Goal: Task Accomplishment & Management: Manage account settings

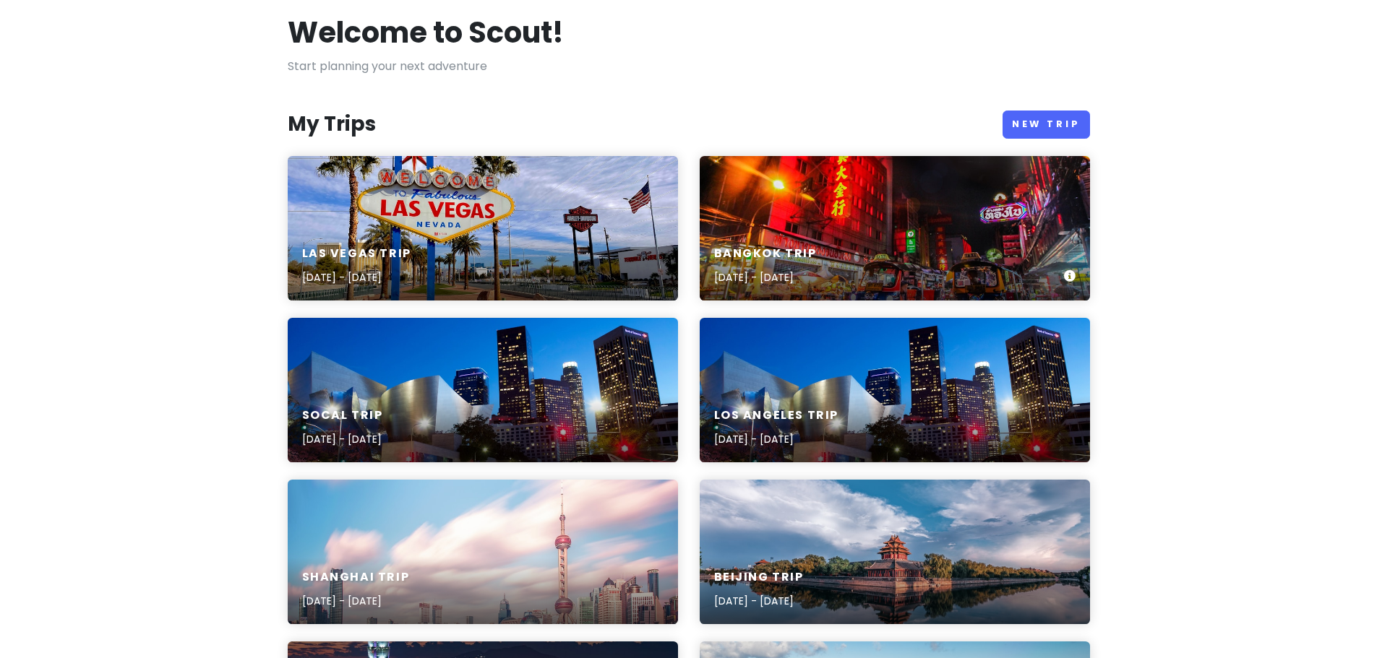
scroll to position [72, 0]
click at [794, 248] on h6 "Bangkok Trip" at bounding box center [765, 254] width 103 height 15
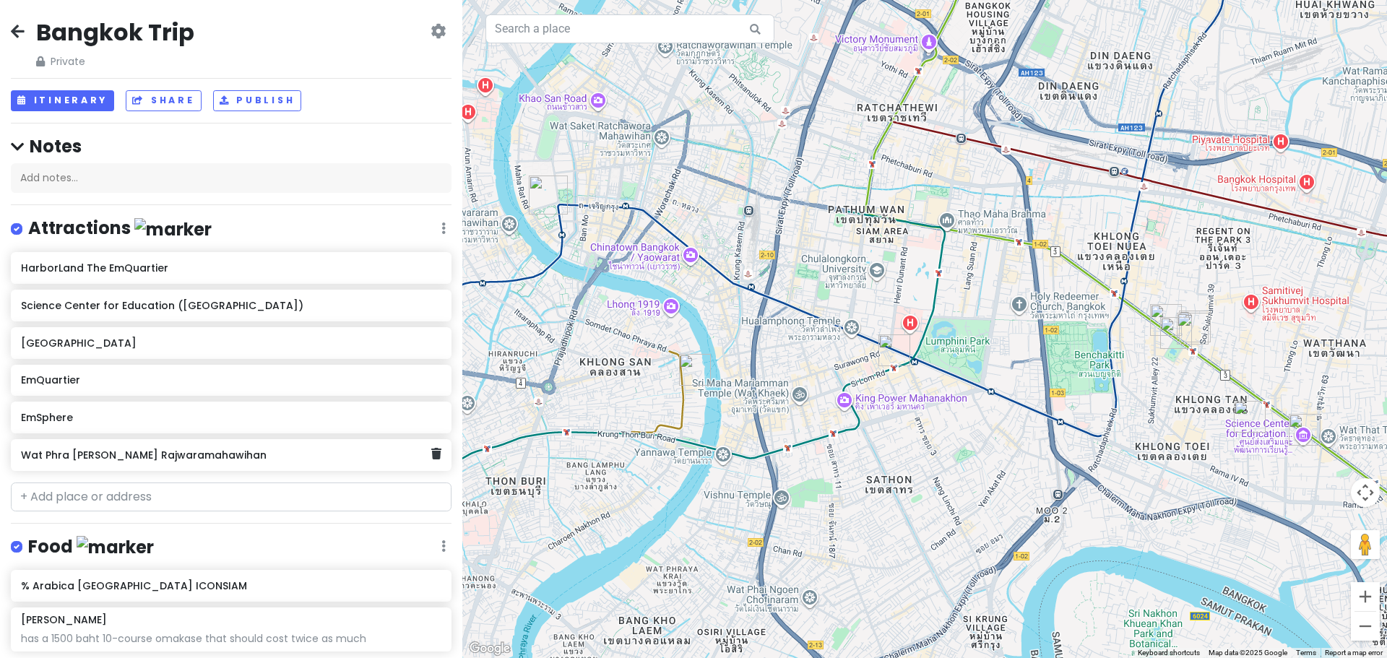
scroll to position [145, 0]
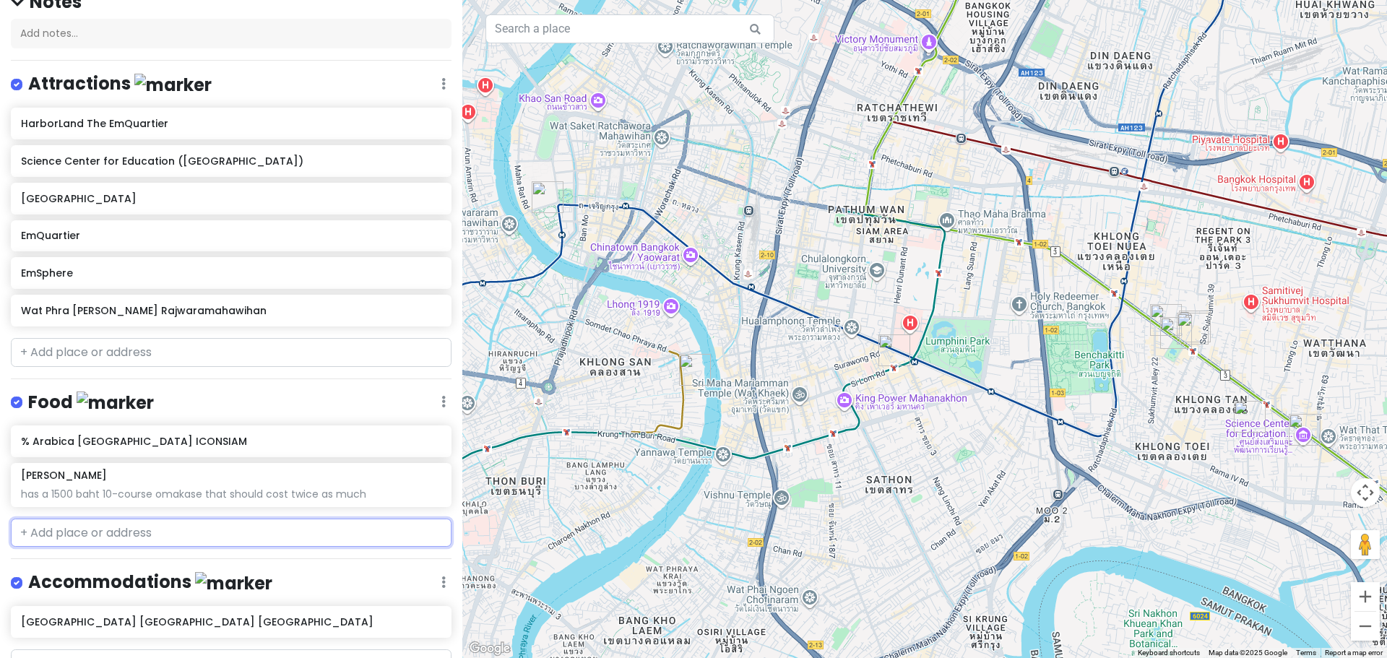
click at [113, 529] on input "text" at bounding box center [231, 533] width 441 height 29
paste input "[URL][DOMAIN_NAME]"
type input "[URL][DOMAIN_NAME]"
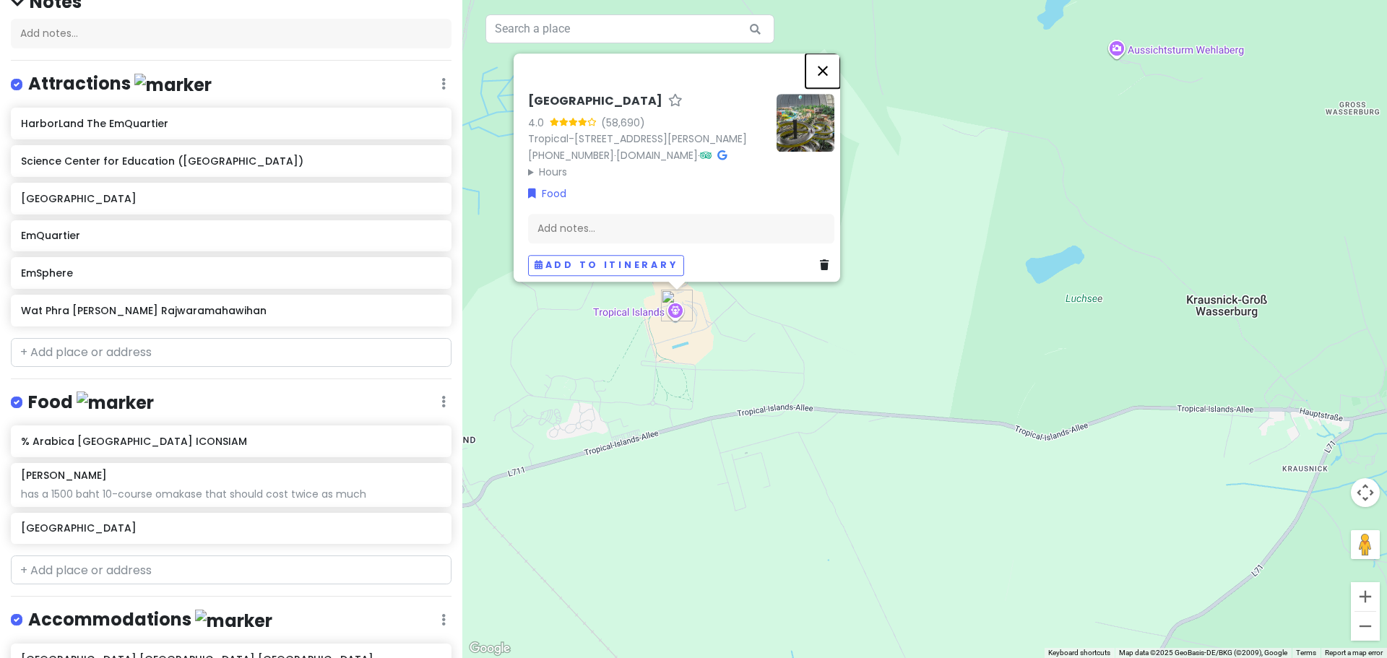
click at [826, 53] on button "Close" at bounding box center [823, 70] width 35 height 35
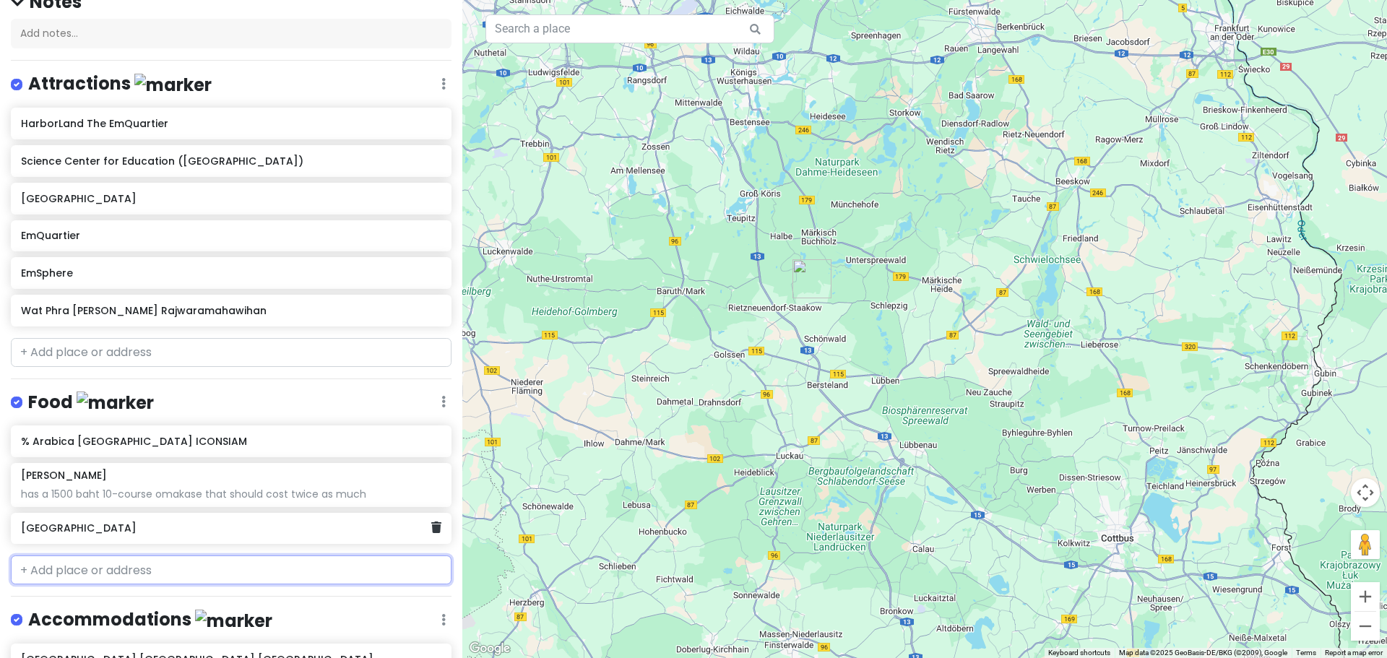
click at [229, 524] on h6 "[GEOGRAPHIC_DATA]" at bounding box center [226, 528] width 410 height 13
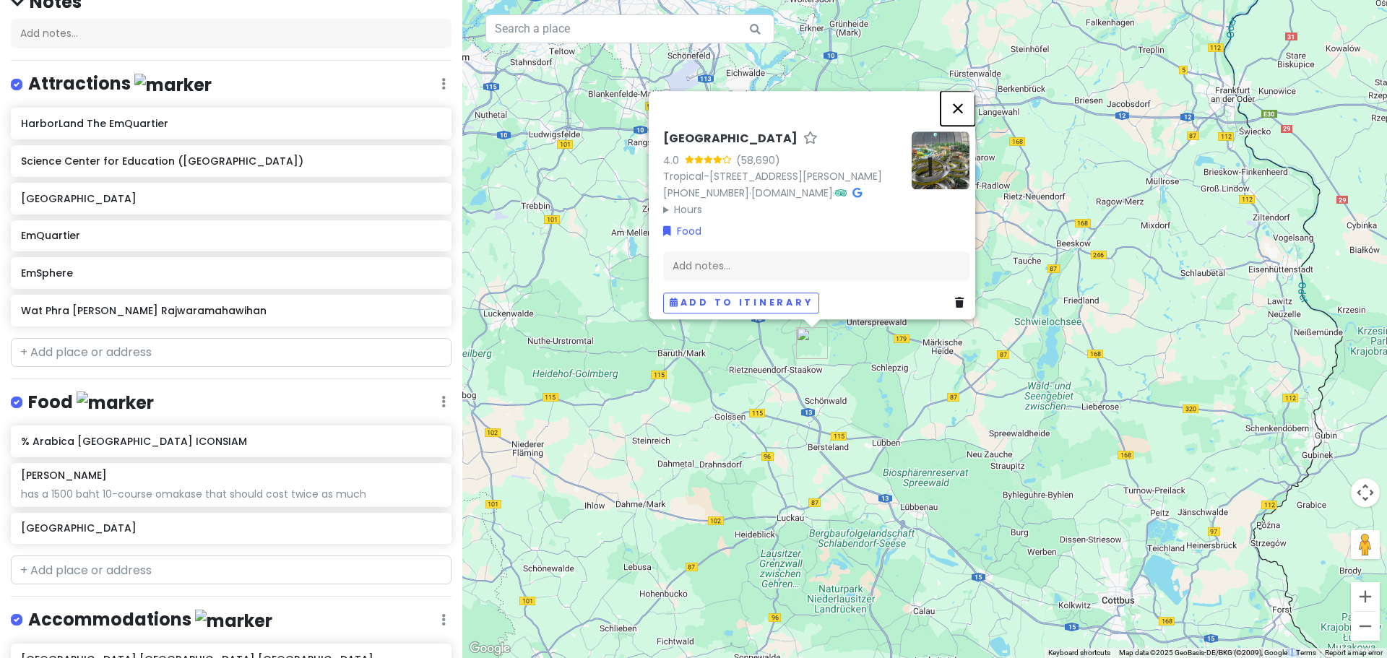
click at [964, 91] on button "Close" at bounding box center [958, 108] width 35 height 35
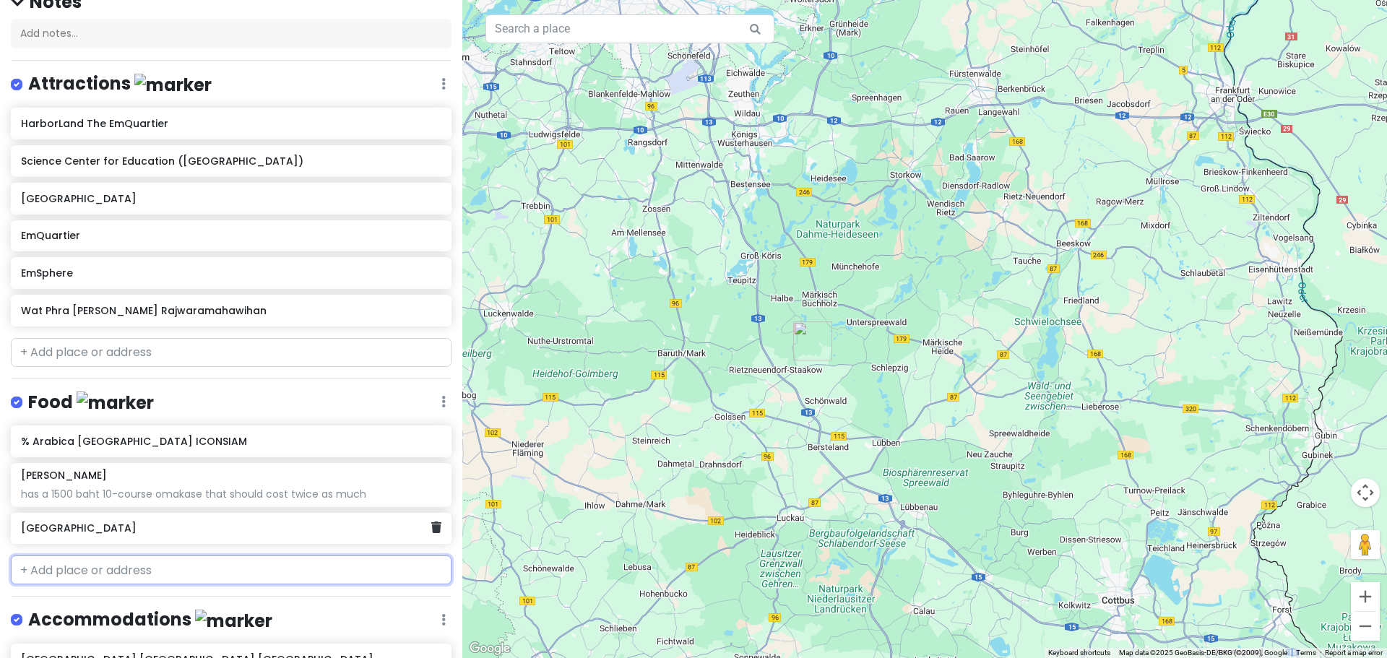
click at [338, 530] on h6 "[GEOGRAPHIC_DATA]" at bounding box center [226, 528] width 410 height 13
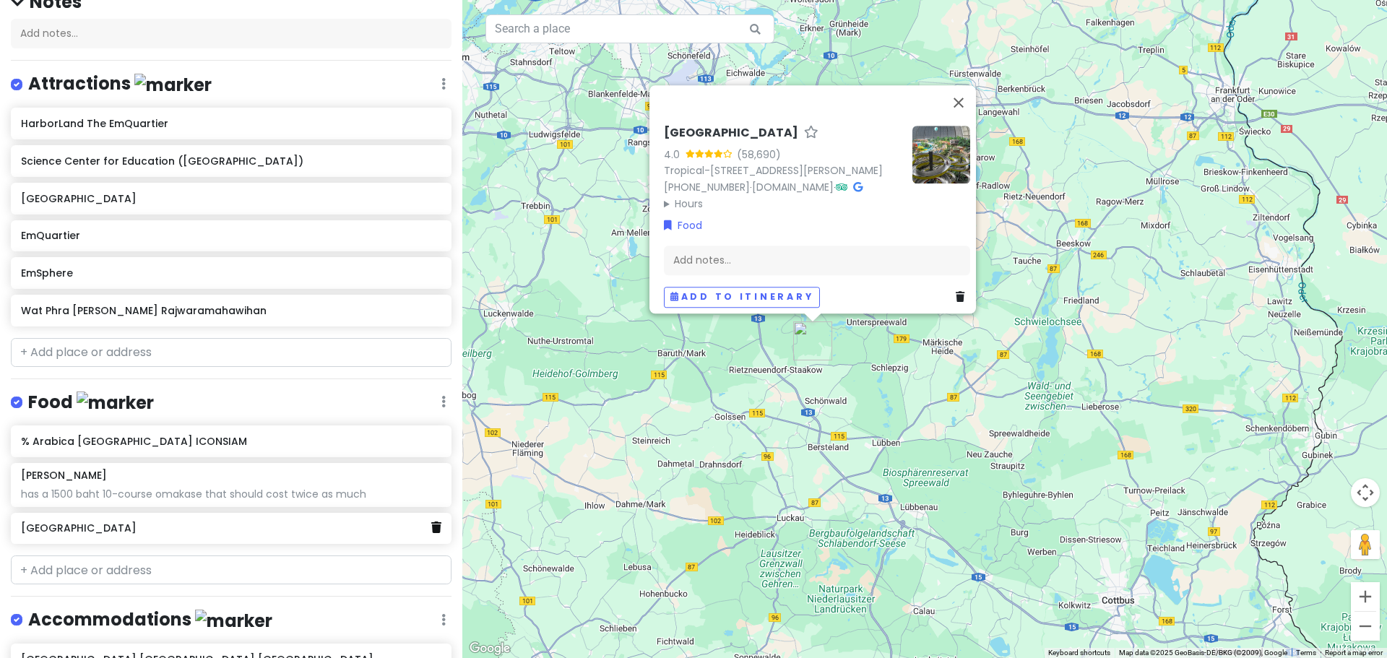
click at [431, 531] on link at bounding box center [436, 528] width 10 height 19
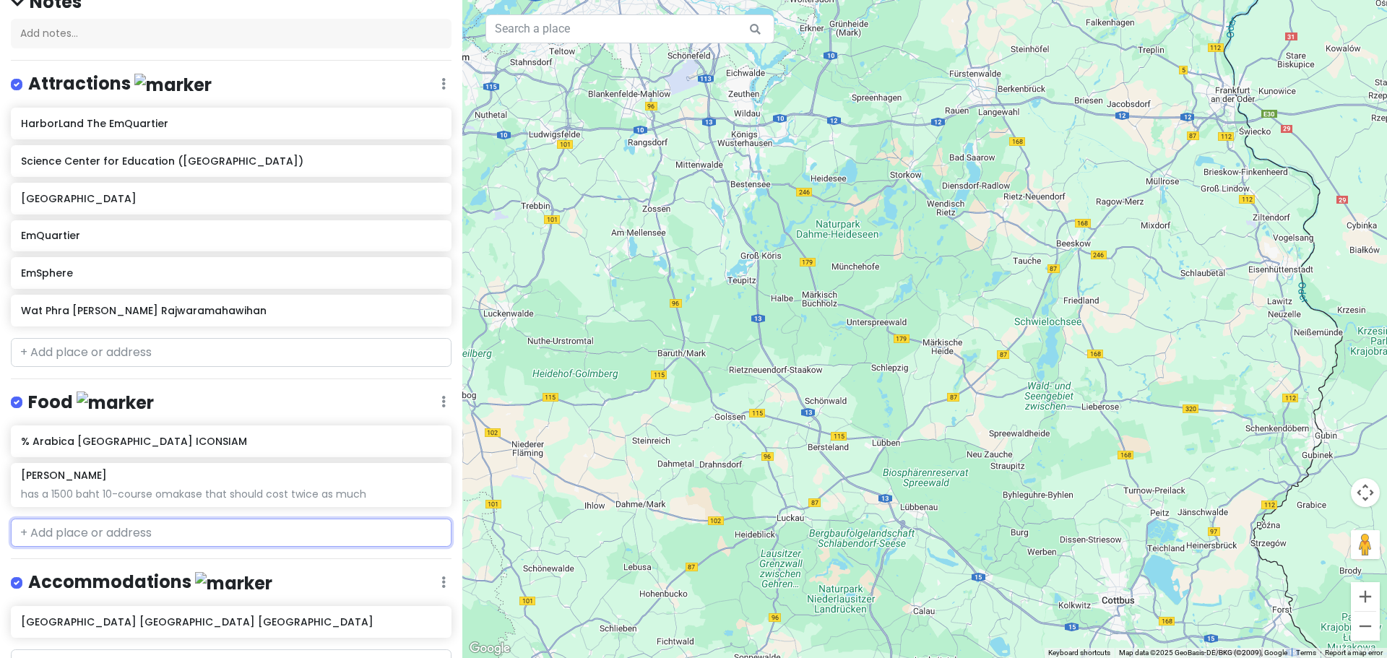
click at [273, 533] on input "text" at bounding box center [231, 533] width 441 height 29
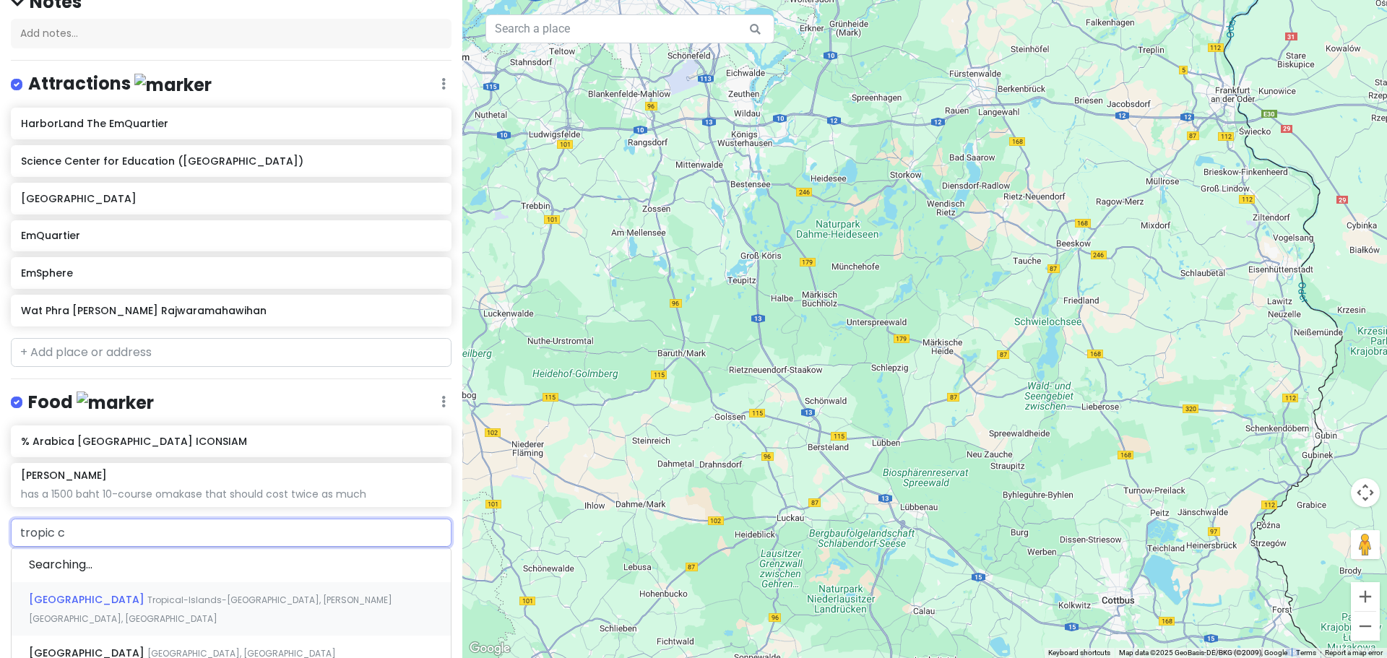
type input "tropic ci"
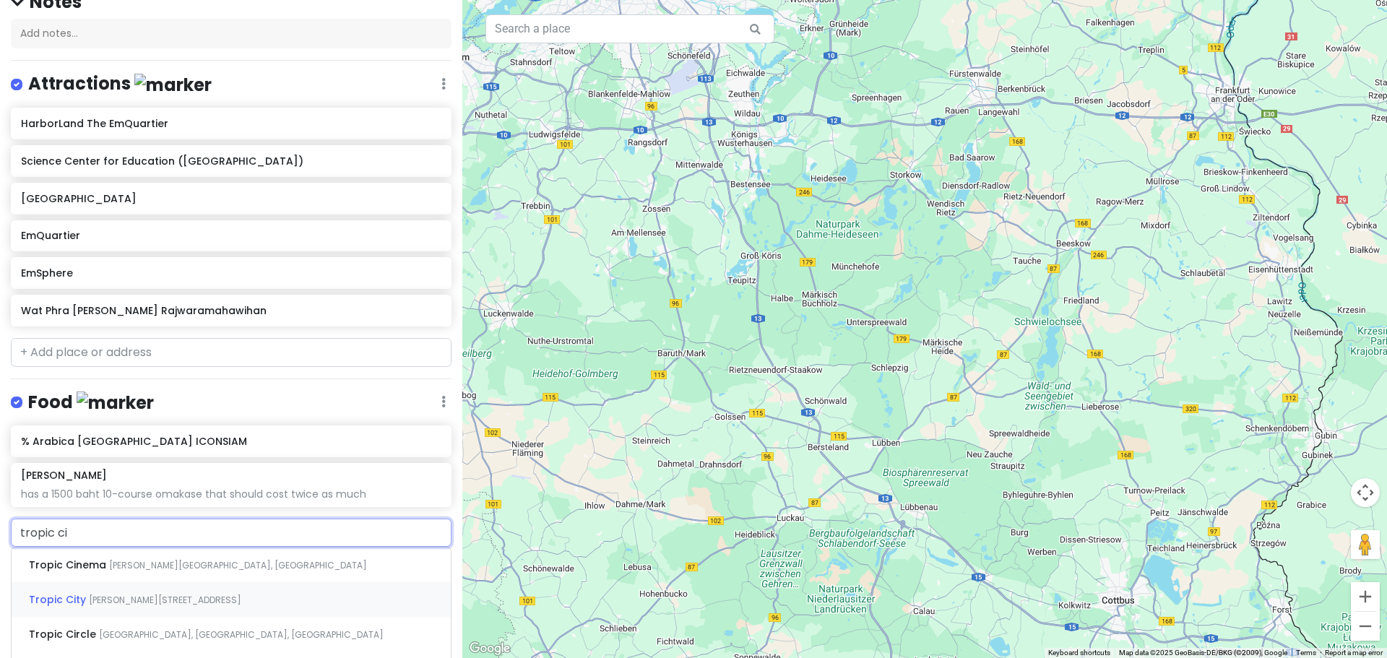
click at [235, 594] on span "[PERSON_NAME][STREET_ADDRESS]" at bounding box center [165, 600] width 152 height 12
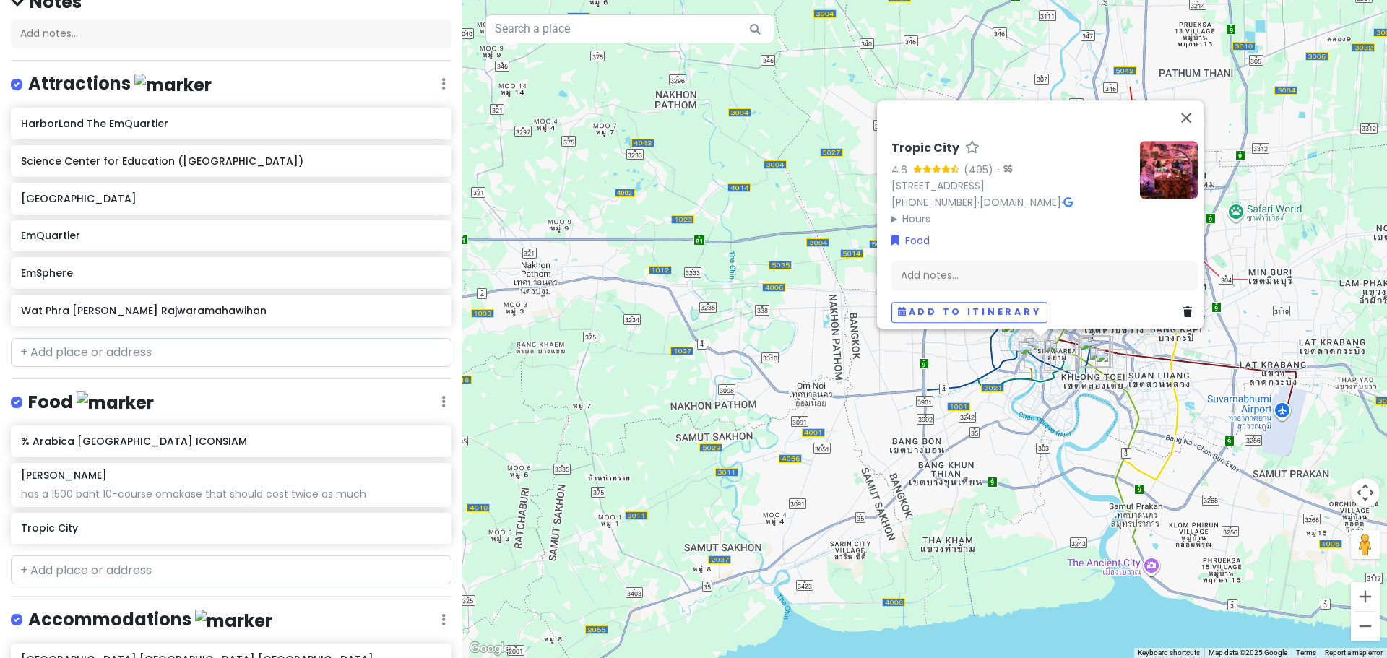
drag, startPoint x: 1014, startPoint y: 564, endPoint x: 789, endPoint y: 338, distance: 318.3
click at [772, 304] on div "Tropic City 4.6 (495) · [STREET_ADDRESS][PERSON_NAME] [PHONE_NUMBER] · [DOMAIN_…" at bounding box center [924, 329] width 925 height 658
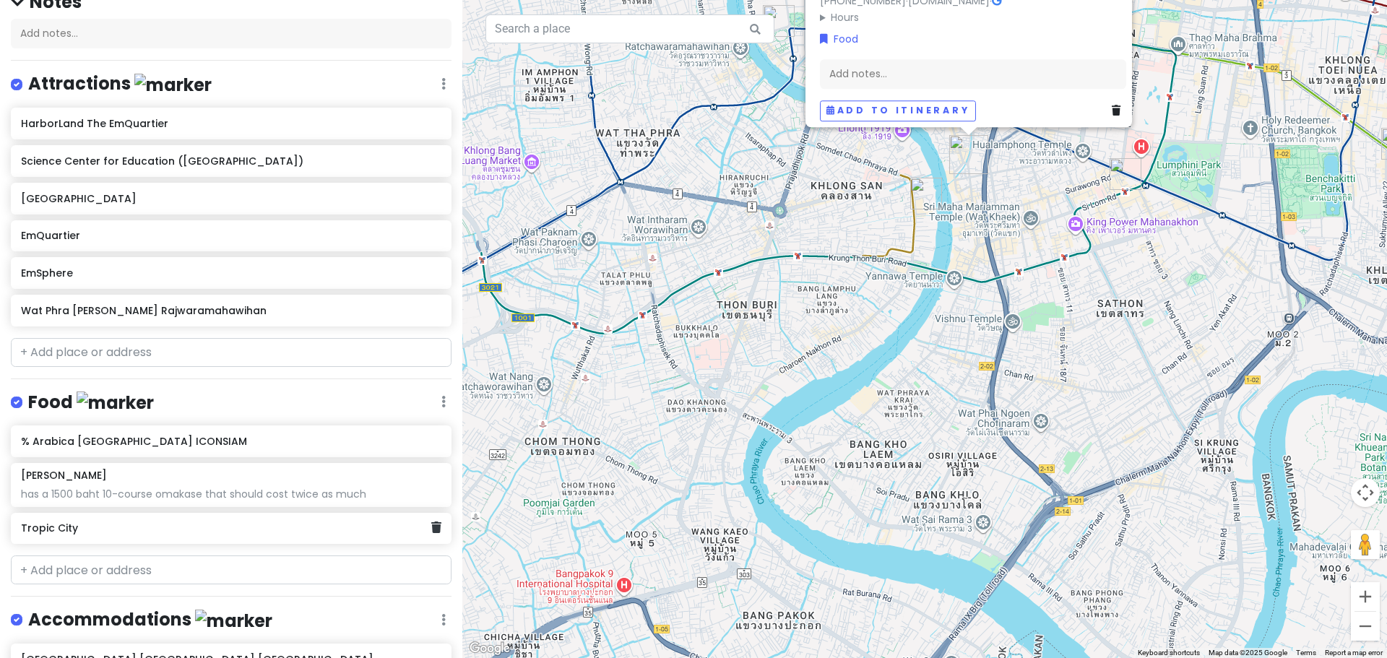
click at [254, 535] on div "Tropic City" at bounding box center [226, 529] width 410 height 20
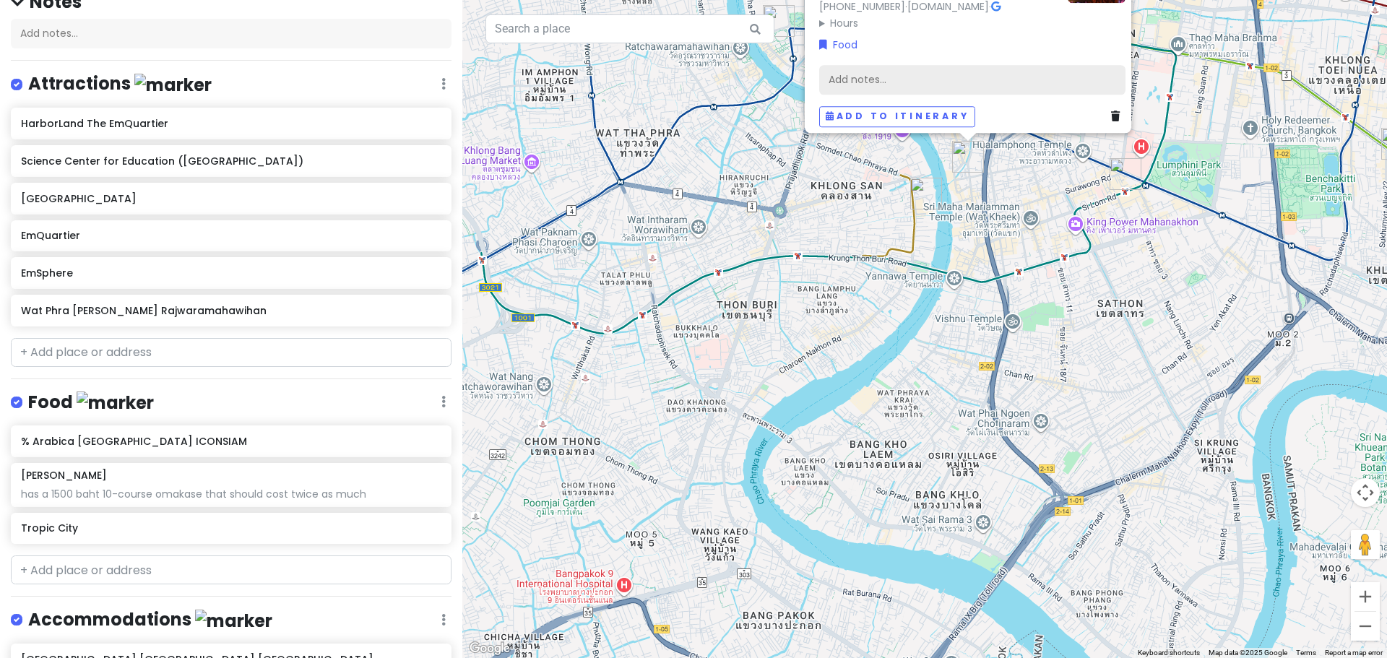
click at [879, 66] on div "Add notes..." at bounding box center [972, 79] width 306 height 30
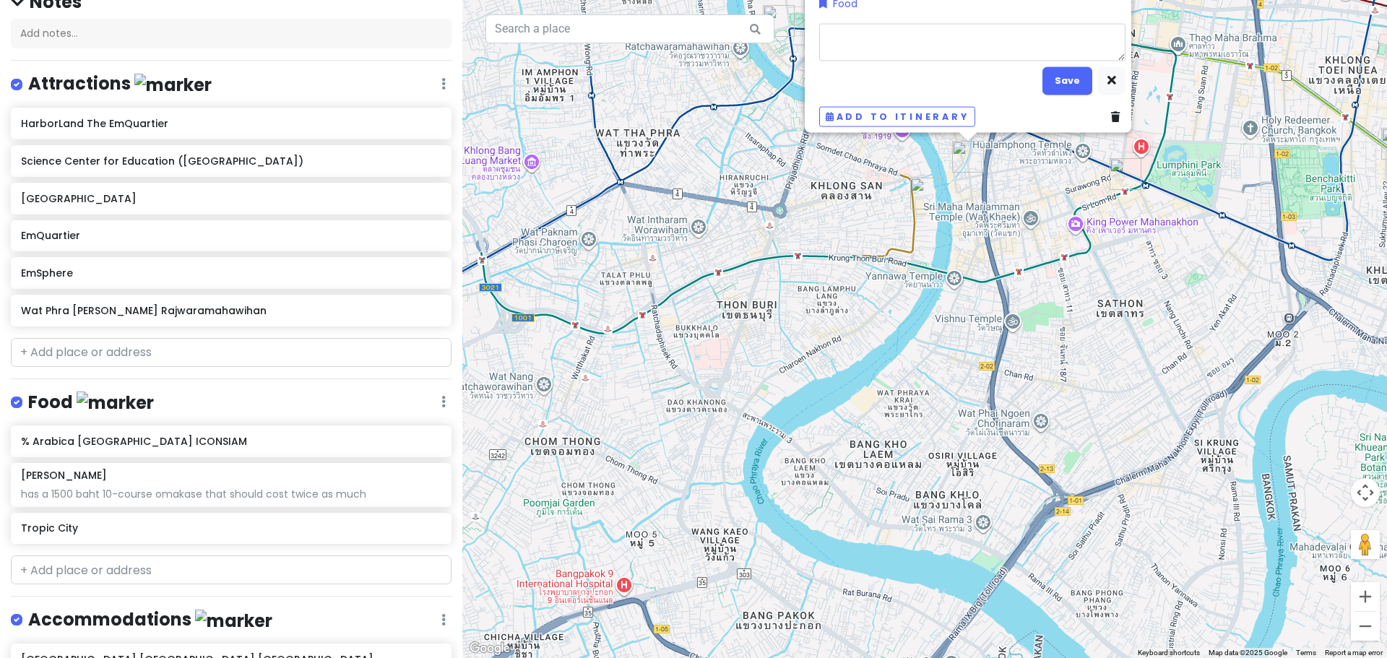
type textarea "x"
type textarea "We DO NOT Take On Bookings More Than 1Month In Advance."
click at [1059, 69] on button "Save" at bounding box center [1068, 80] width 50 height 28
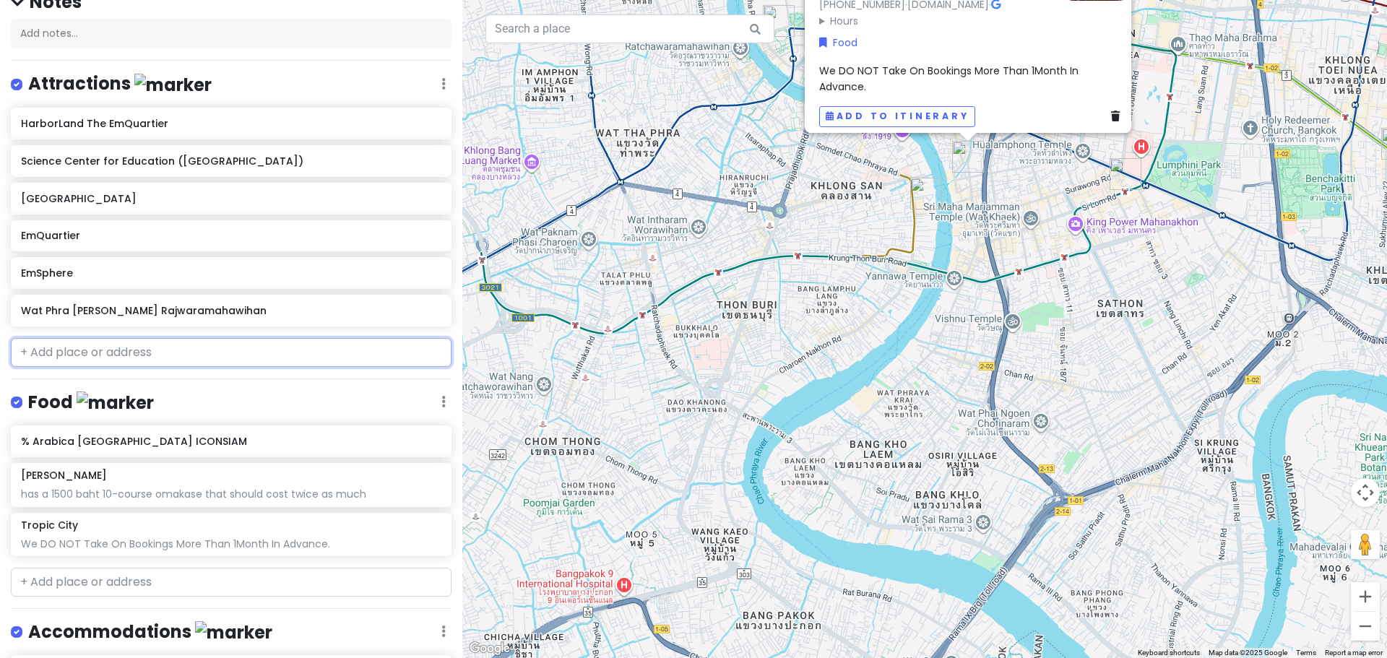
click at [133, 354] on input "text" at bounding box center [231, 352] width 441 height 29
paste input "Chatuchak weekend market"
type input "Chatuchak weekend market"
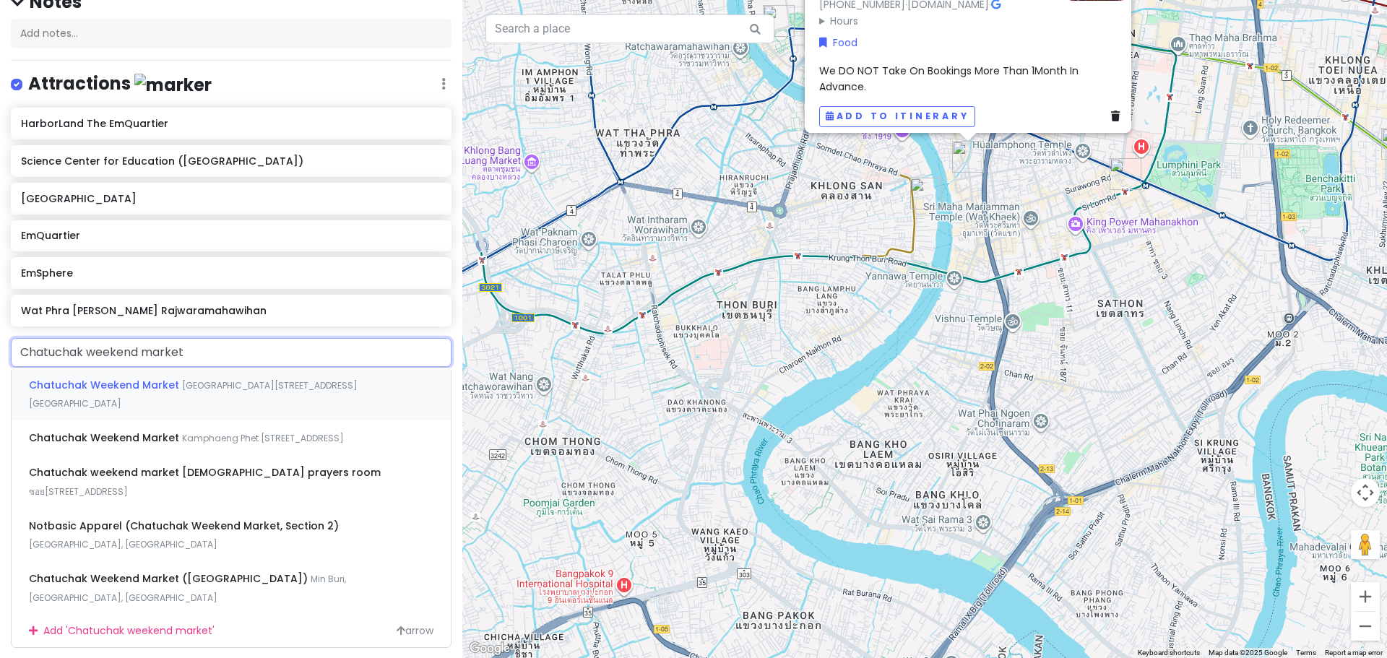
click at [171, 381] on span "Chatuchak Weekend Market" at bounding box center [105, 385] width 153 height 14
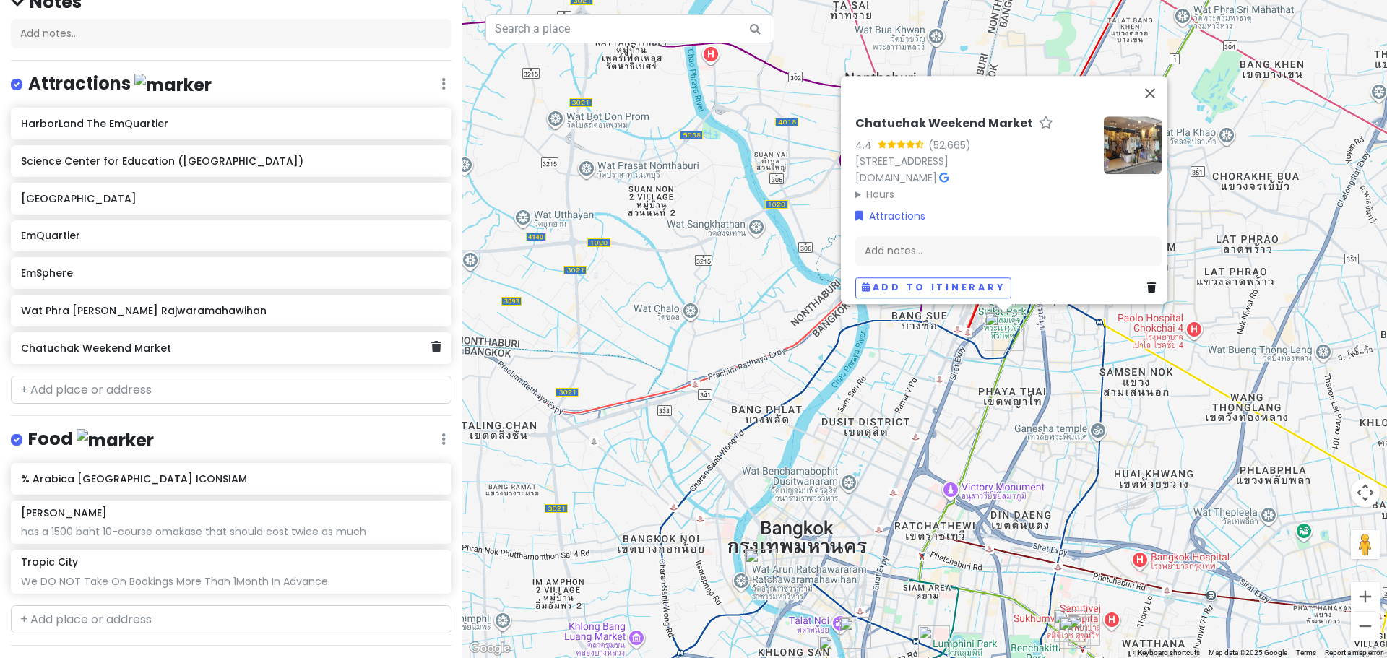
click at [126, 350] on h6 "Chatuchak Weekend Market" at bounding box center [226, 348] width 410 height 13
click at [330, 358] on div "Chatuchak Weekend Market" at bounding box center [231, 348] width 441 height 32
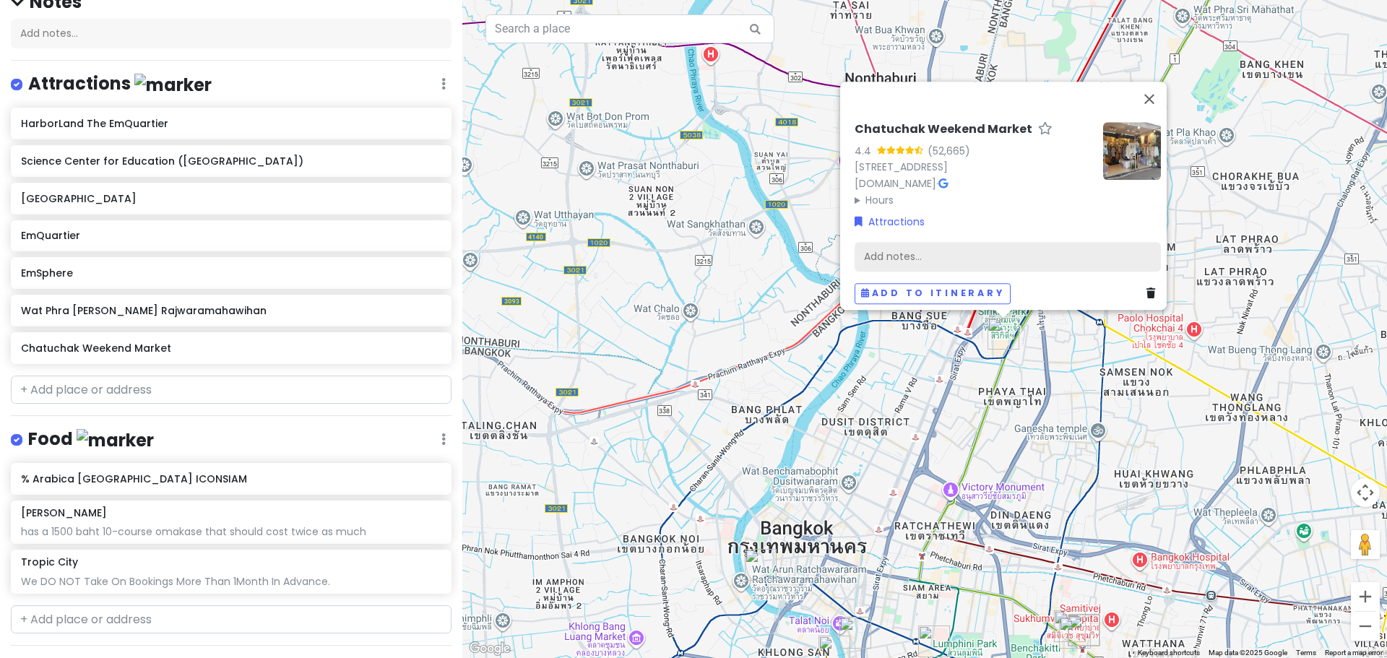
click at [921, 259] on div "Add notes..." at bounding box center [1008, 256] width 306 height 30
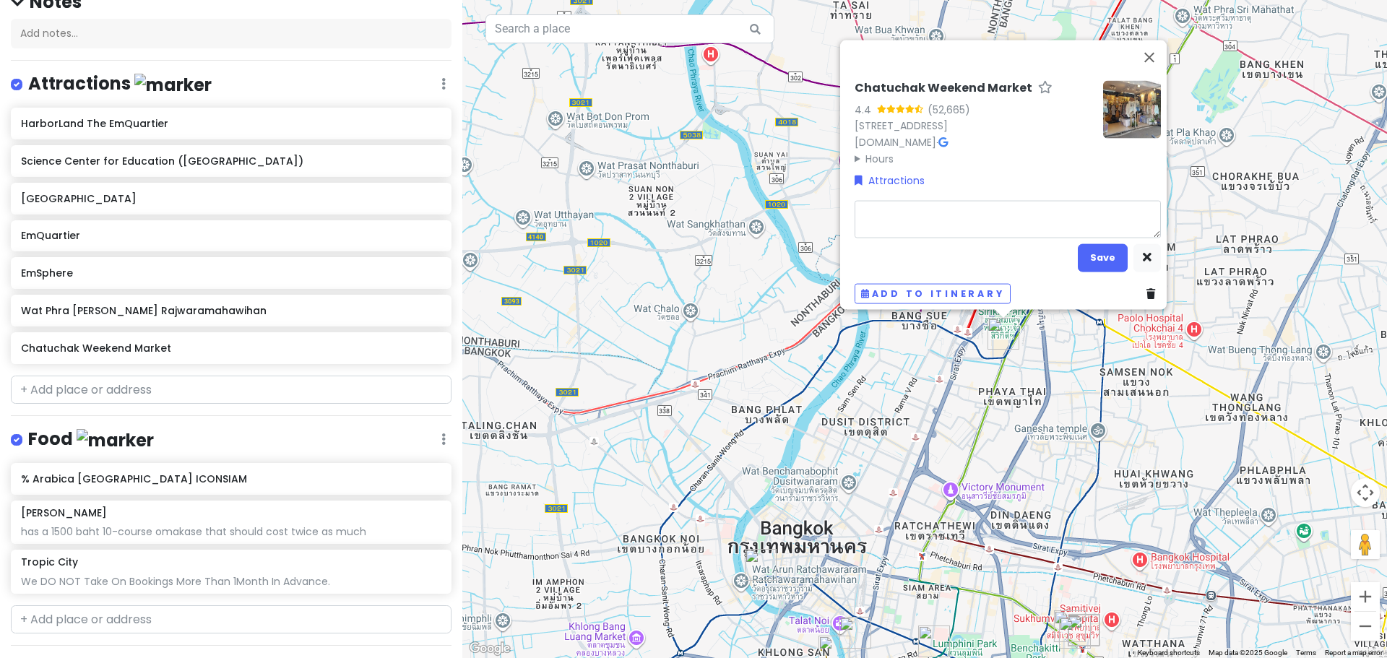
type textarea "x"
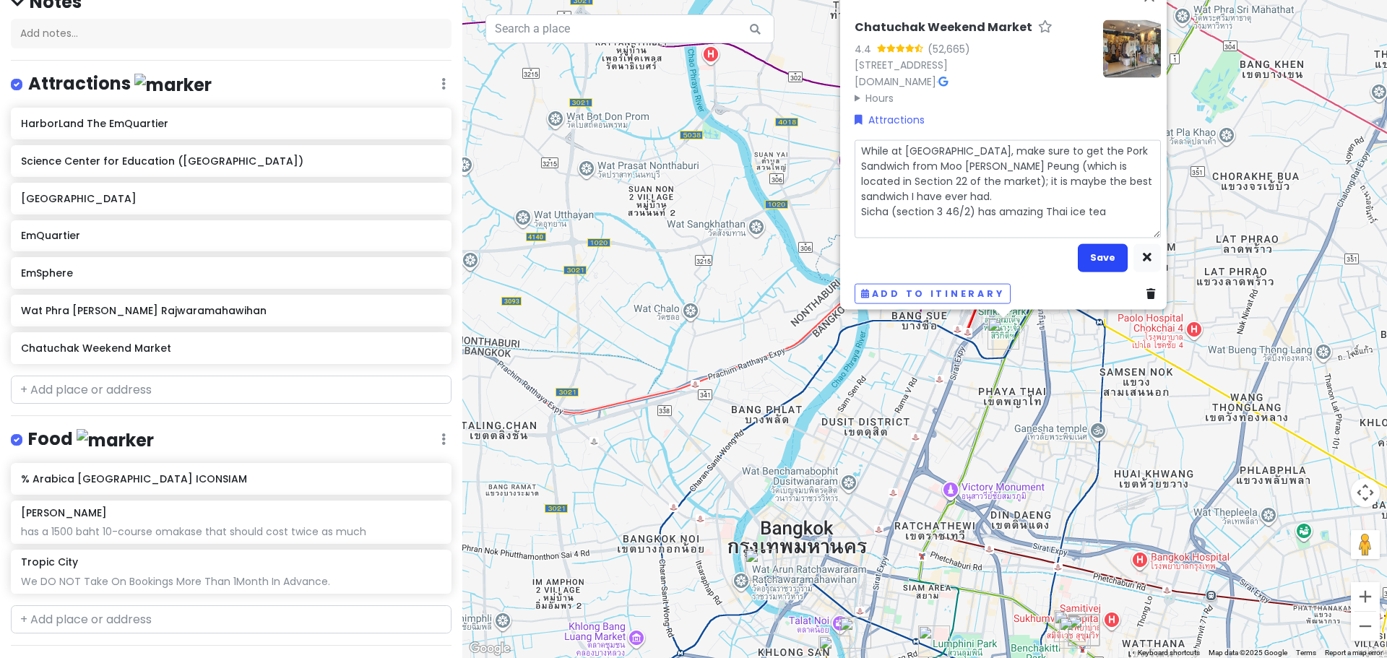
type textarea "While at [GEOGRAPHIC_DATA], make sure to get the Pork Sandwich from Moo [PERSON…"
click at [1094, 249] on button "Save" at bounding box center [1103, 258] width 50 height 28
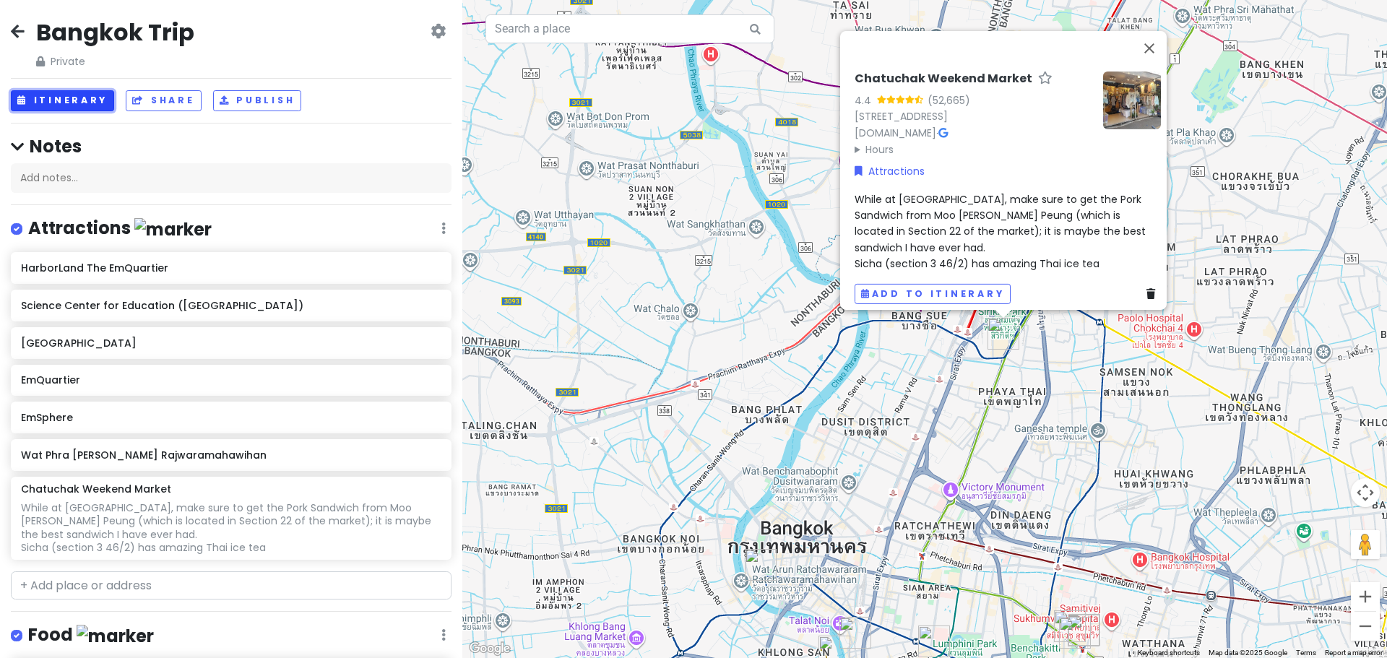
click at [78, 103] on button "Itinerary" at bounding box center [62, 100] width 103 height 21
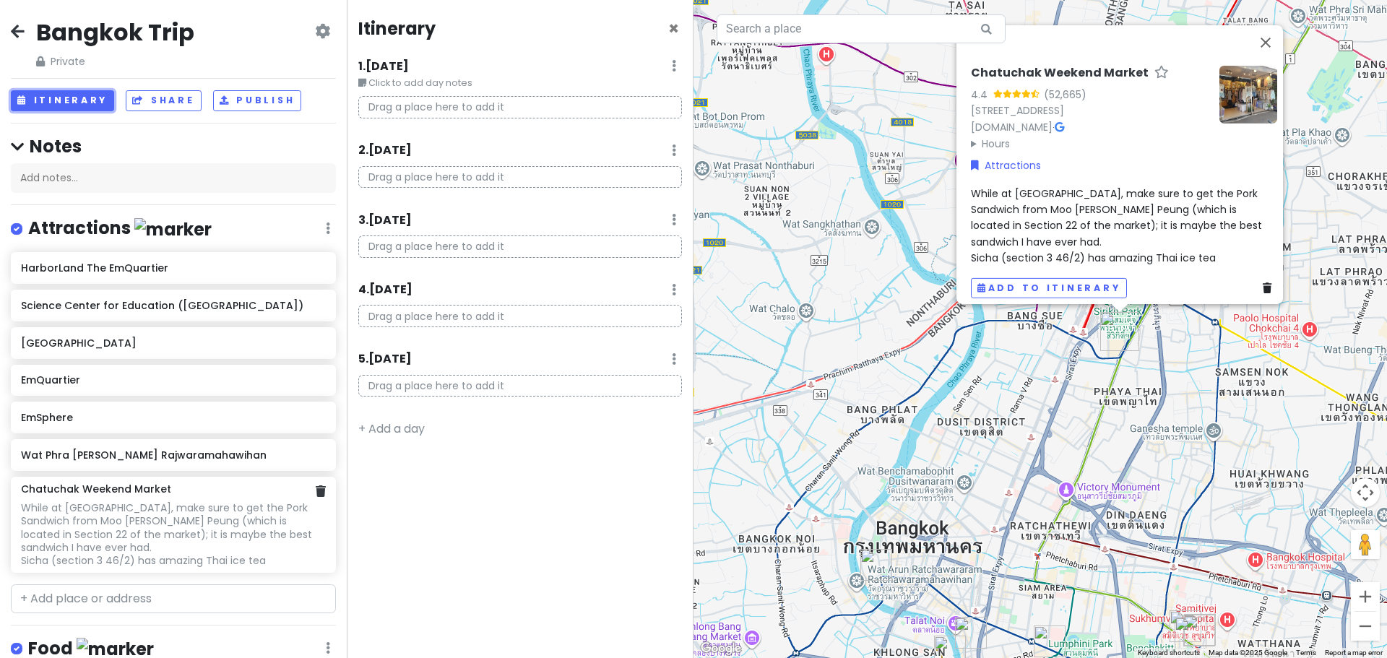
scroll to position [4, 0]
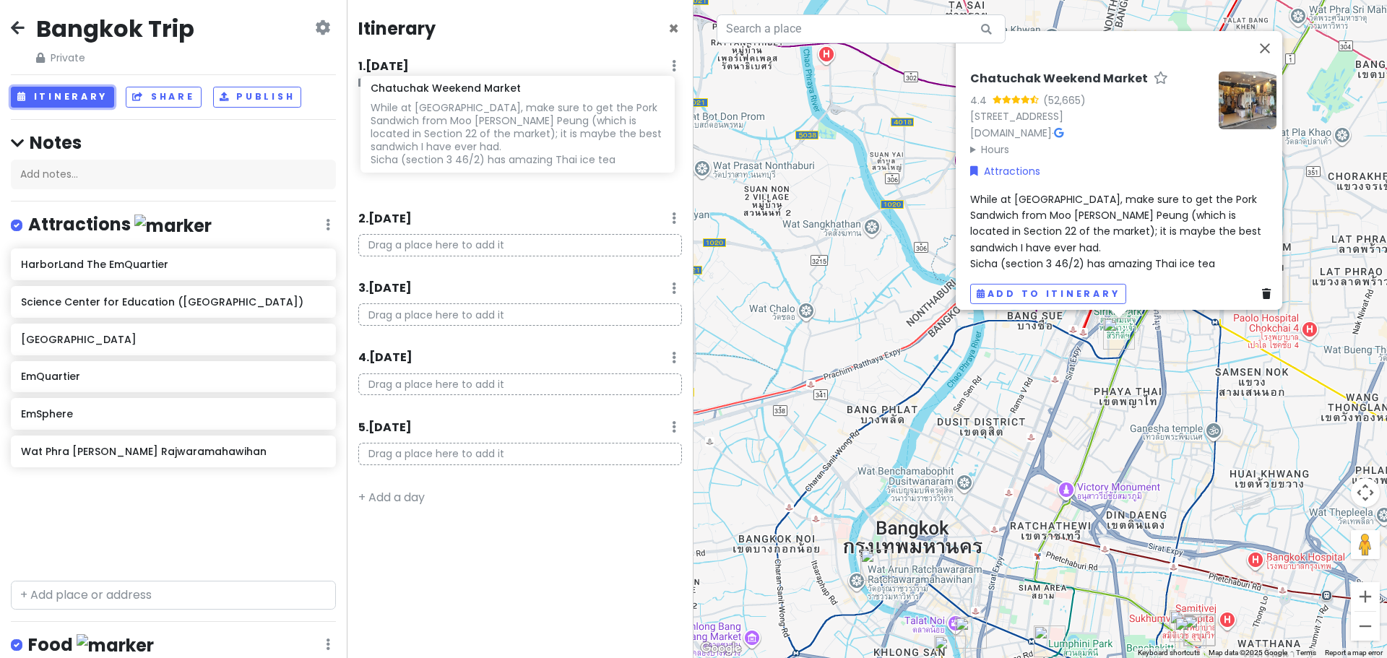
drag, startPoint x: 111, startPoint y: 537, endPoint x: 459, endPoint y: 126, distance: 538.4
click at [460, 126] on div "[GEOGRAPHIC_DATA] Trip Private Change Dates Make a Copy Delete Trip Give Feedba…" at bounding box center [693, 329] width 1387 height 658
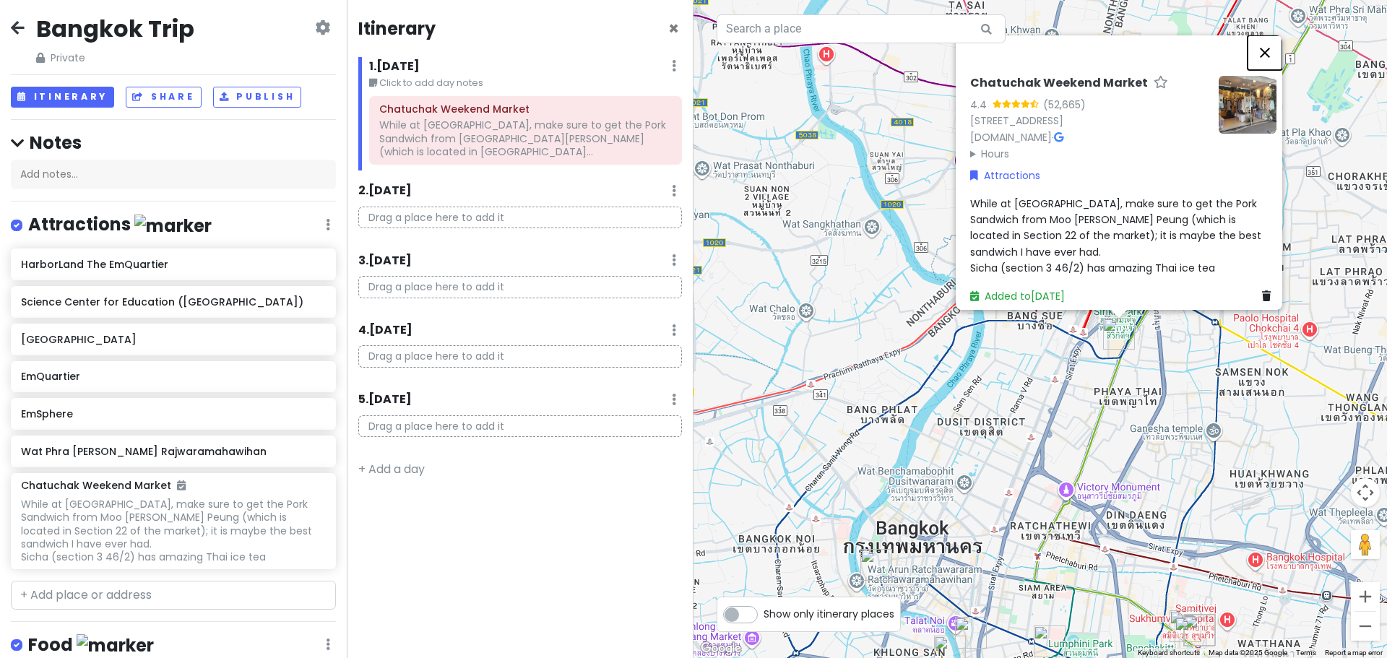
click at [1272, 35] on button "Close" at bounding box center [1265, 52] width 35 height 35
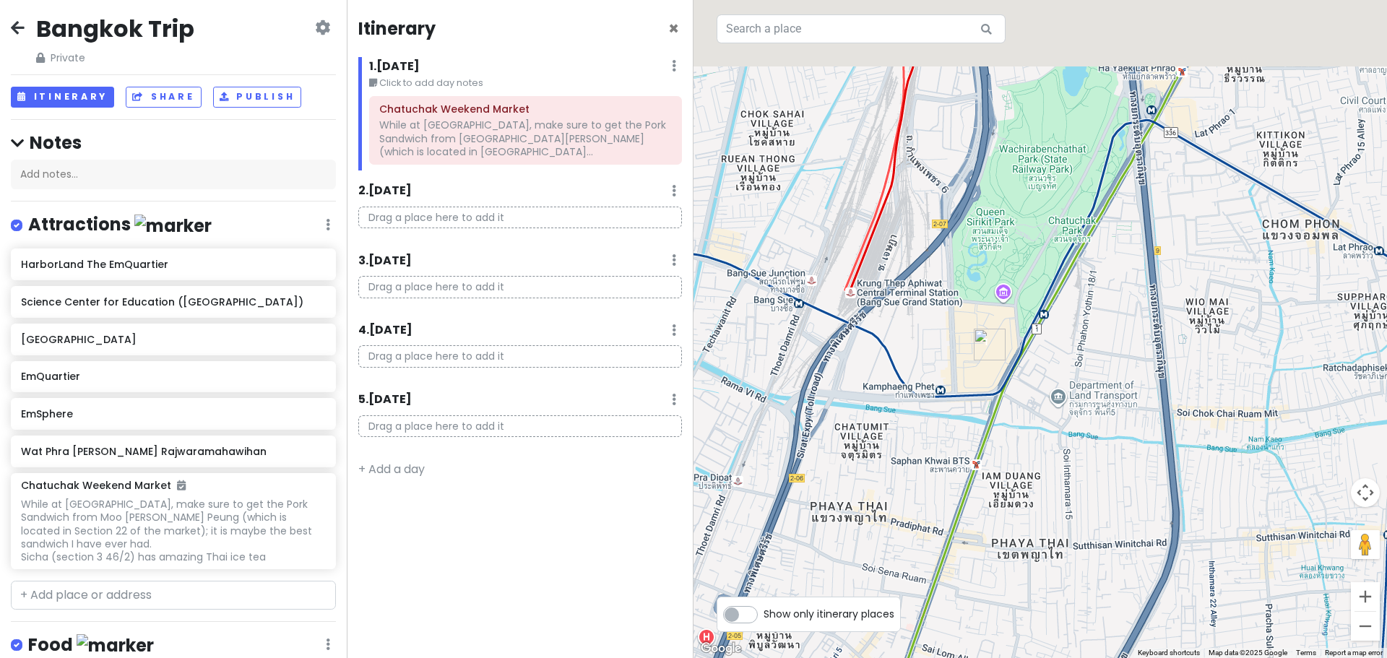
drag, startPoint x: 1045, startPoint y: 231, endPoint x: 1045, endPoint y: 507, distance: 276.8
click at [1045, 508] on div at bounding box center [1041, 329] width 694 height 658
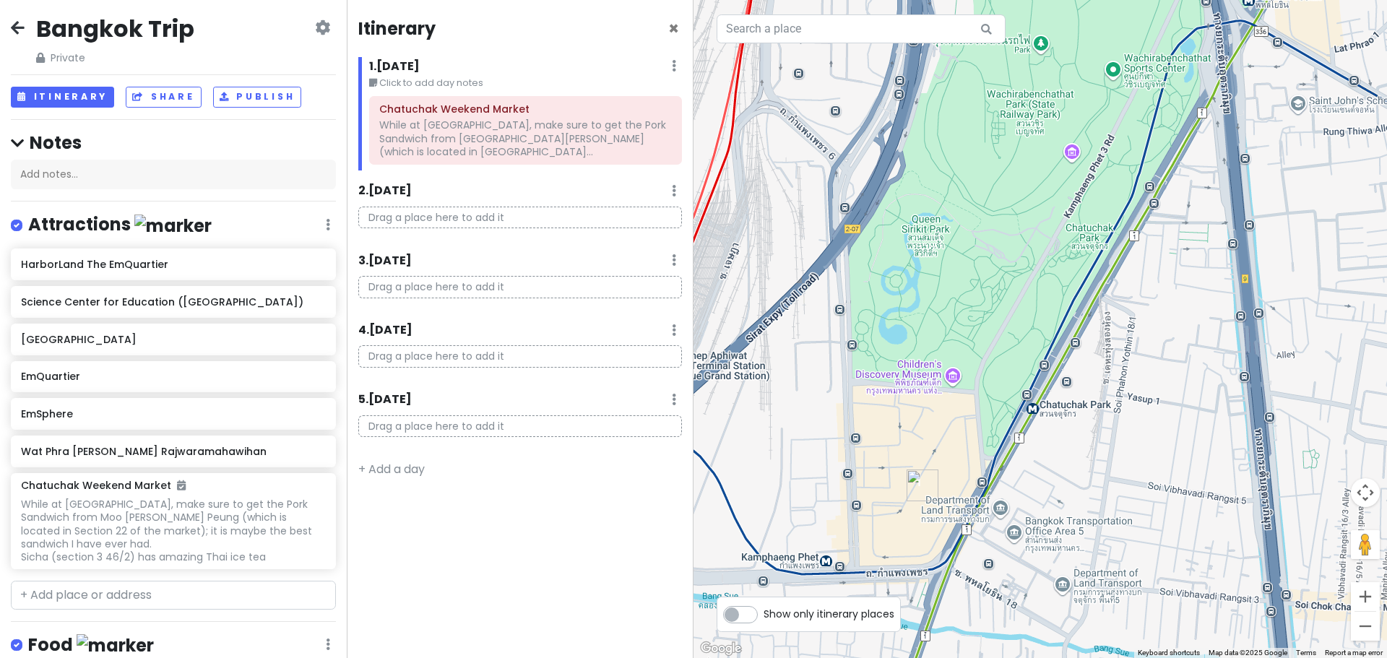
click at [1031, 108] on div at bounding box center [1041, 329] width 694 height 658
click at [935, 227] on div at bounding box center [1041, 329] width 694 height 658
click at [927, 371] on div at bounding box center [1041, 329] width 694 height 658
click at [551, 132] on div "While at [GEOGRAPHIC_DATA], make sure to get the Pork Sandwich from [GEOGRAPHIC…" at bounding box center [525, 139] width 293 height 40
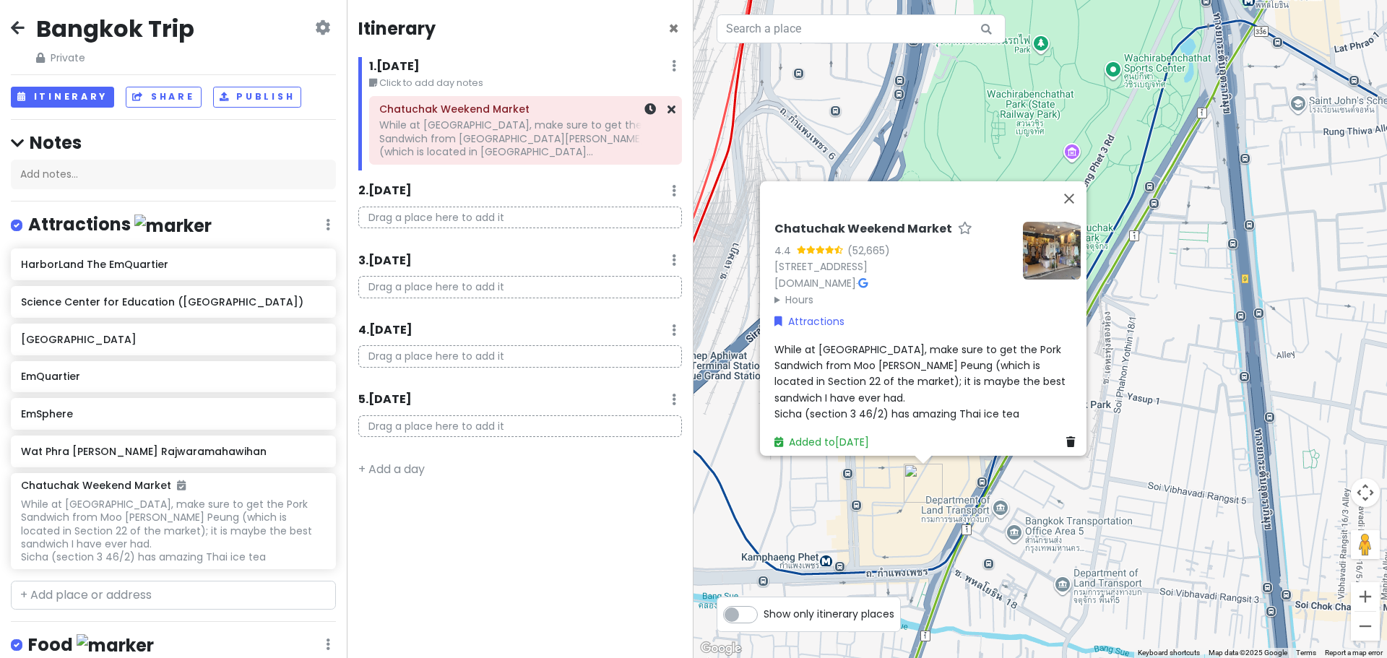
click at [551, 132] on div "While at [GEOGRAPHIC_DATA], make sure to get the Pork Sandwich from [GEOGRAPHIC…" at bounding box center [525, 139] width 293 height 40
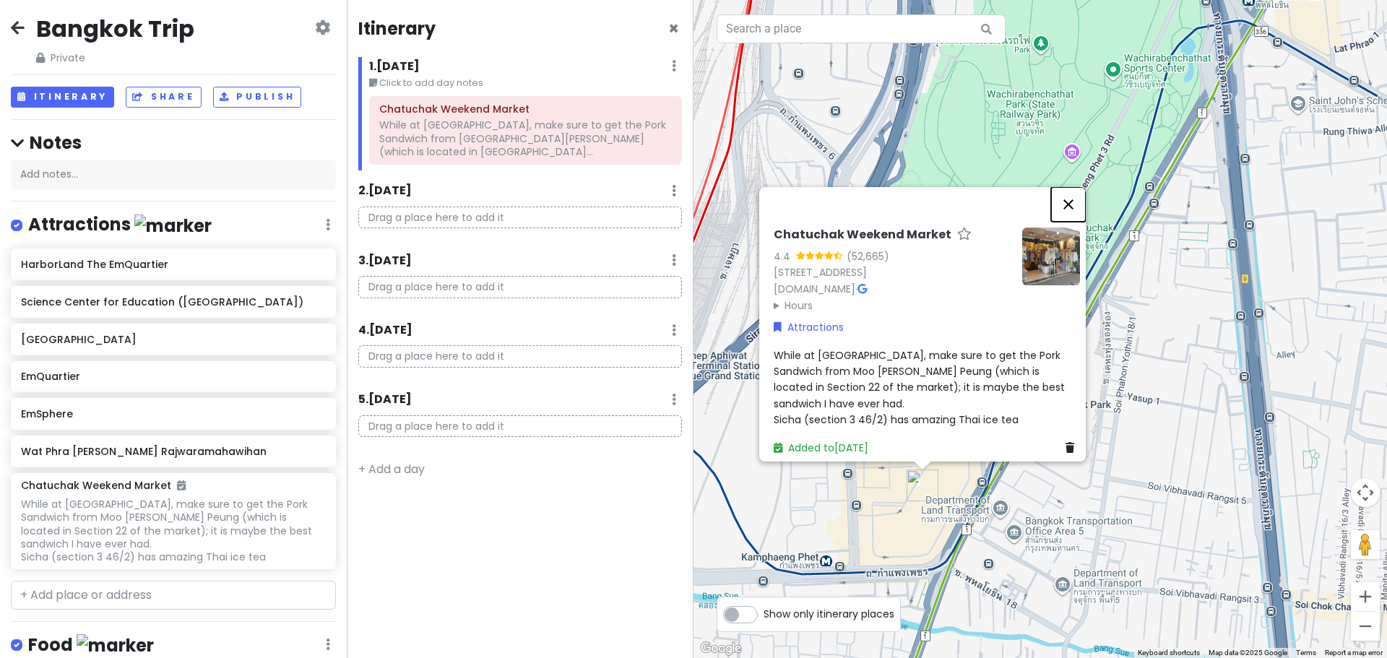
click at [1076, 187] on button "Close" at bounding box center [1068, 204] width 35 height 35
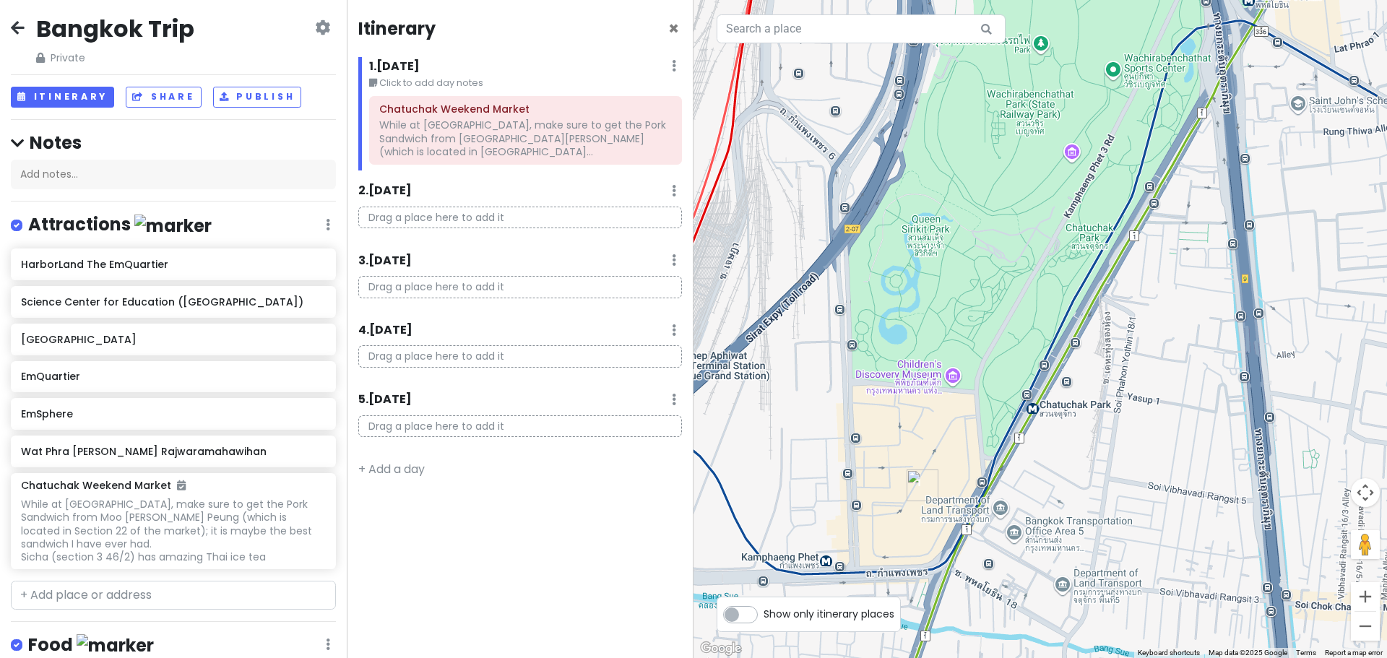
click at [924, 378] on div at bounding box center [1041, 329] width 694 height 658
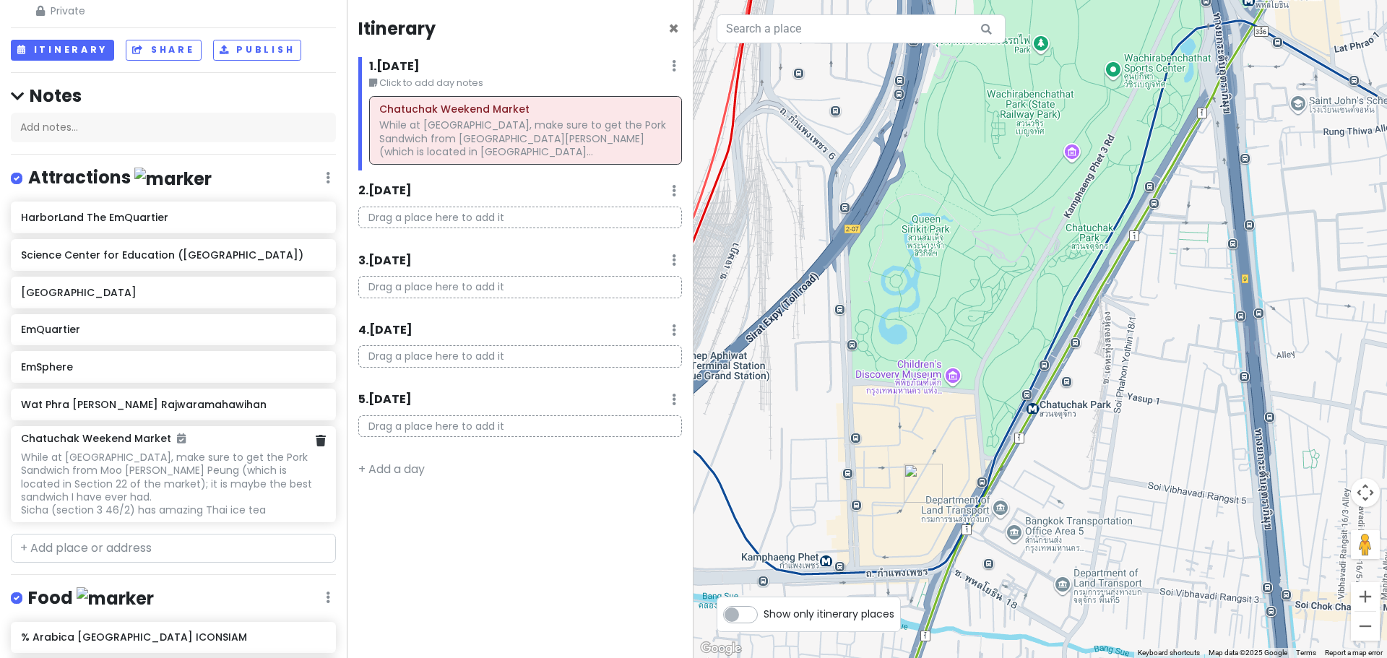
scroll to position [76, 0]
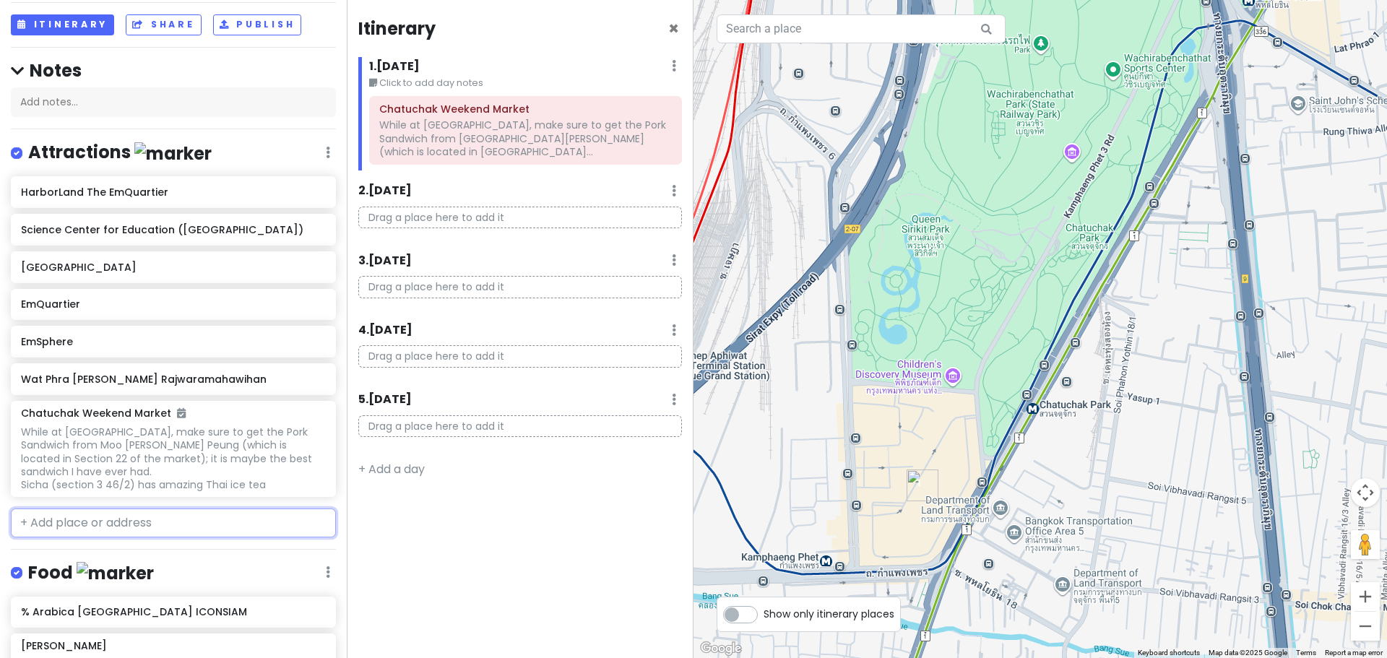
click at [132, 531] on input "text" at bounding box center [173, 523] width 325 height 29
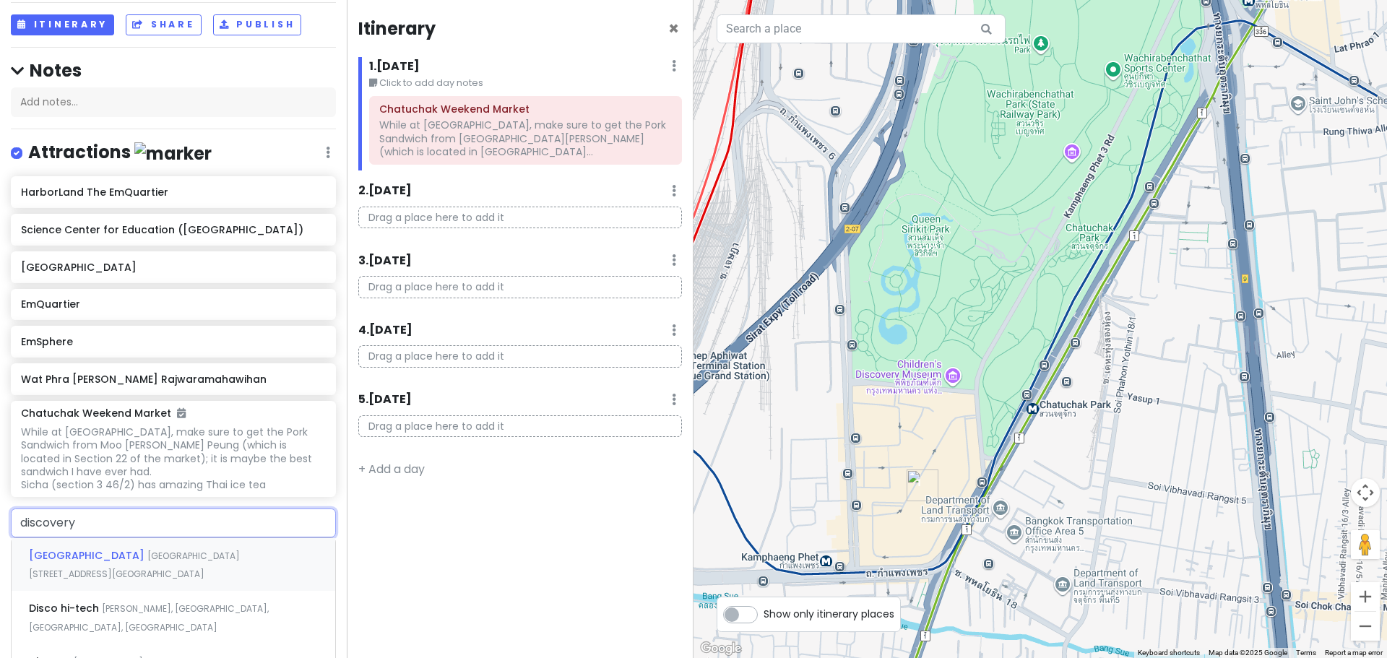
type input "discovery c"
click at [139, 563] on span "[GEOGRAPHIC_DATA]" at bounding box center [88, 555] width 119 height 14
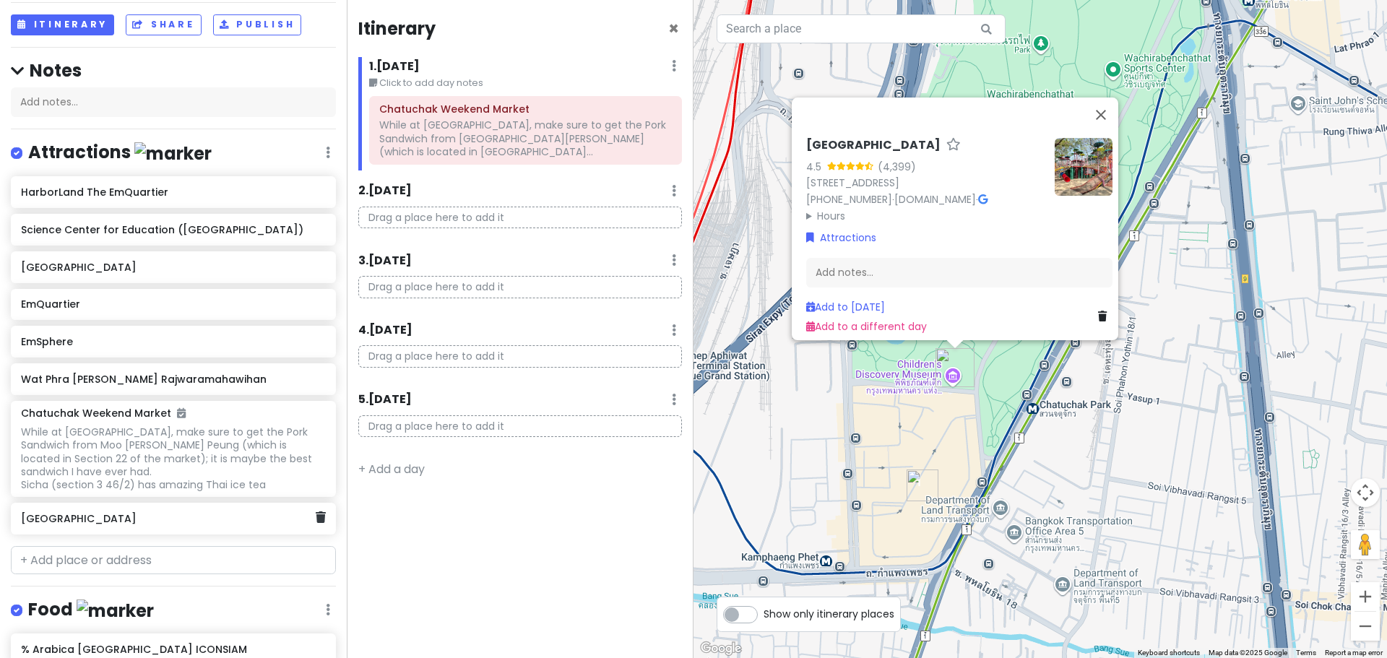
scroll to position [79, 0]
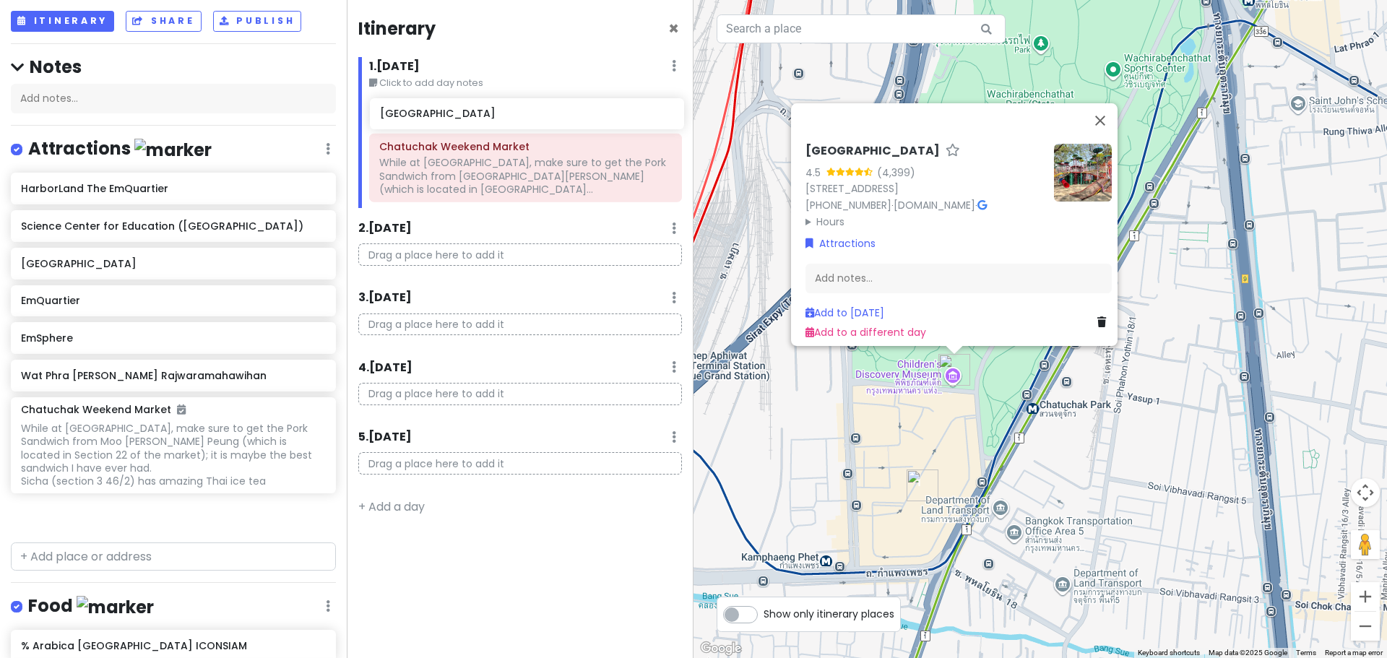
drag, startPoint x: 132, startPoint y: 538, endPoint x: 491, endPoint y: 121, distance: 550.3
click at [491, 121] on div "[GEOGRAPHIC_DATA] Trip Private Change Dates Make a Copy Delete Trip Give Feedba…" at bounding box center [693, 329] width 1387 height 658
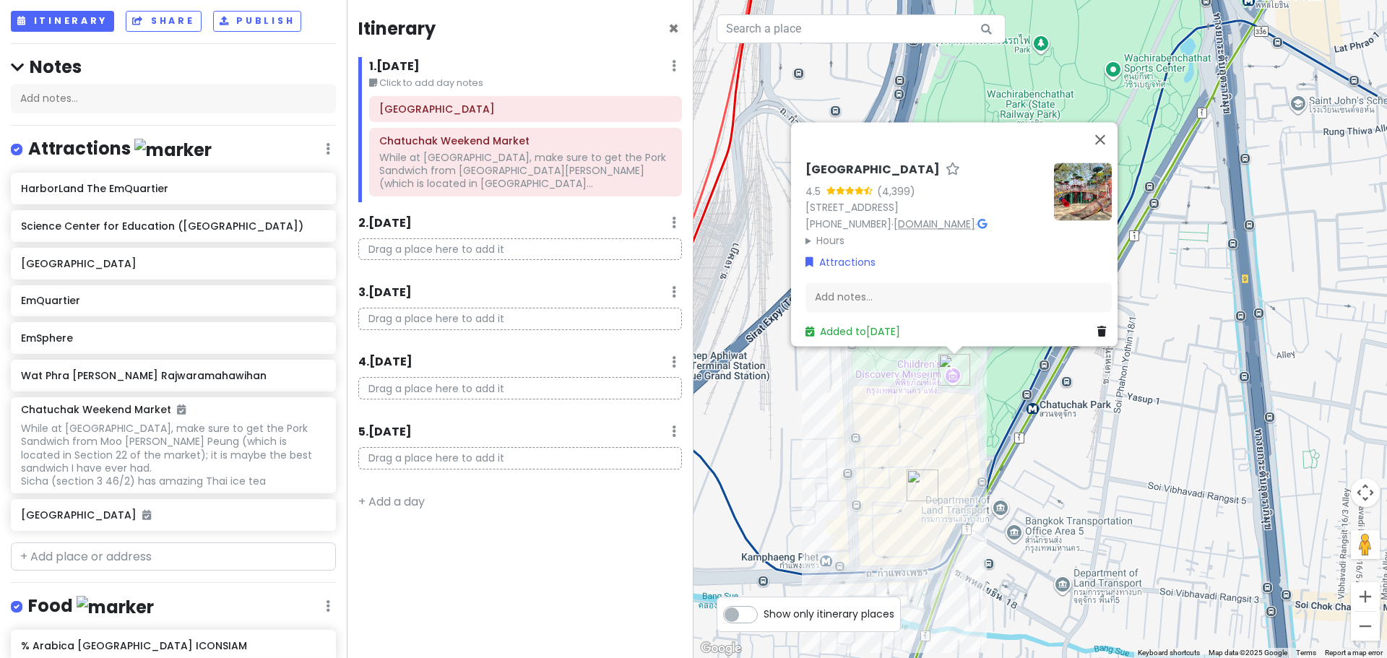
click at [908, 217] on link "[DOMAIN_NAME]" at bounding box center [935, 224] width 82 height 14
click at [874, 286] on div "Add notes..." at bounding box center [959, 298] width 306 height 30
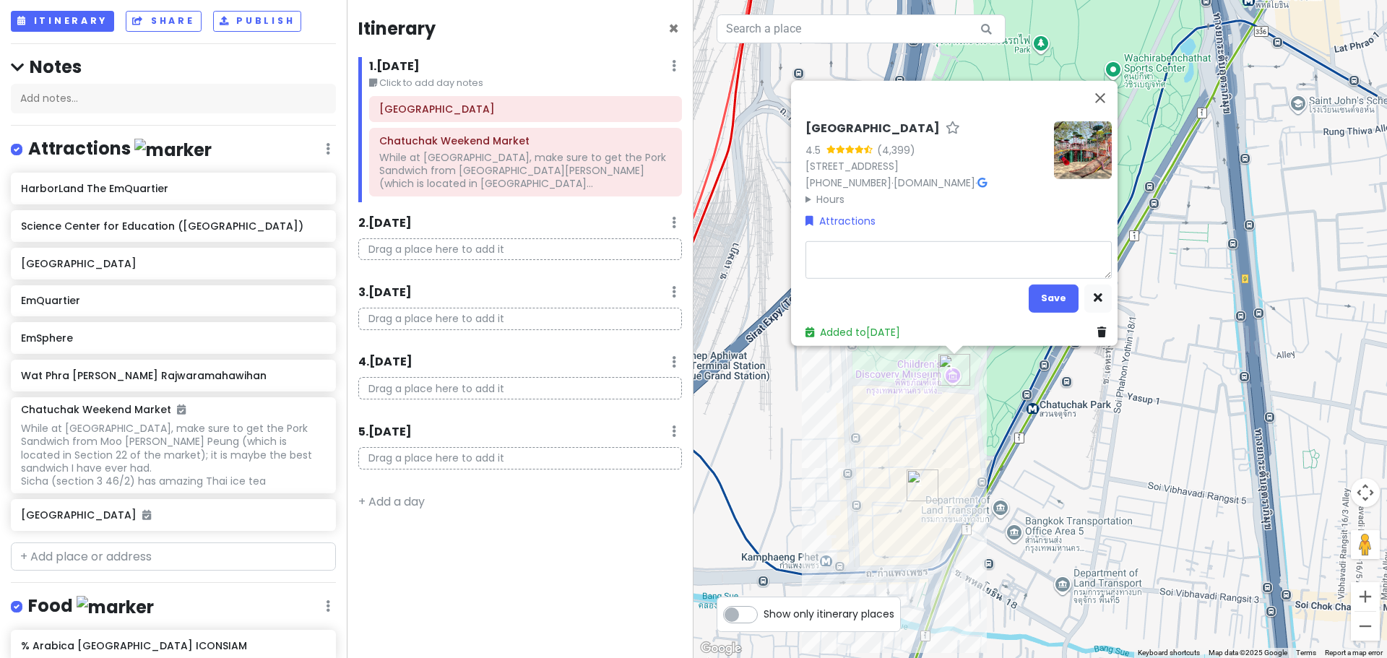
type textarea "x"
type textarea "H"
type textarea "x"
type textarea "Ho"
type textarea "x"
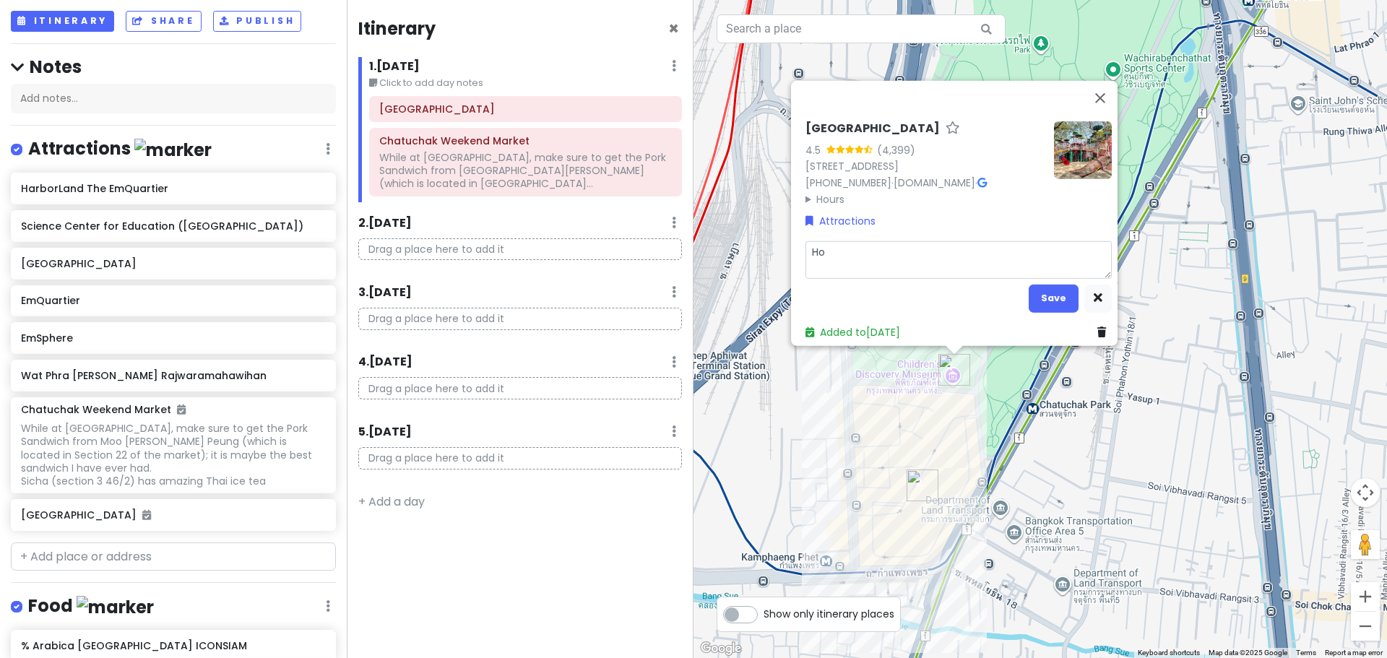
type textarea "Hou"
type textarea "x"
type textarea "Hour"
type textarea "x"
type textarea "Hours:"
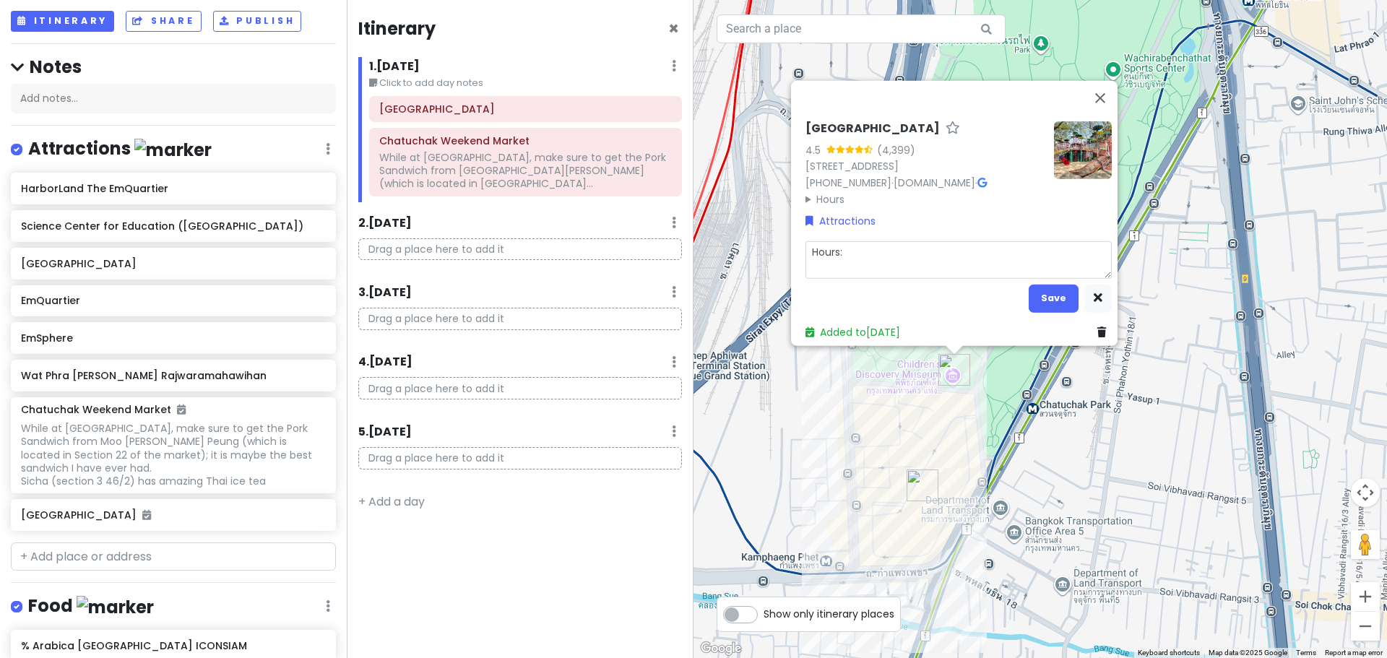
type textarea "x"
type textarea "Hours:"
type textarea "x"
type textarea "Hours: 10.00 a.m. – 4.00 p.m."
type textarea "x"
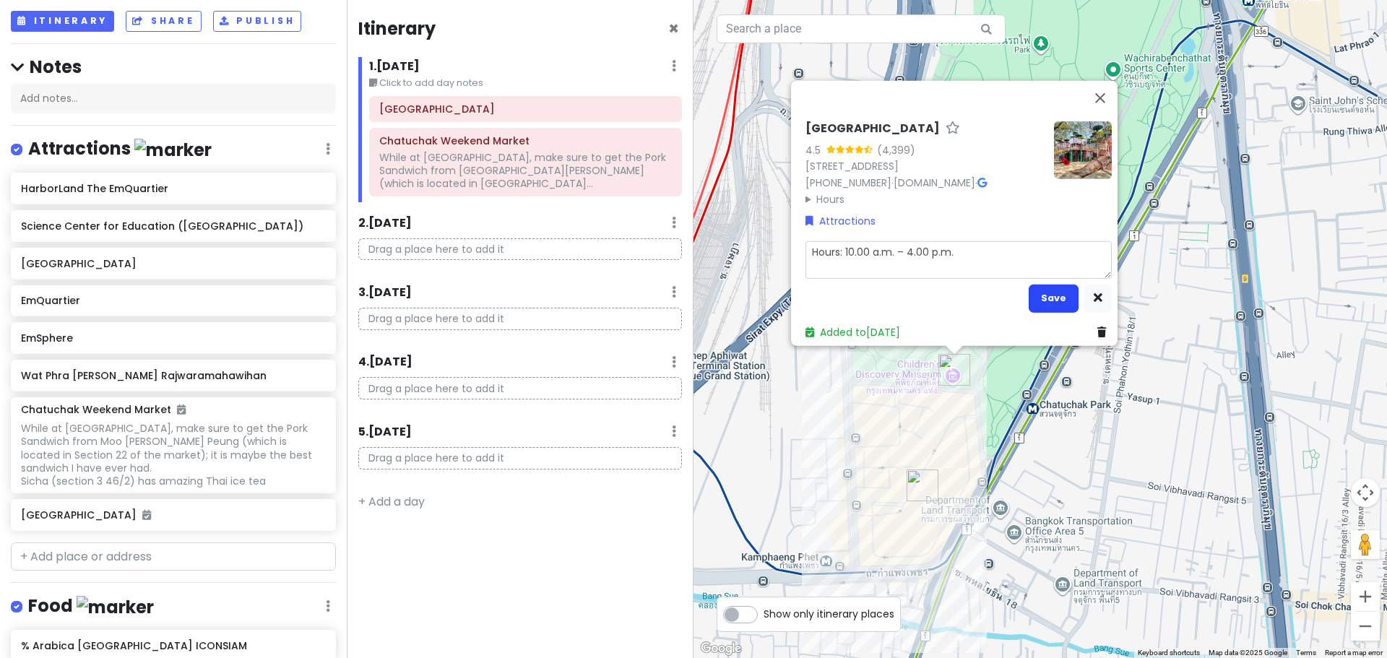
type textarea "Hours: 10.00 a.m. – 4.00 p.m."
click at [1041, 293] on button "Save" at bounding box center [1054, 298] width 50 height 28
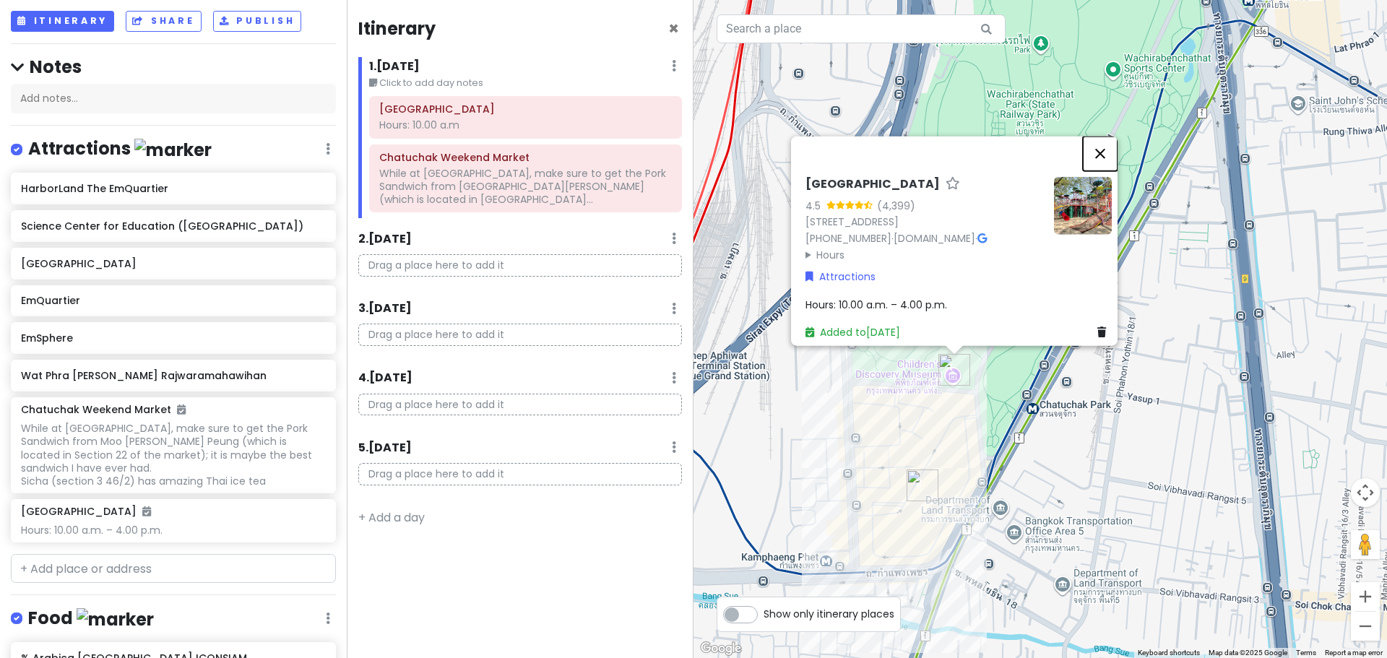
click at [1102, 136] on button "Close" at bounding box center [1100, 153] width 35 height 35
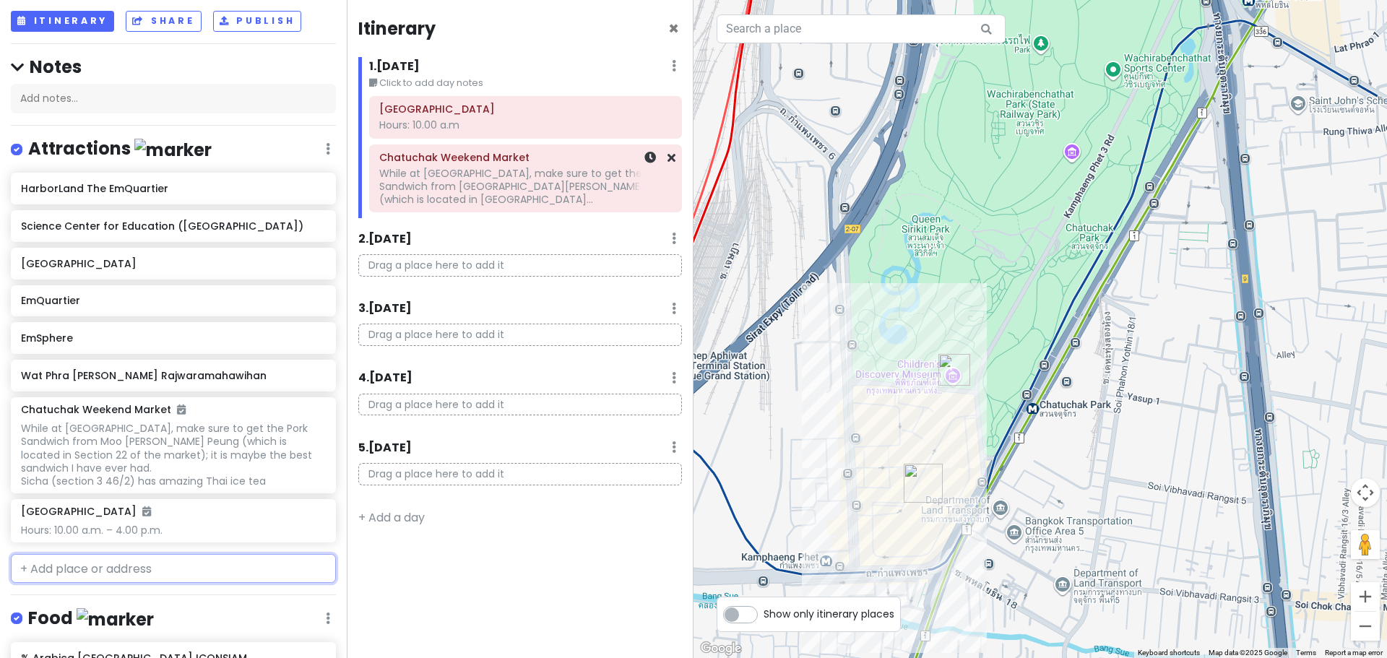
click at [467, 160] on h6 "Chatuchak Weekend Market" at bounding box center [525, 157] width 293 height 13
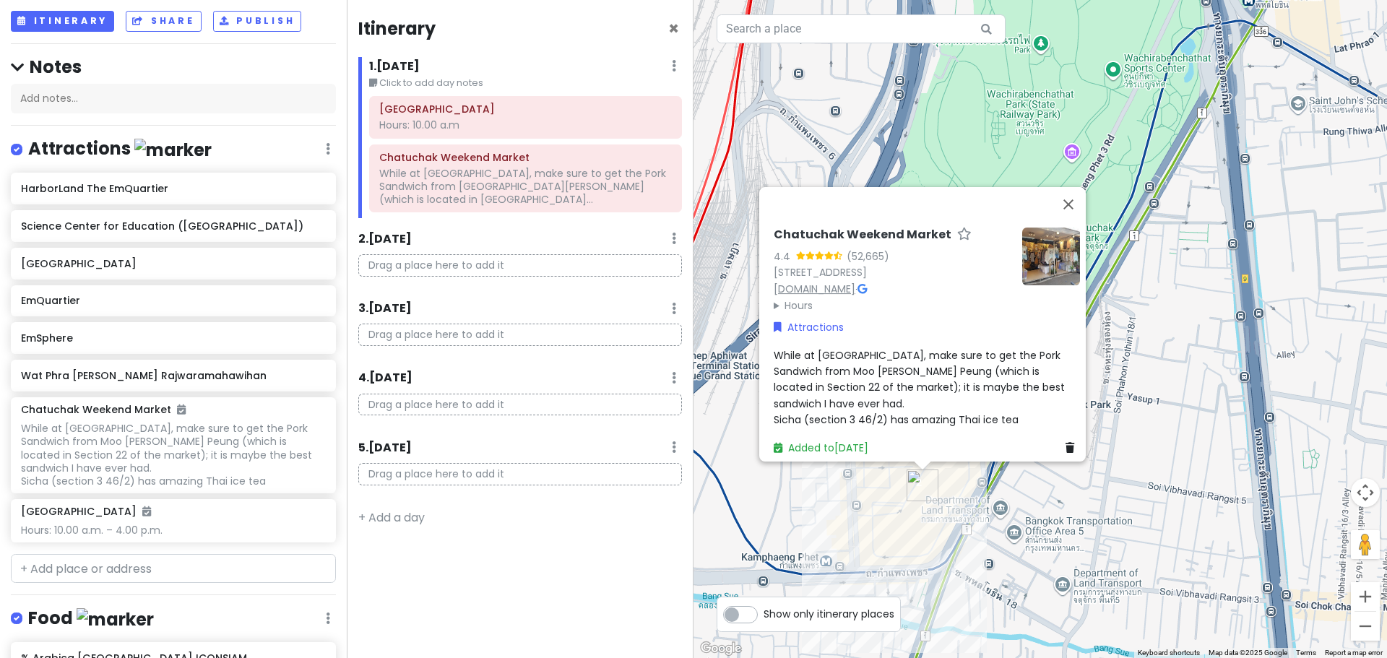
click at [856, 283] on link "[DOMAIN_NAME]" at bounding box center [815, 289] width 82 height 14
click at [900, 411] on span "While at [GEOGRAPHIC_DATA], make sure to get the Pork Sandwich from Moo [PERSON…" at bounding box center [921, 387] width 294 height 79
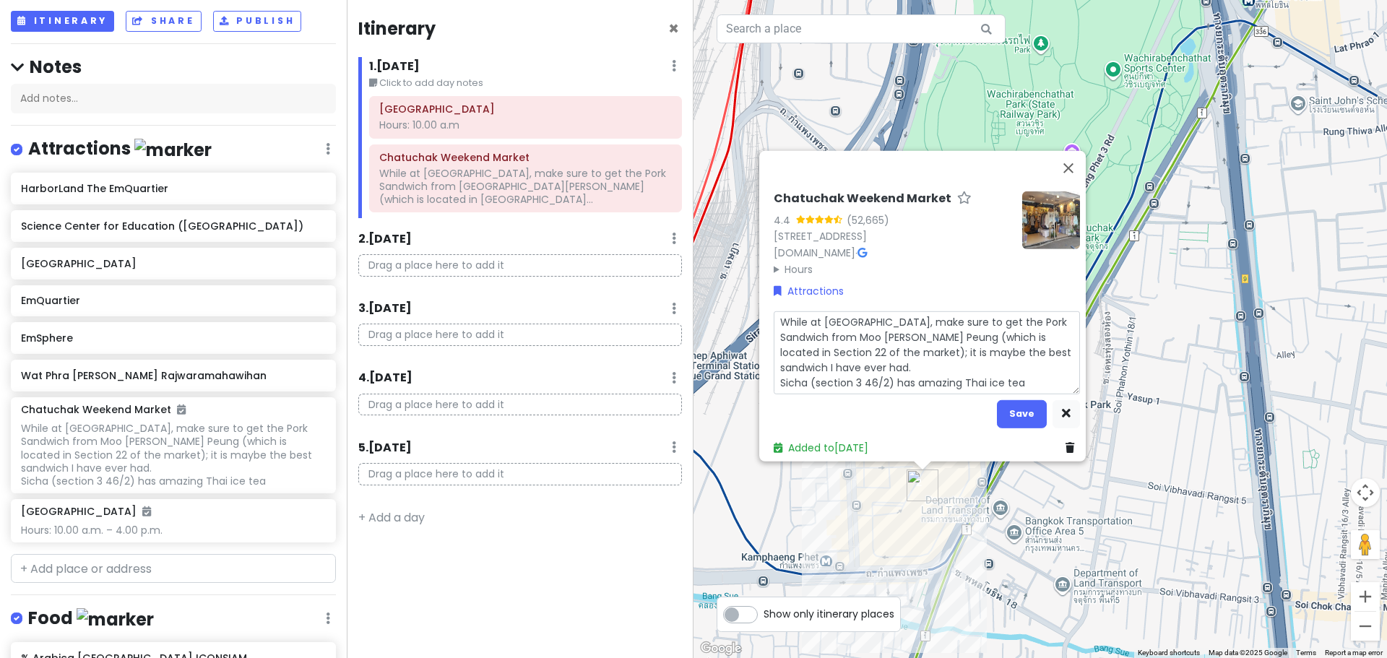
type textarea "x"
type textarea "[DATE] and [DATE] 9am-6pm (Whole Market open)While at [GEOGRAPHIC_DATA], make s…"
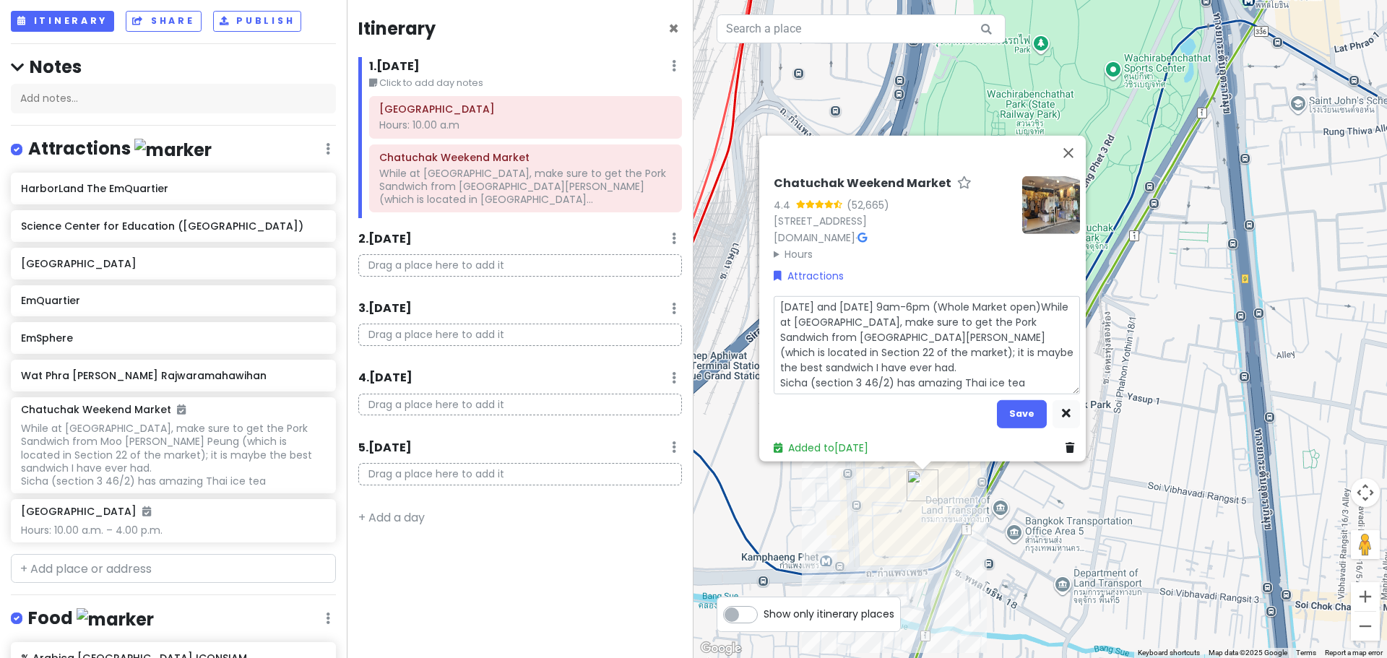
type textarea "x"
type textarea "[DATE] and [DATE] 9am-6pm (Whole Market open)\While at [GEOGRAPHIC_DATA], make …"
type textarea "x"
type textarea "[DATE] and [DATE] 9am-6pm (Whole Market open)\ While at [GEOGRAPHIC_DATA], make…"
type textarea "x"
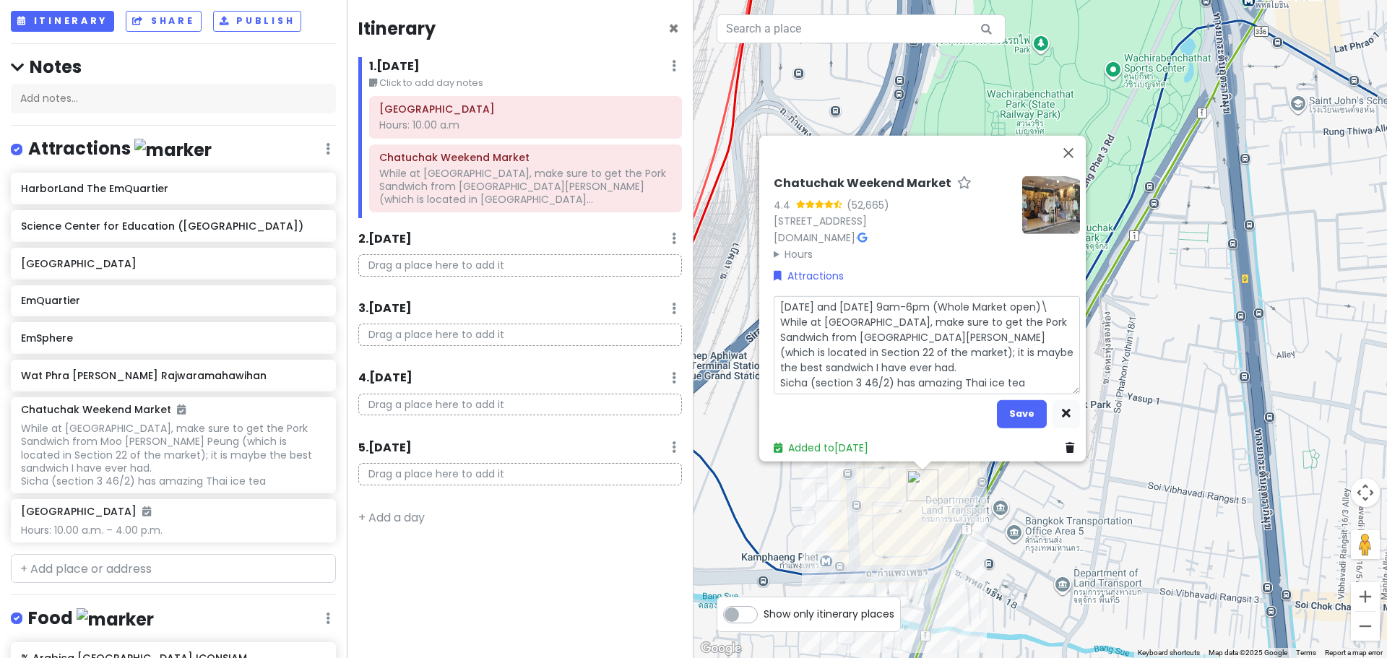
type textarea "[DATE] and [DATE] 9am-6pm (Whole Market open) While at [GEOGRAPHIC_DATA], make …"
type textarea "x"
type textarea "[DATE] and [DATE] 9am-6pm (Whole Market open) get the Pork Sandwich from Moo [P…"
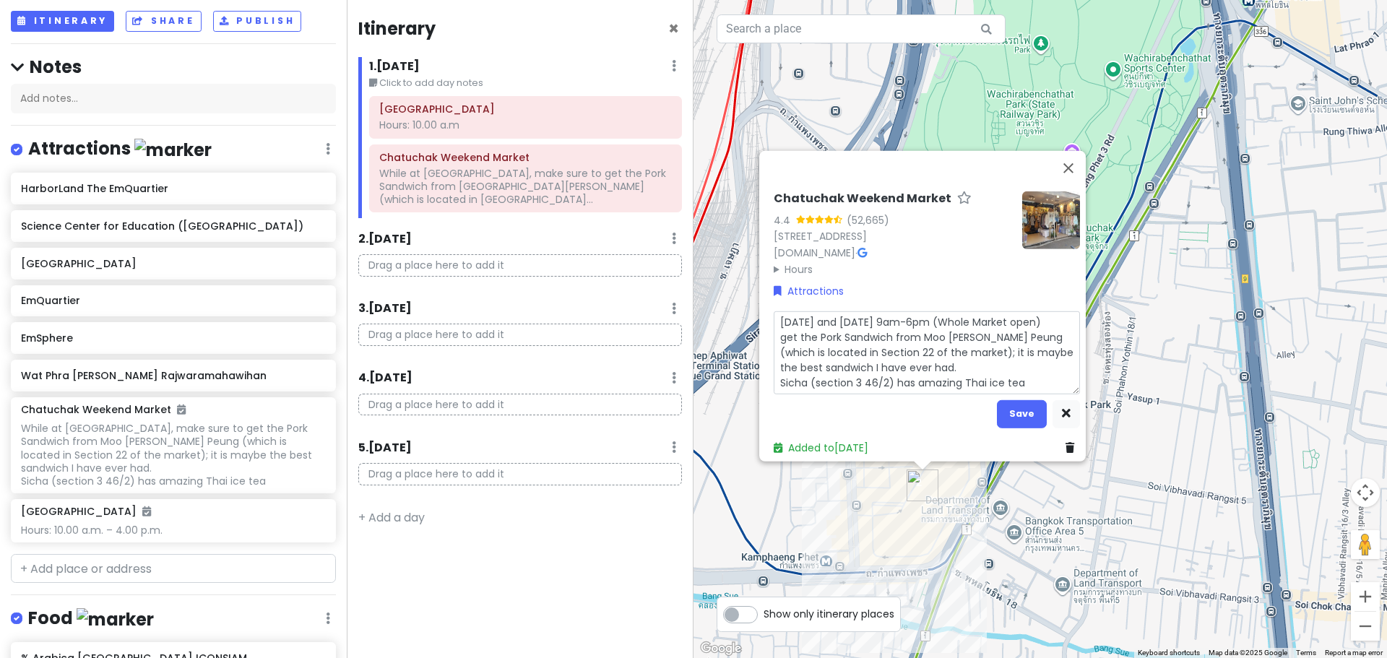
type textarea "x"
type textarea "[DATE] and [DATE] 9am-6pm (Whole Market open) gget the Pork Sandwich from Moo […"
type textarea "x"
type textarea "[DATE] and [DATE] 9am-6pm (Whole Market open) get the Pork Sandwich from Moo [P…"
type textarea "x"
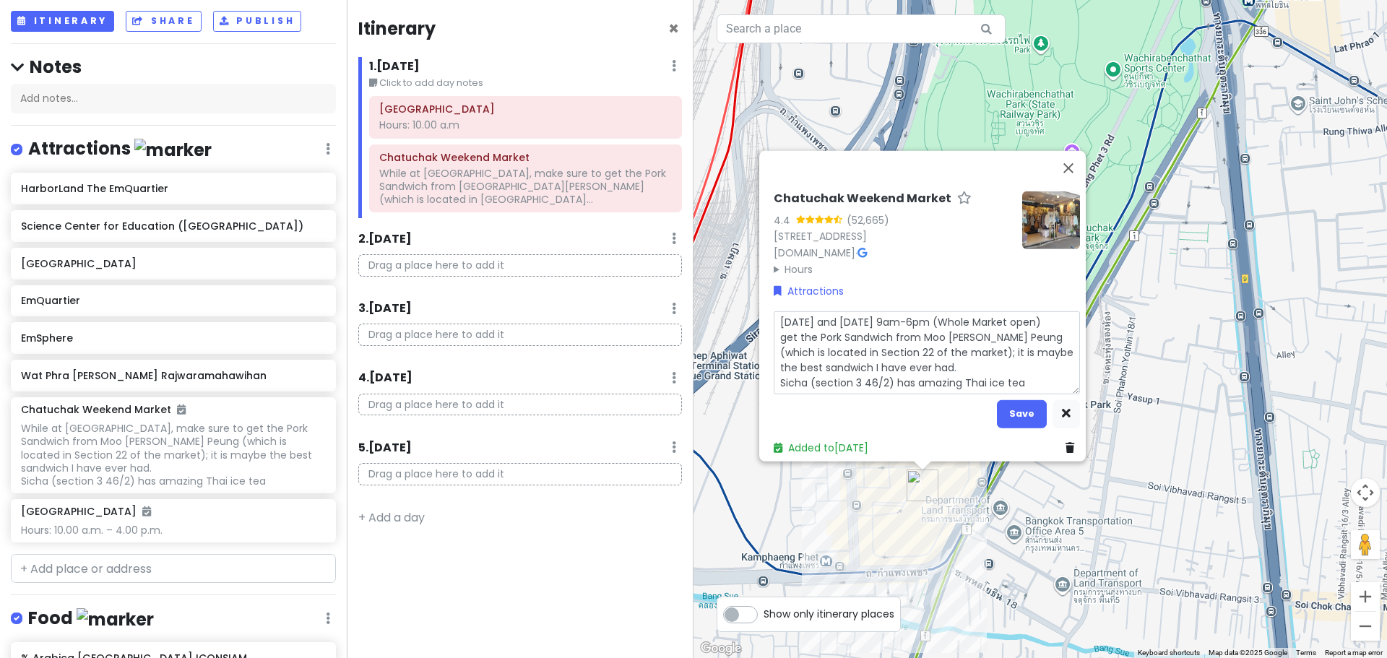
type textarea "[DATE] and [DATE] 9am-6pm (Whole Market open) (get the Pork Sandwich from Moo […"
type textarea "x"
type textarea "[DATE] and [DATE] 9am-6pm (Whole Market open) (*get the Pork Sandwich from Moo …"
type textarea "x"
type textarea "[DATE] and [DATE] 9am-6pm (Whole Market open) (get the Pork Sandwich from Moo […"
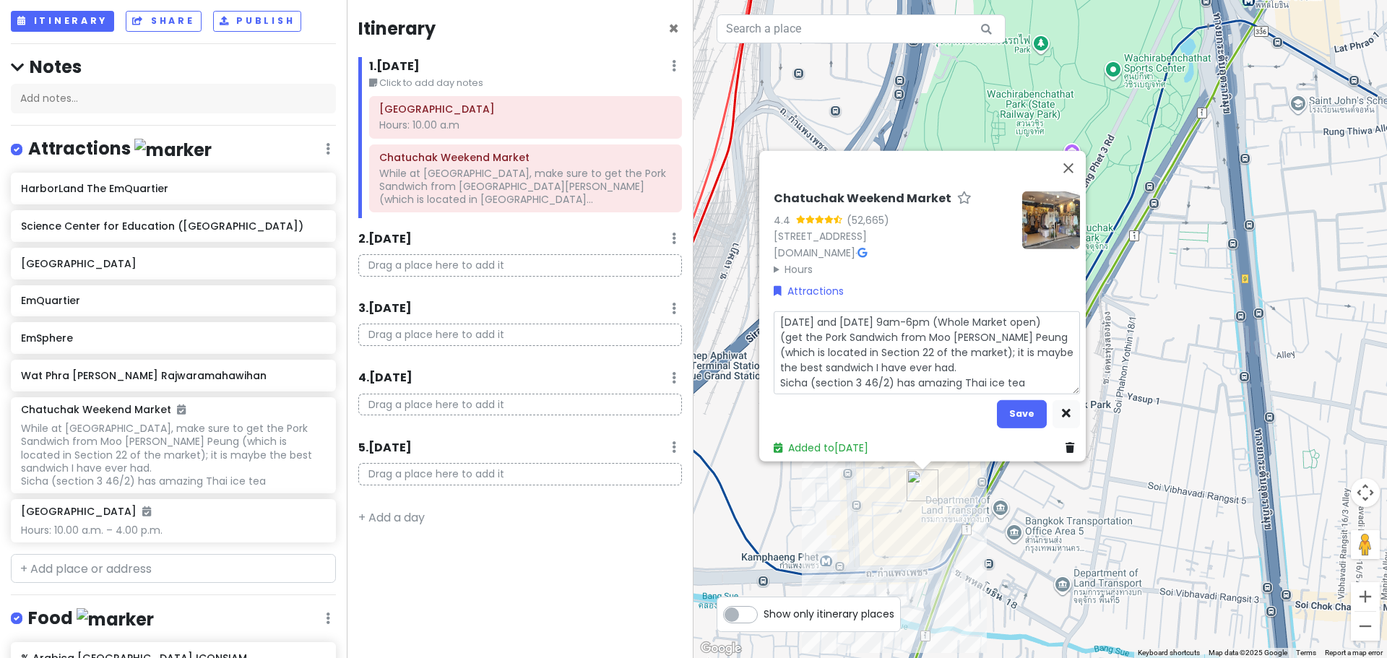
type textarea "x"
type textarea "[DATE] and [DATE] 9am-6pm (Whole Market open) get the Pork Sandwich from Moo [P…"
type textarea "x"
type textarea "[DATE] and [DATE] 9am-6pm (Whole Market open) *get the Pork Sandwich from Moo […"
type textarea "x"
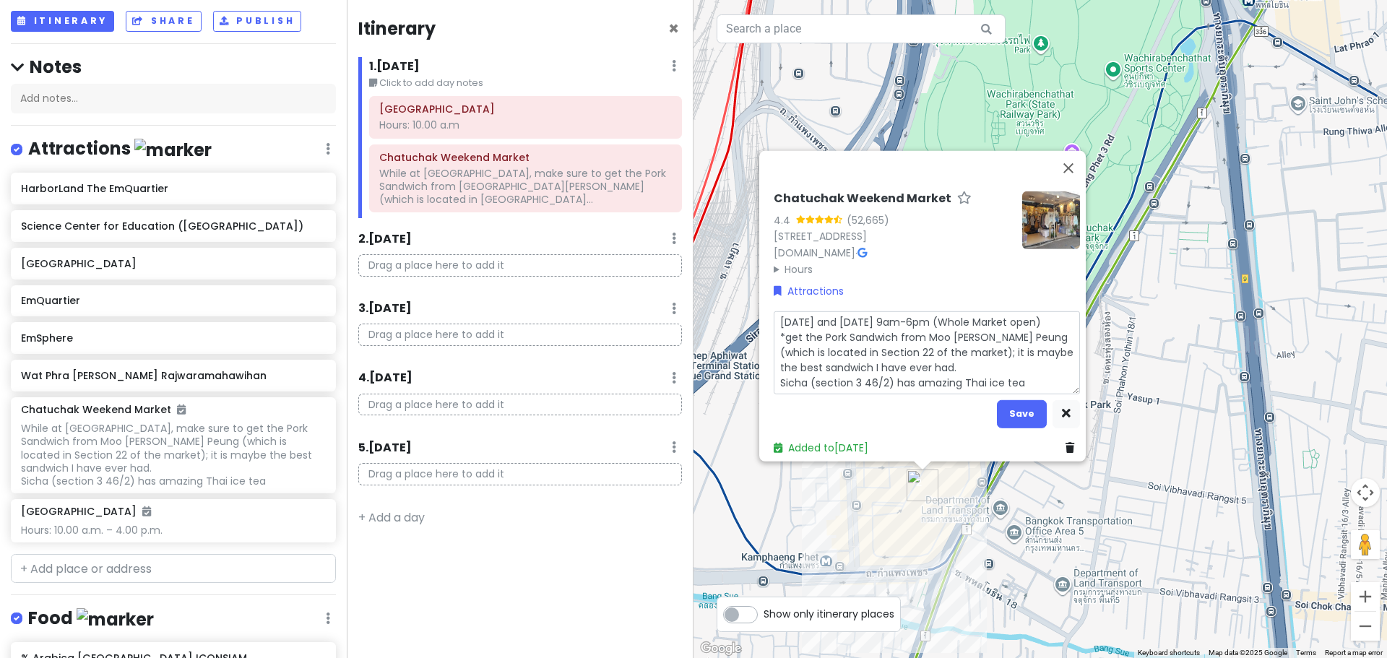
type textarea "[DATE] and [DATE] 9am-6pm (Whole Market open) * get the Pork Sandwich from Moo …"
type textarea "x"
type textarea "[DATE] and [DATE] 9am-6pm (Whole Market open) * get the Pork Sandwich from Moo …"
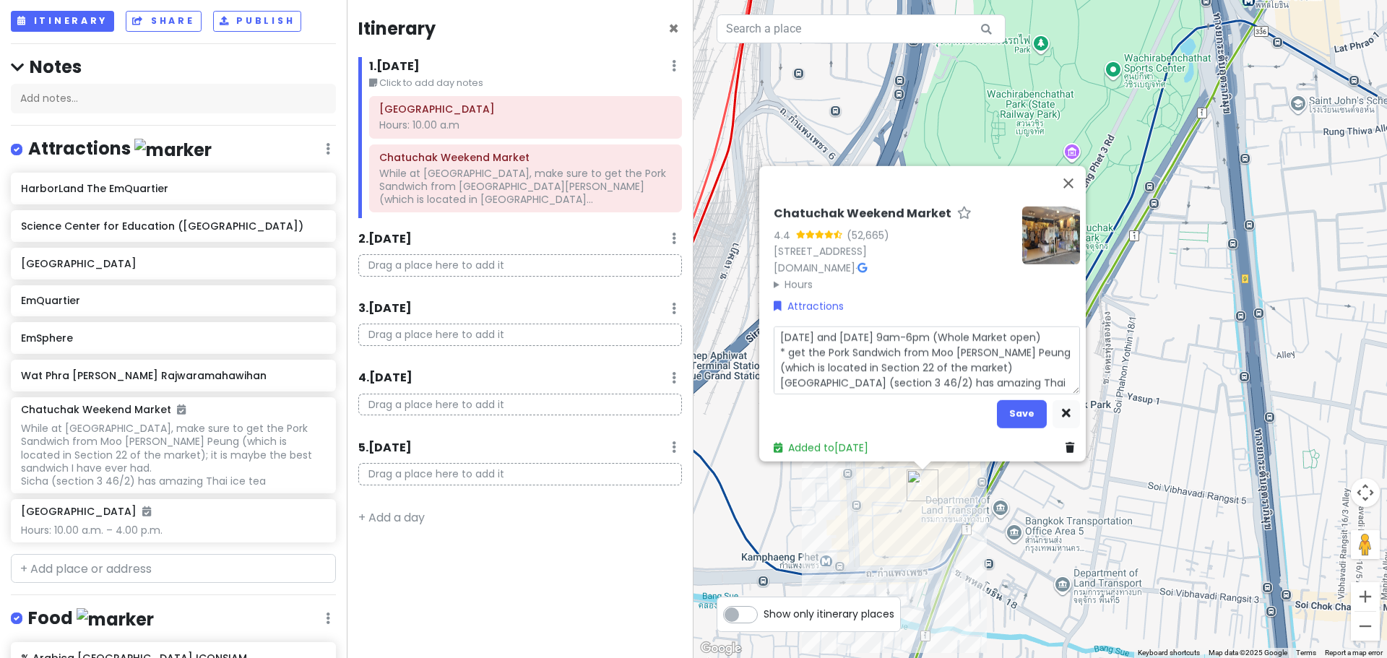
type textarea "x"
type textarea "[DATE] and [DATE] 9am-6pm (Whole Market open) * get the Pork Sandwich from [GEO…"
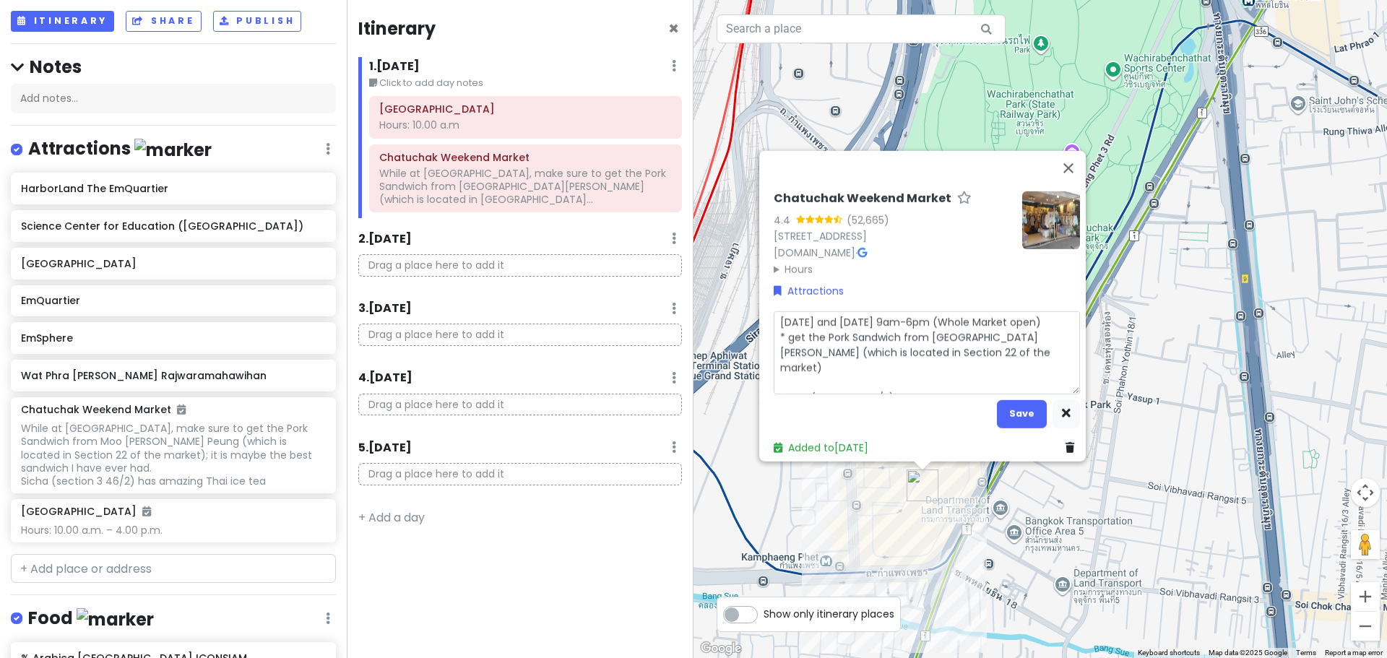
type textarea "x"
type textarea "[DATE] and [DATE] 9am-6pm (Whole Market open) * get the Pork Sandwich from Moo …"
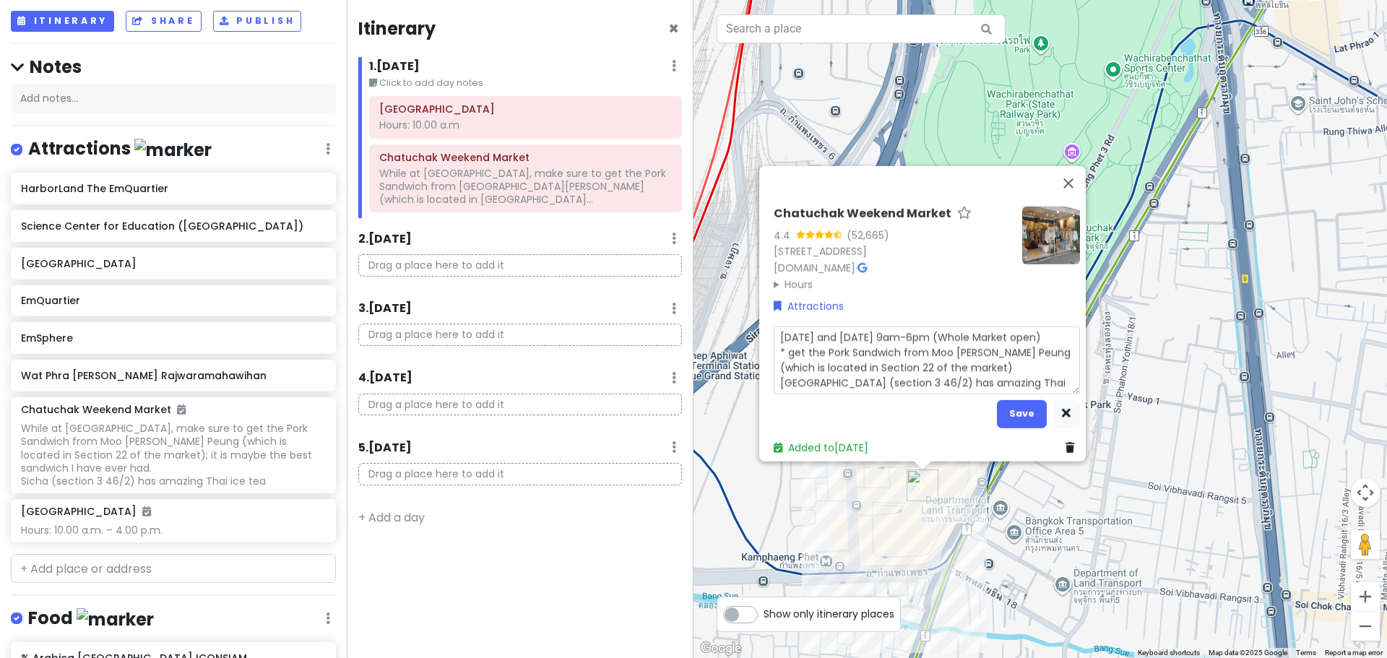
type textarea "x"
type textarea "[DATE] and [DATE] 9am-6pm (Whole Market open) * get the Pork Sandwich from Moo …"
type textarea "x"
type textarea "[DATE] and [DATE] 9am-6pm (Whole Market open) * get the Pork Sandwich from Moo …"
type textarea "x"
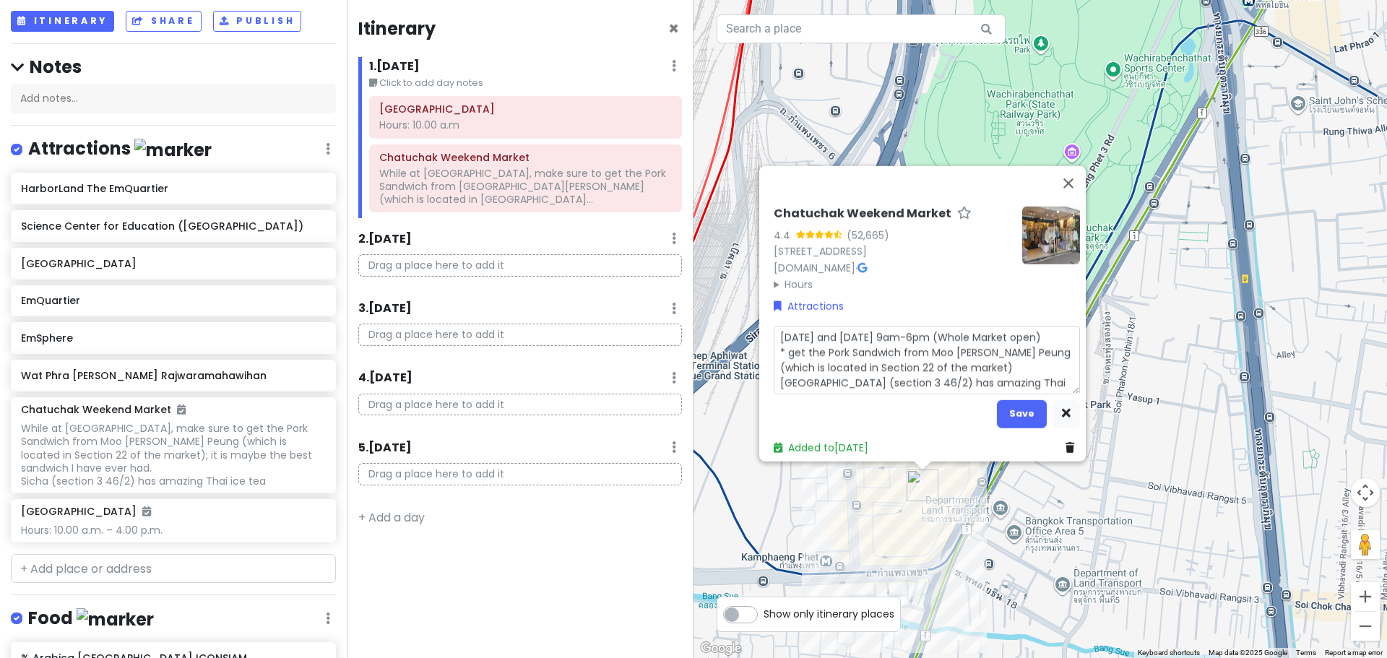
type textarea "[DATE] and [DATE] 9am-6pm (Whole Market open) * get the Pork Sandwich from Moo …"
type textarea "x"
type textarea "[DATE] and [DATE] 9am-6pm (Whole Market open) * get the Pork Sandwich from Moo …"
click at [1028, 407] on button "Save" at bounding box center [1022, 414] width 50 height 28
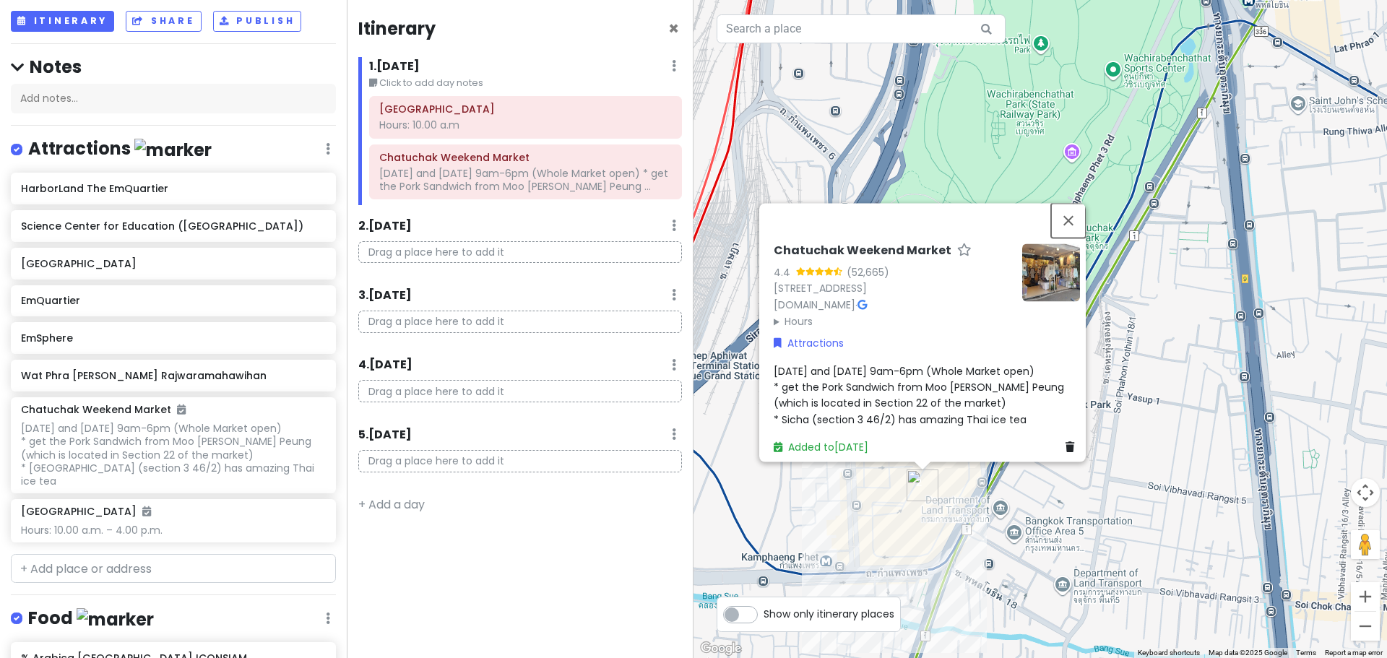
click at [1077, 203] on button "Close" at bounding box center [1068, 220] width 35 height 35
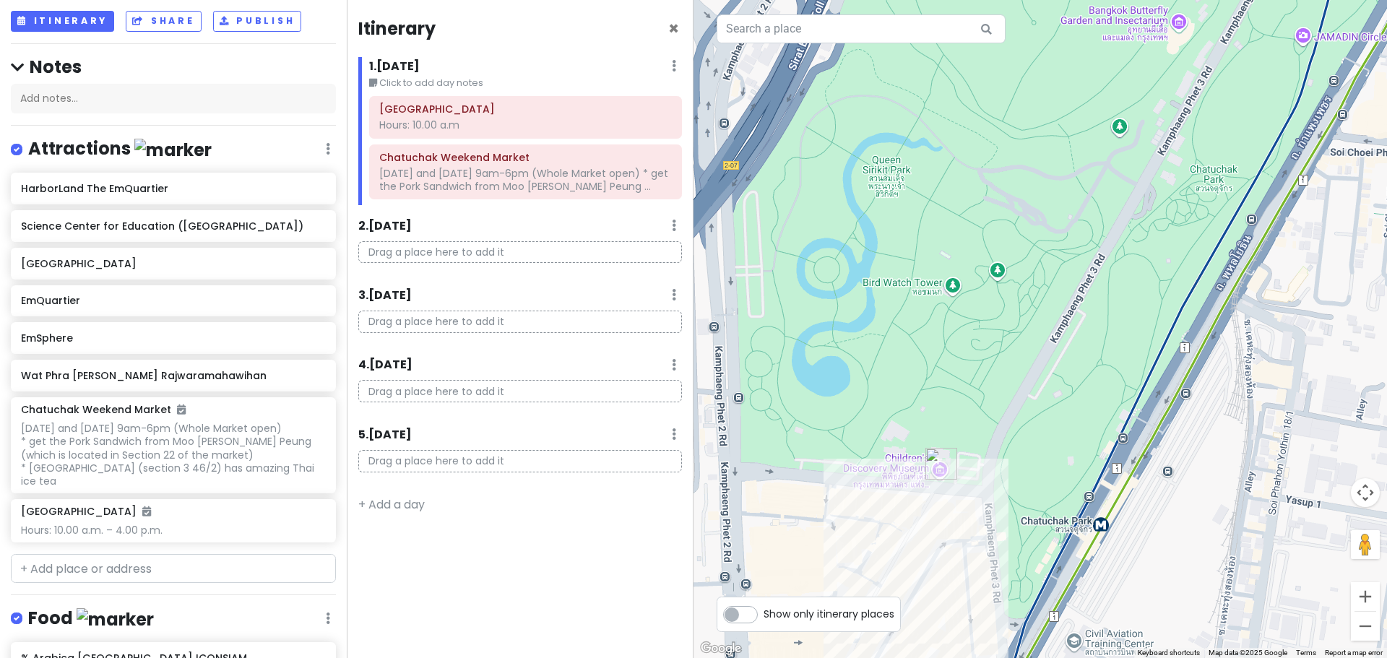
drag, startPoint x: 971, startPoint y: 264, endPoint x: 1071, endPoint y: 364, distance: 141.0
click at [1071, 364] on div at bounding box center [1041, 329] width 694 height 658
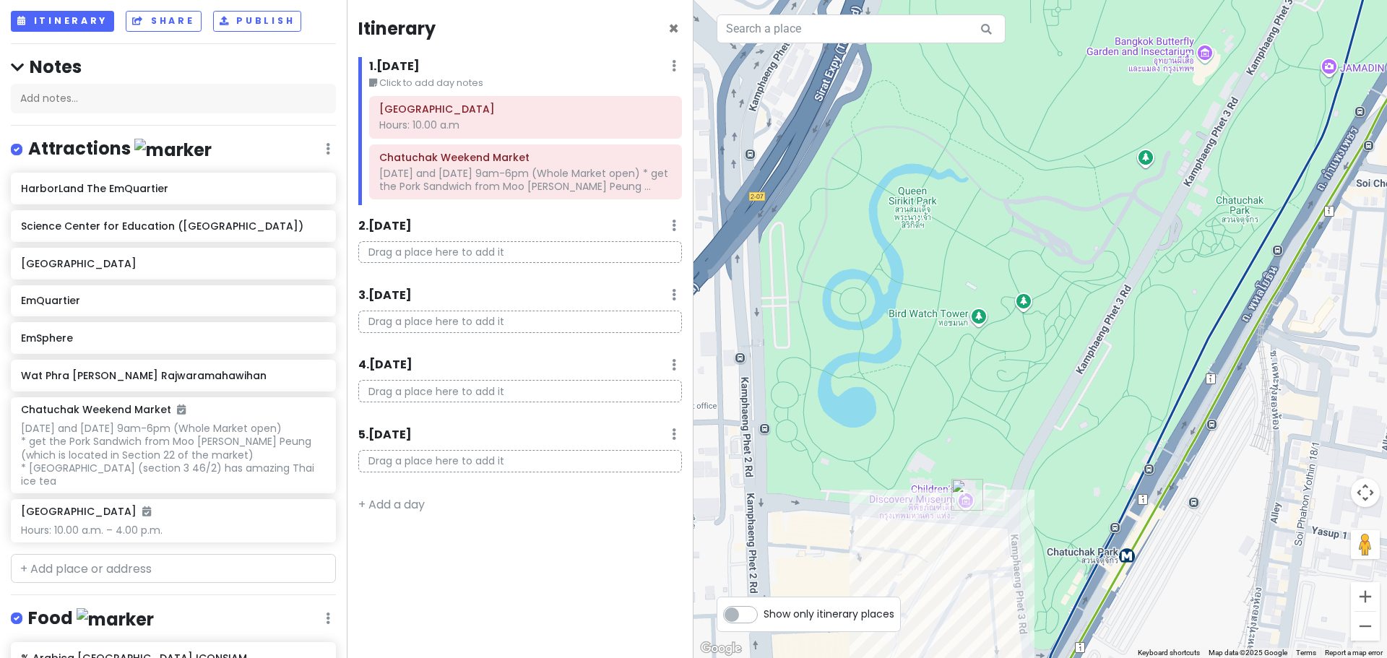
click at [908, 209] on div at bounding box center [1041, 329] width 694 height 658
click at [906, 197] on div at bounding box center [1041, 329] width 694 height 658
click at [133, 567] on input "text" at bounding box center [173, 568] width 325 height 29
paste input "IconSiam mall"
type input "IconSiam mall"
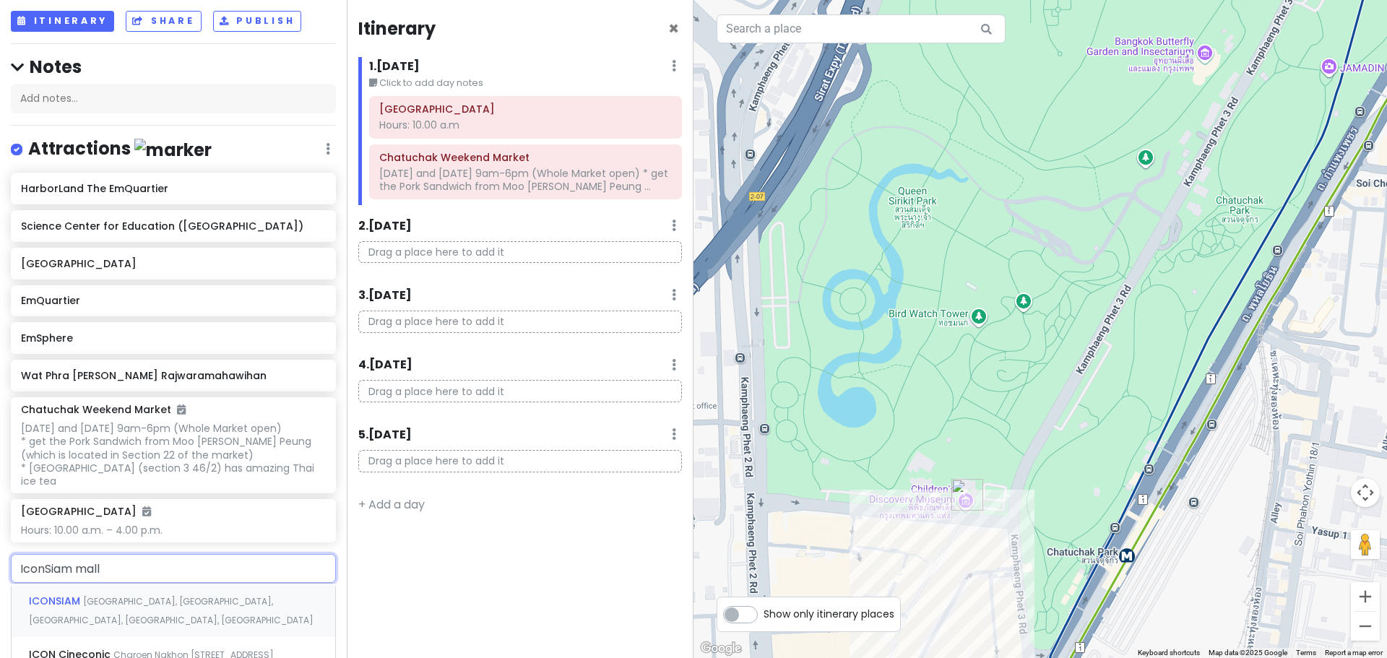
click at [134, 601] on span "[GEOGRAPHIC_DATA], [GEOGRAPHIC_DATA], [GEOGRAPHIC_DATA], [GEOGRAPHIC_DATA], [GE…" at bounding box center [171, 610] width 285 height 31
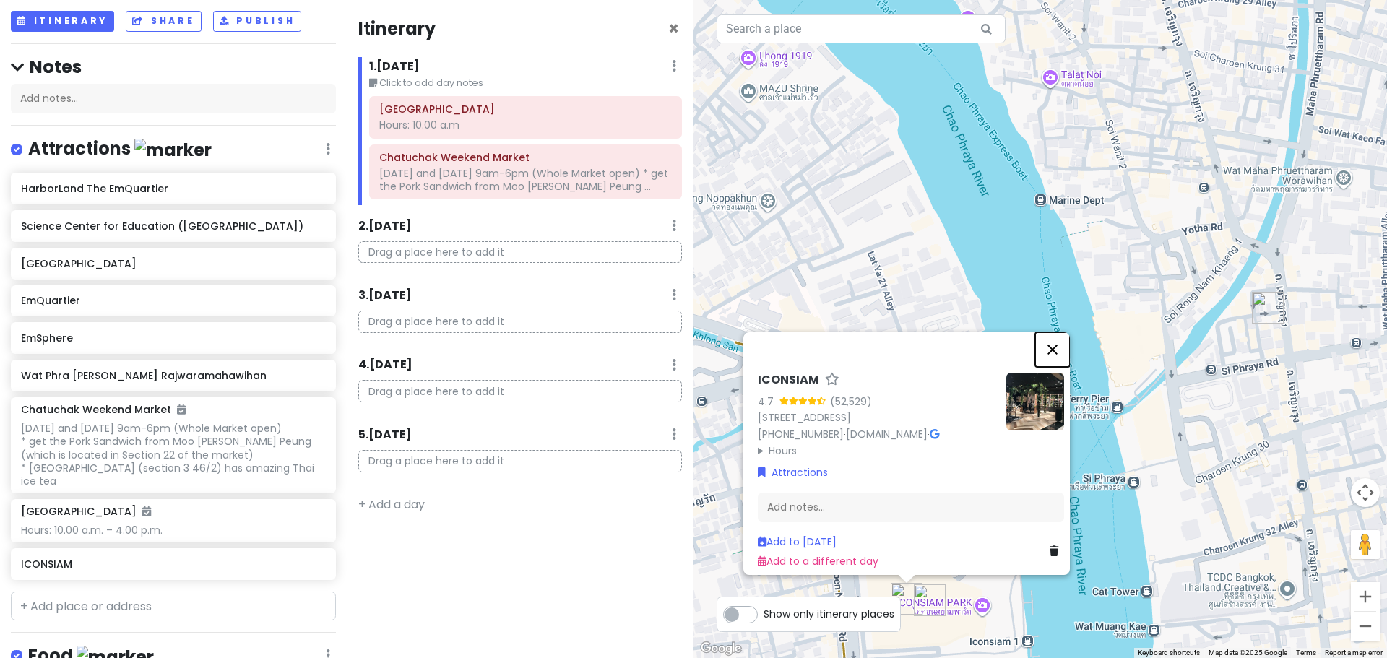
click at [1059, 332] on button "Close" at bounding box center [1052, 349] width 35 height 35
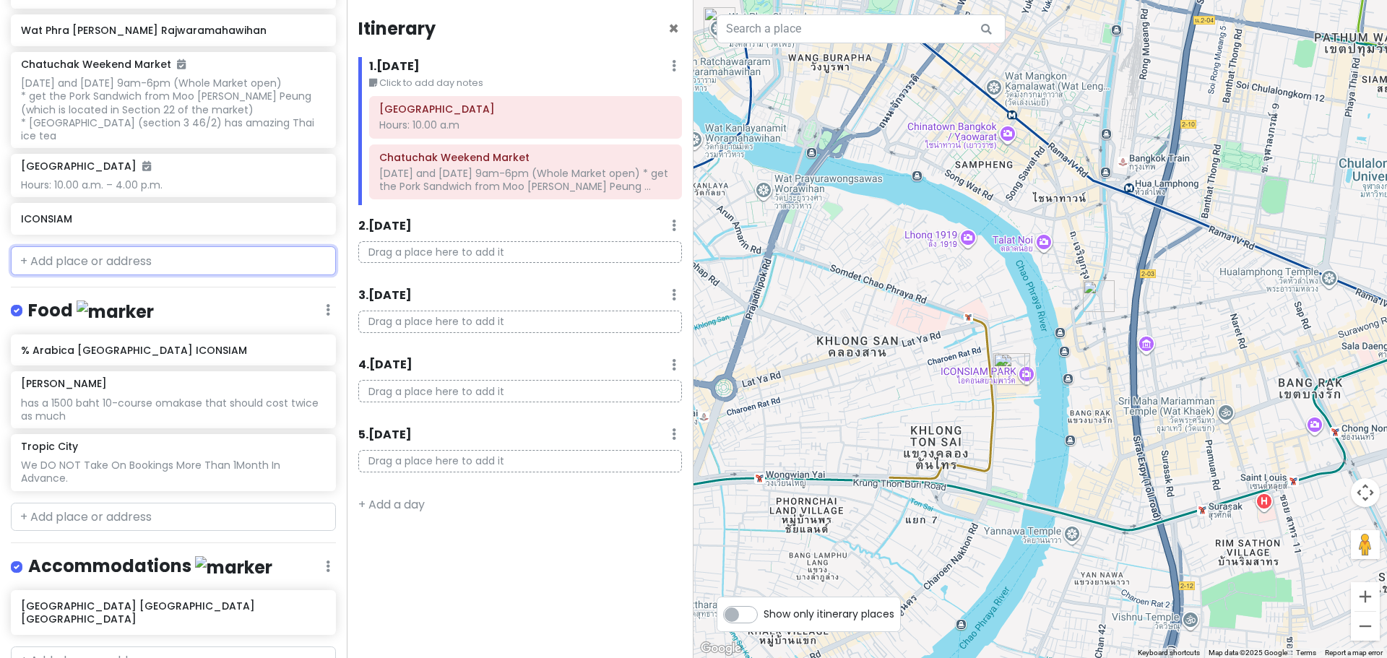
scroll to position [478, 0]
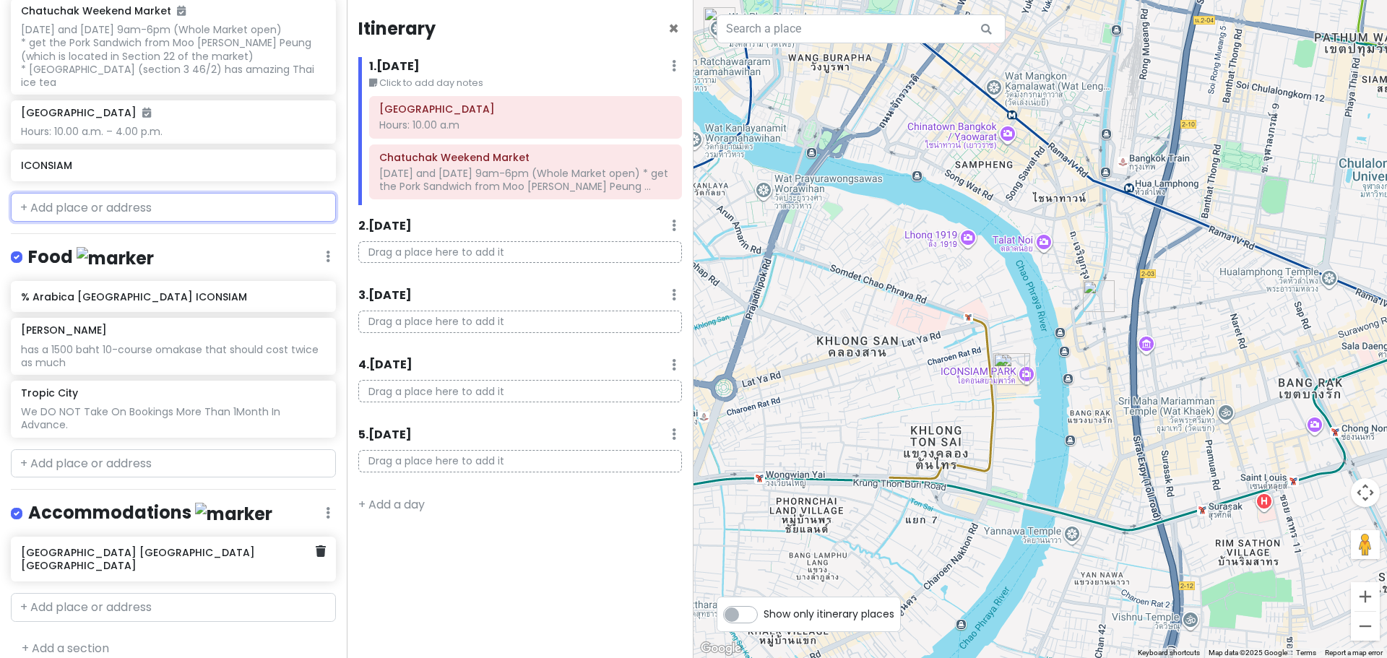
click at [150, 553] on h6 "[GEOGRAPHIC_DATA] [GEOGRAPHIC_DATA] [GEOGRAPHIC_DATA]" at bounding box center [168, 559] width 294 height 26
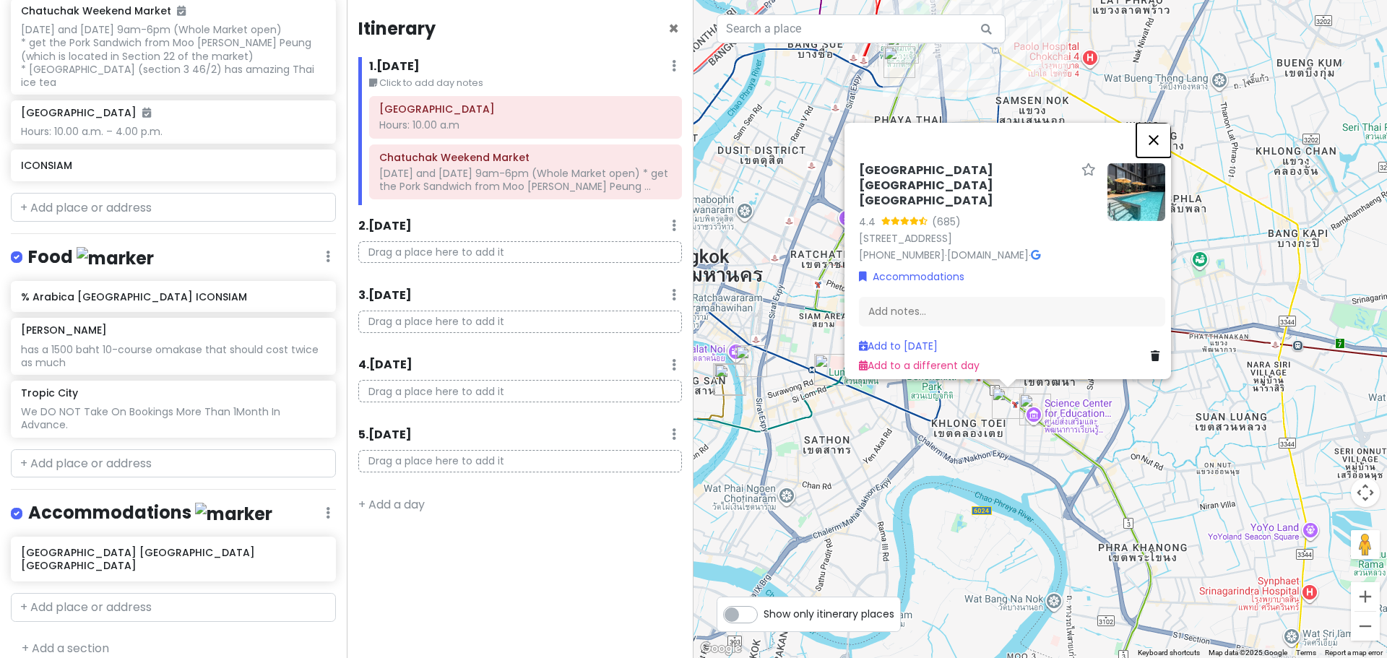
click at [1158, 122] on button "Close" at bounding box center [1154, 139] width 35 height 35
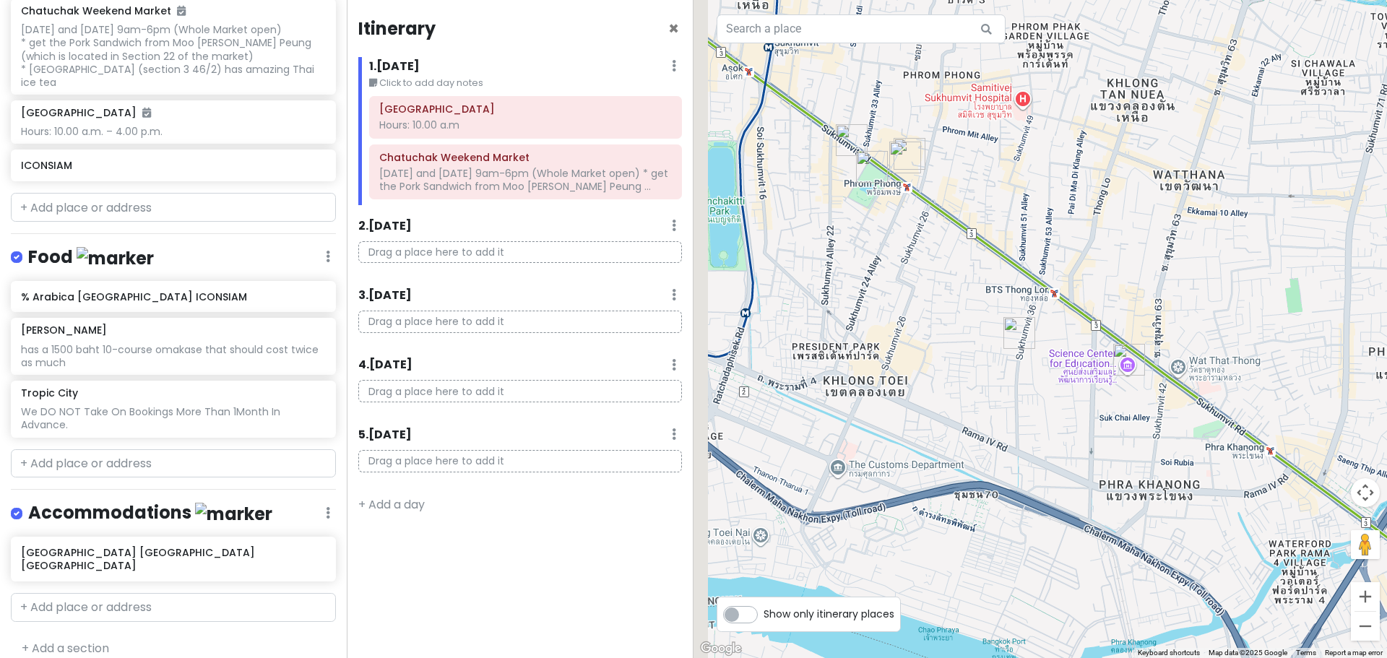
drag, startPoint x: 946, startPoint y: 351, endPoint x: 1224, endPoint y: 456, distance: 297.3
click at [1224, 456] on div at bounding box center [1041, 329] width 694 height 658
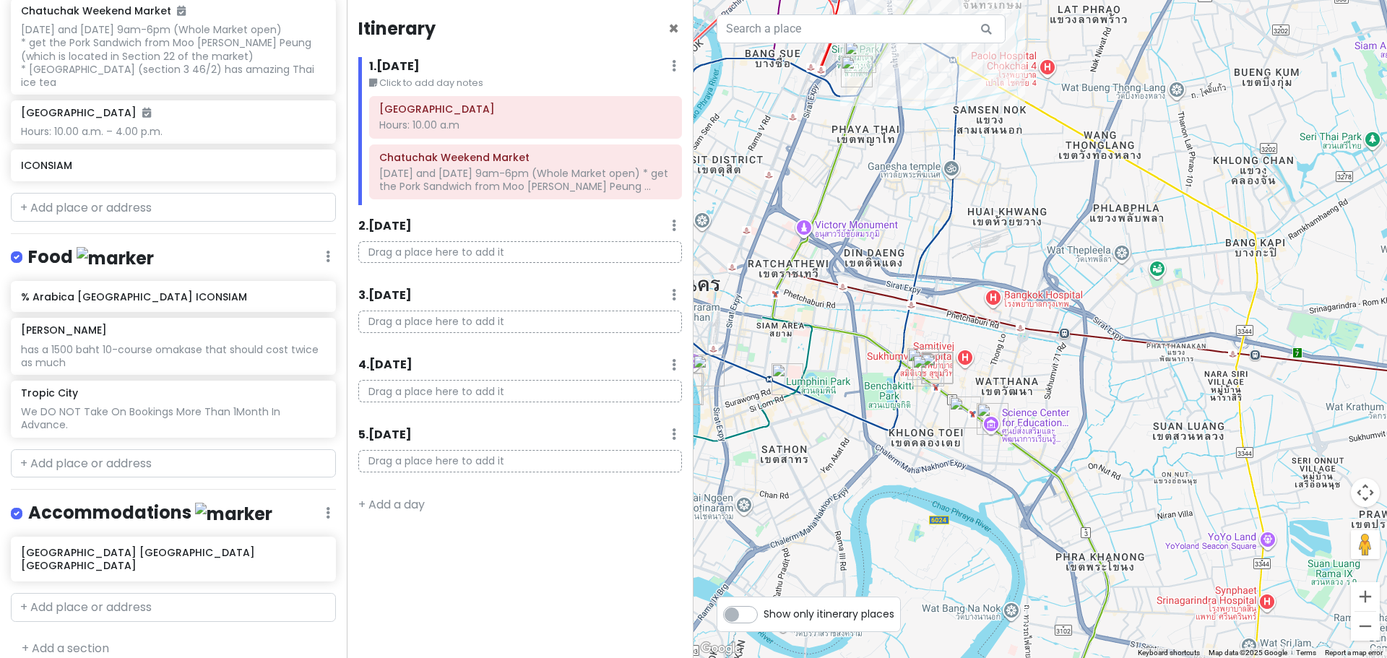
drag, startPoint x: 1195, startPoint y: 219, endPoint x: 1022, endPoint y: 374, distance: 232.3
click at [1022, 374] on div at bounding box center [1041, 329] width 694 height 658
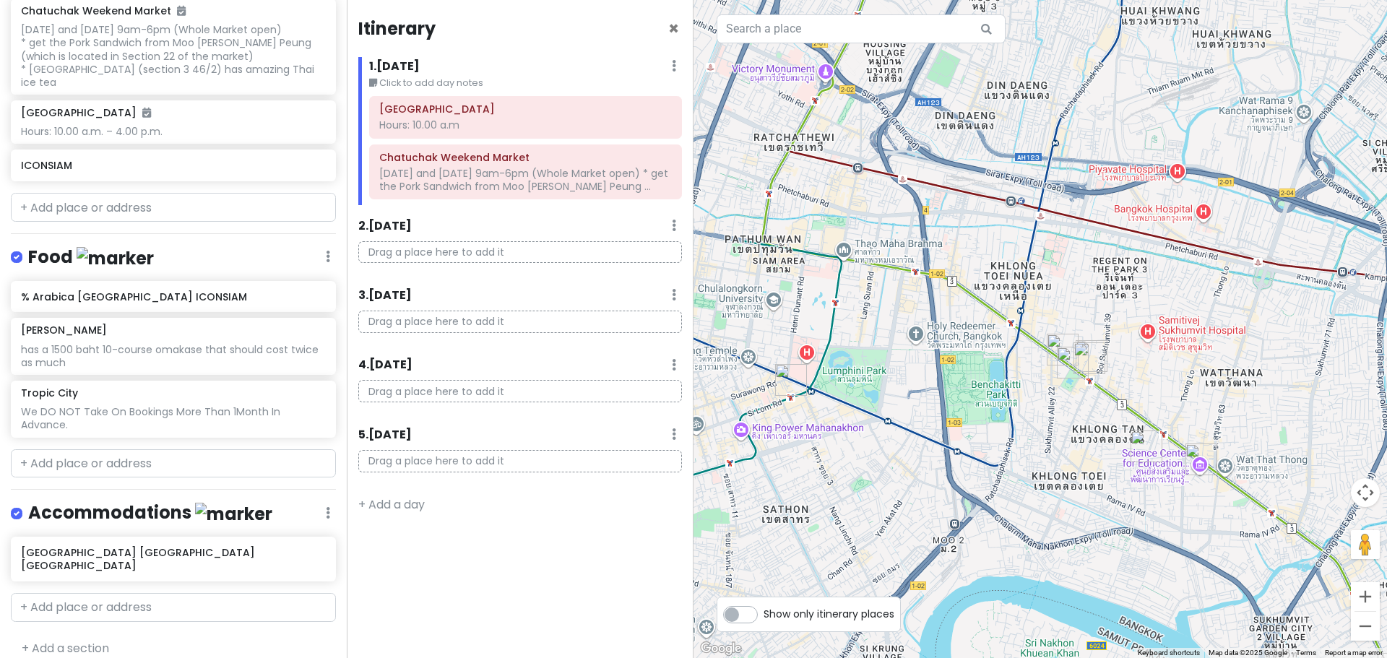
drag, startPoint x: 919, startPoint y: 369, endPoint x: 1165, endPoint y: 337, distance: 247.8
click at [1165, 337] on div at bounding box center [1041, 329] width 694 height 658
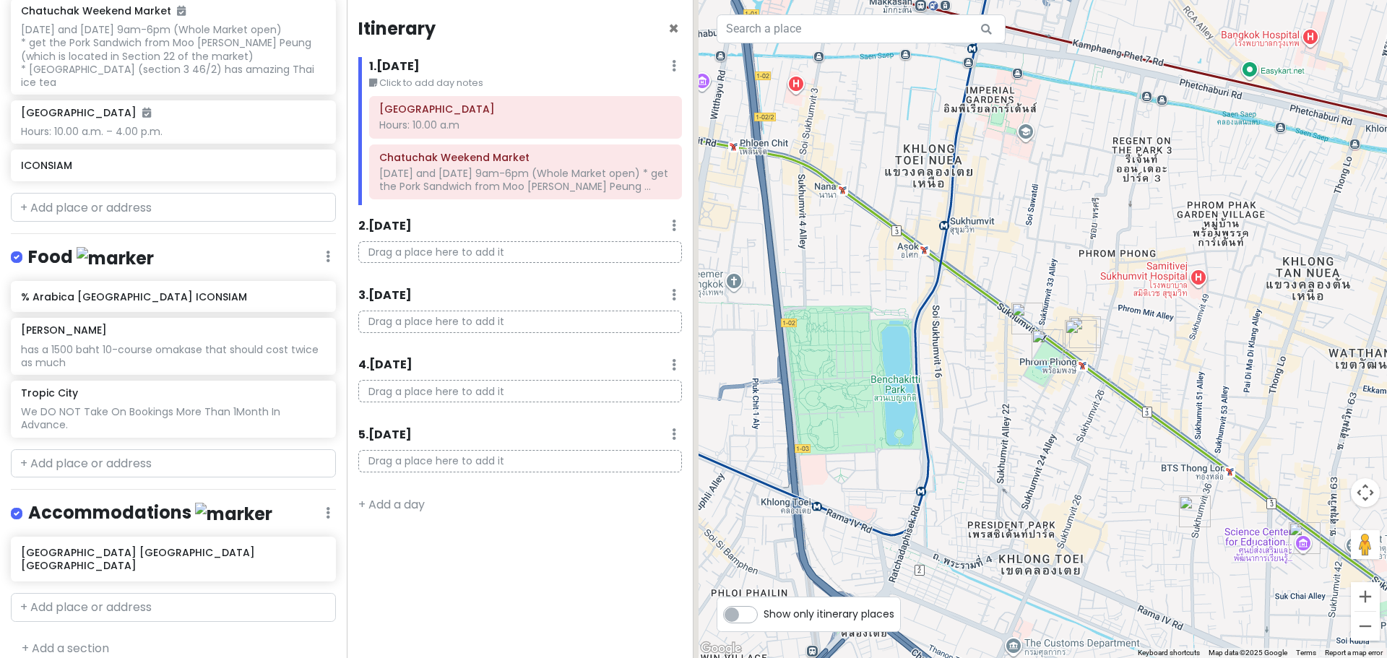
drag, startPoint x: 1013, startPoint y: 336, endPoint x: 1202, endPoint y: 345, distance: 188.8
click at [1202, 345] on div at bounding box center [1041, 329] width 694 height 658
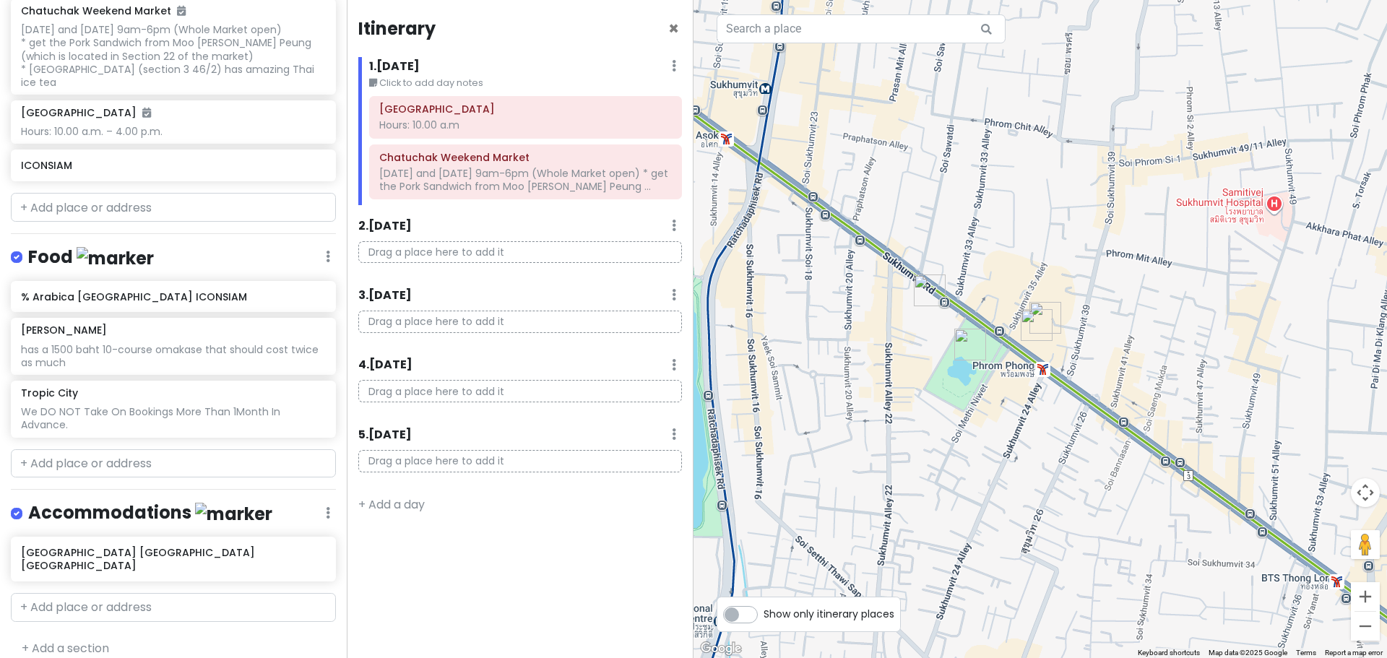
click at [925, 285] on img "EmSphere" at bounding box center [930, 291] width 32 height 32
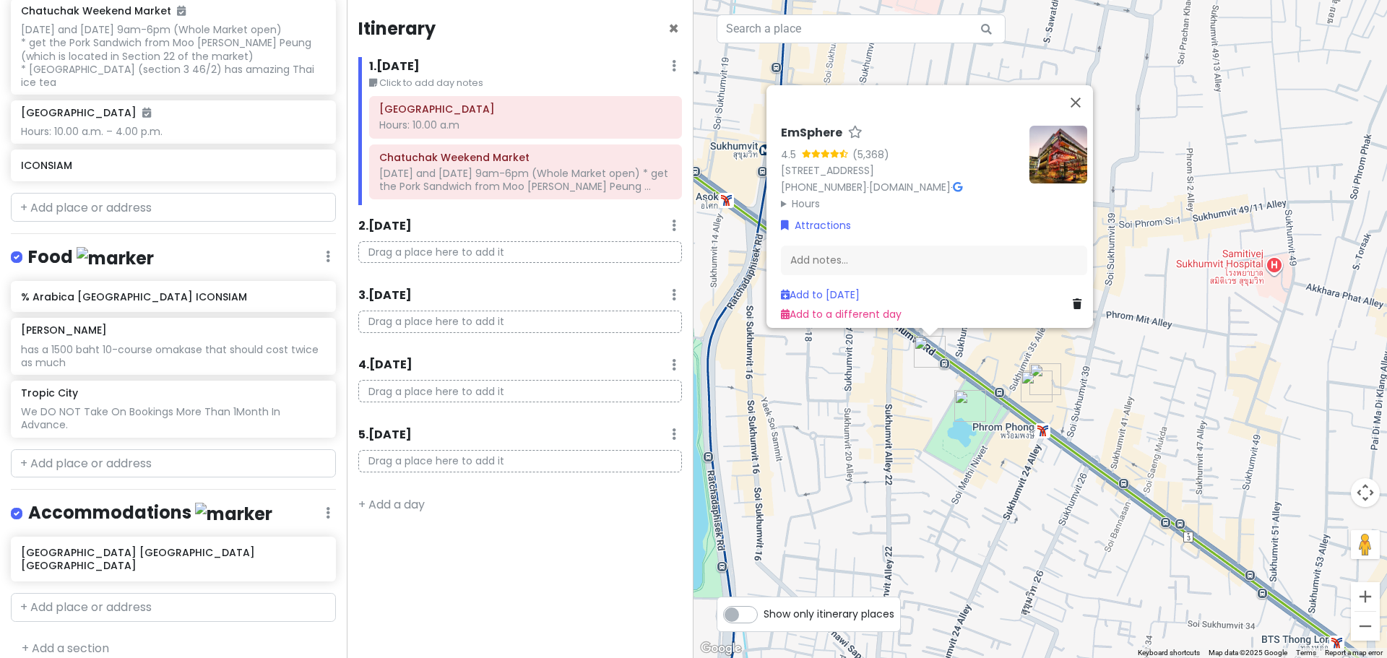
click at [962, 402] on img "Benchasiri Park" at bounding box center [971, 406] width 32 height 32
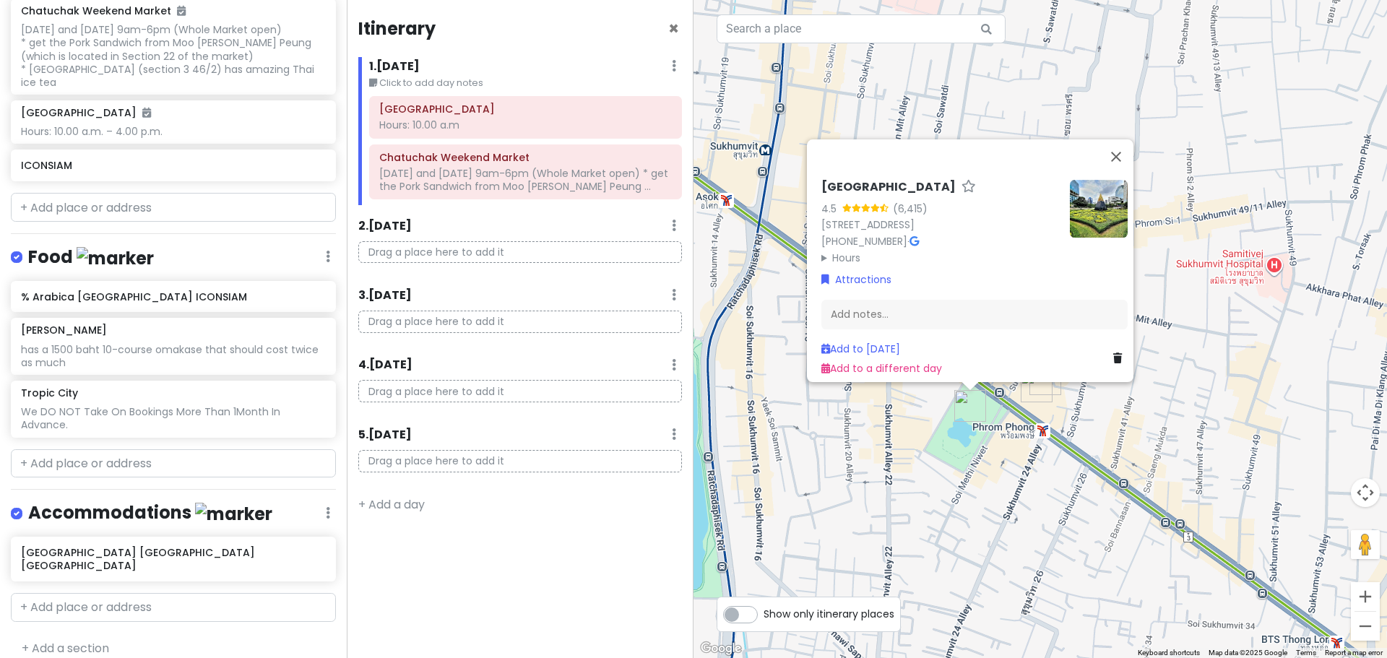
click at [909, 249] on summary "Hours" at bounding box center [940, 257] width 237 height 16
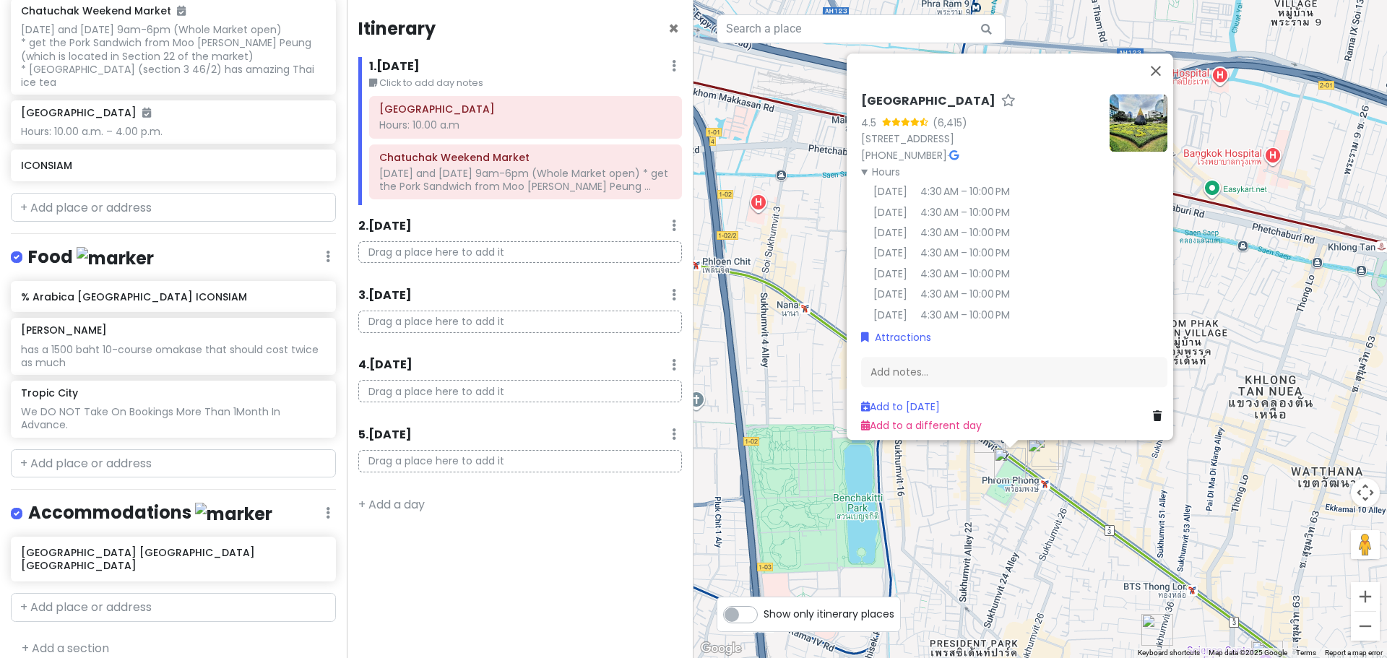
drag, startPoint x: 832, startPoint y: 394, endPoint x: 822, endPoint y: 465, distance: 72.2
click at [822, 465] on div "[GEOGRAPHIC_DATA] [STREET_ADDRESS] [PHONE_NUMBER] · Hours [DATE] 4:30 AM – 10:0…" at bounding box center [1041, 329] width 694 height 658
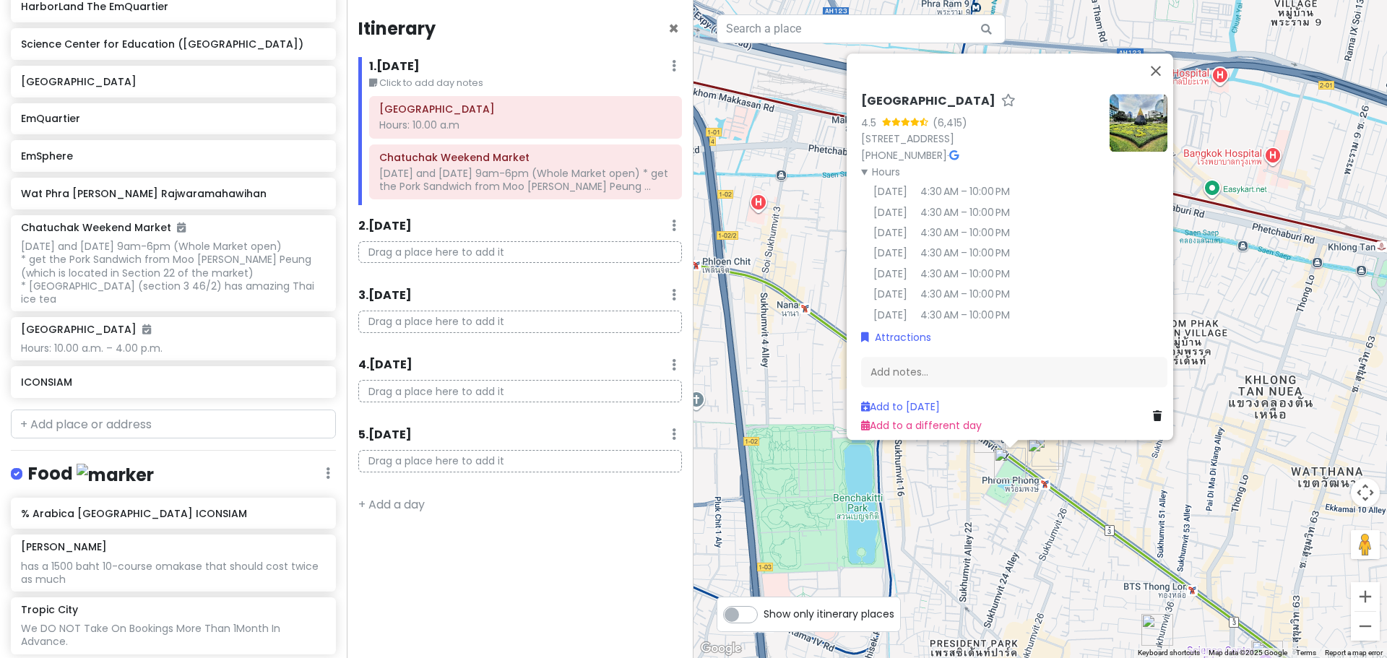
scroll to position [406, 0]
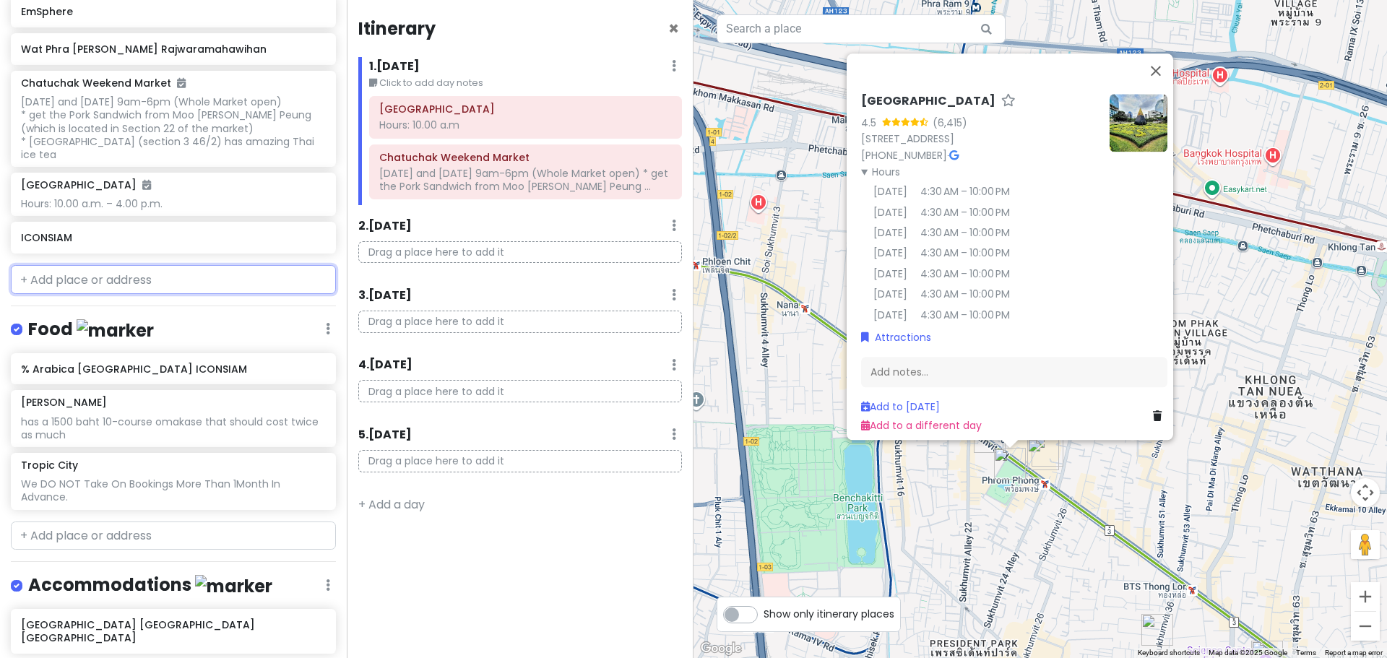
click at [189, 268] on input "text" at bounding box center [173, 279] width 325 height 29
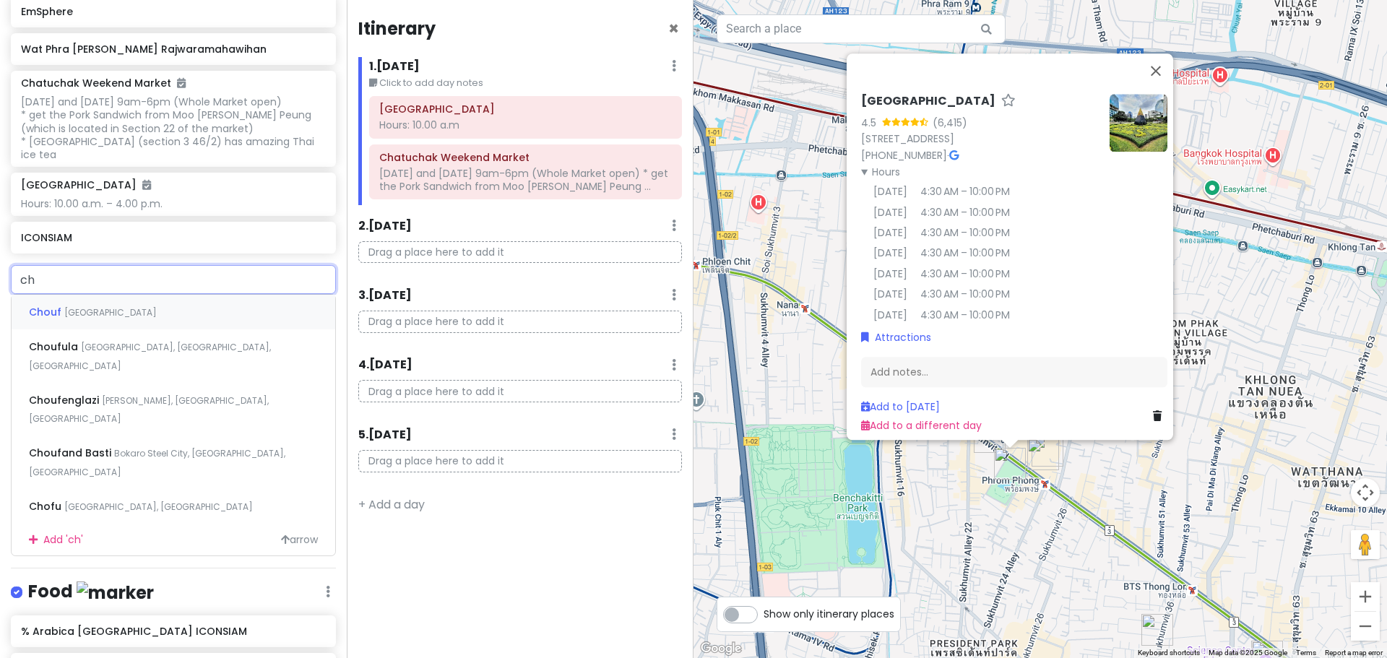
type input "c"
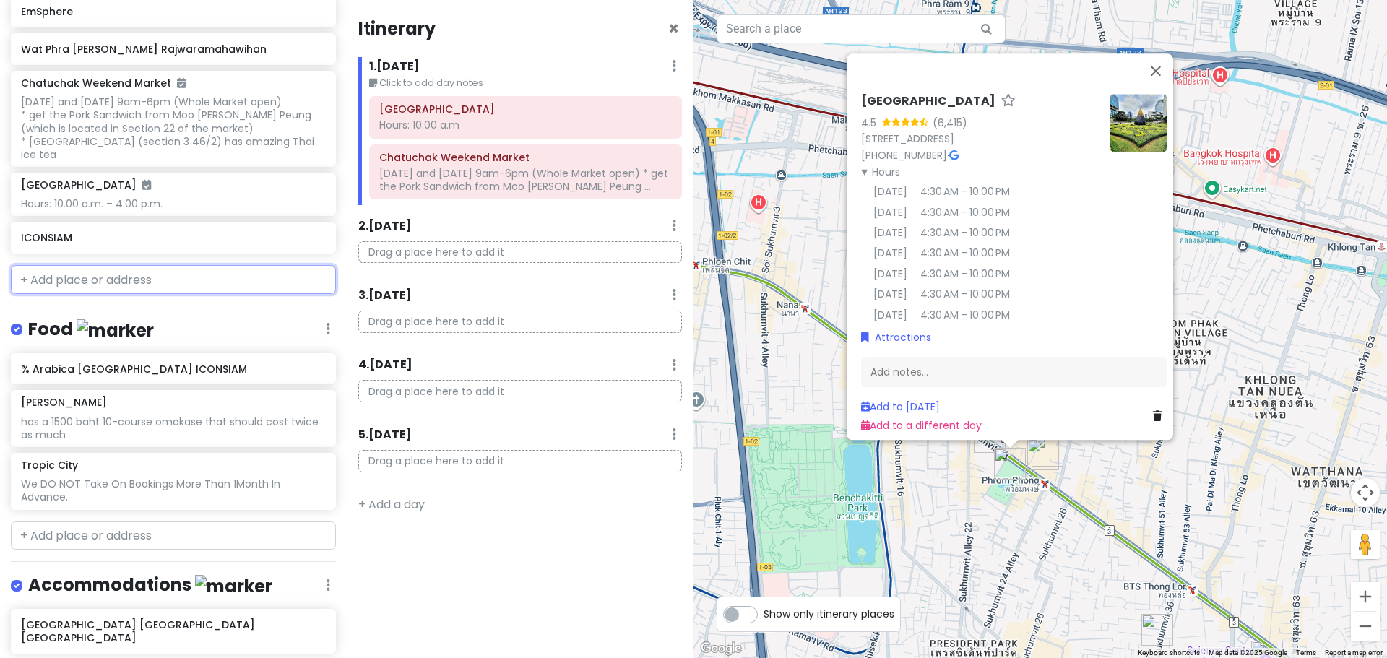
paste input "Choui [PERSON_NAME] Tea Head Office"
type input "Choui [PERSON_NAME] Tea Head Office"
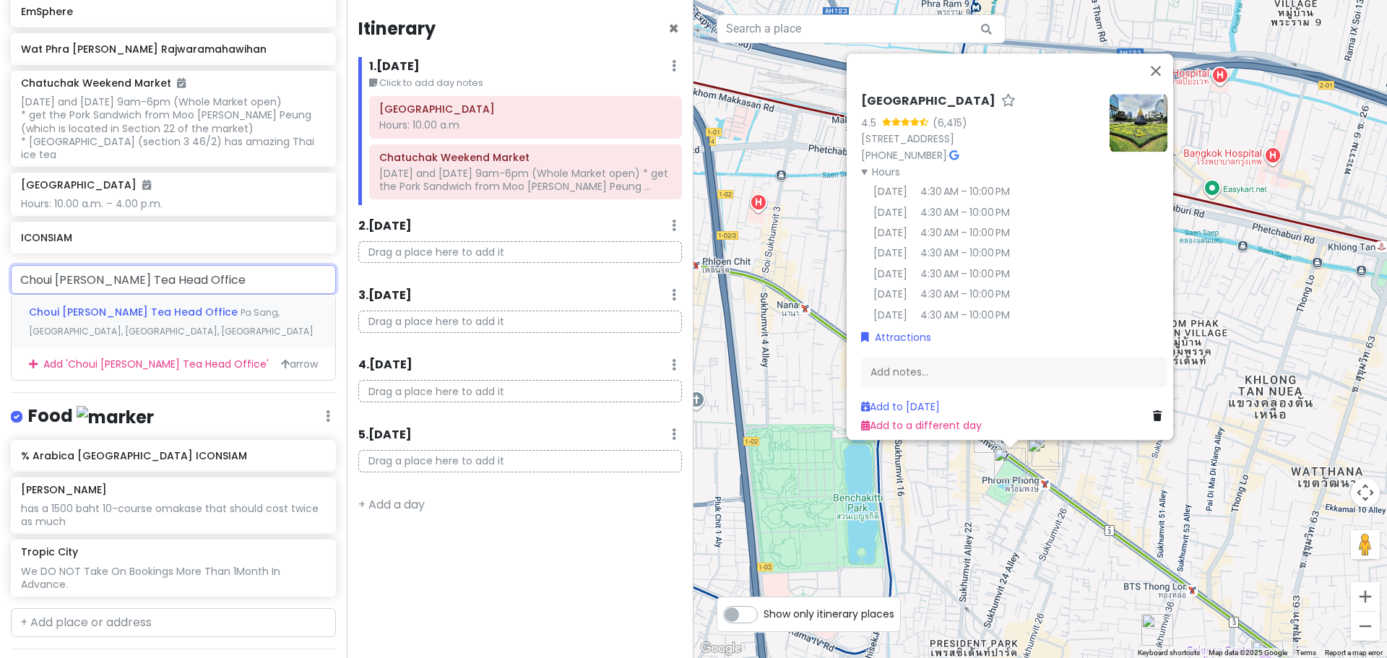
click at [188, 317] on span "Pa Sang, [GEOGRAPHIC_DATA], [GEOGRAPHIC_DATA], [GEOGRAPHIC_DATA]" at bounding box center [171, 321] width 285 height 31
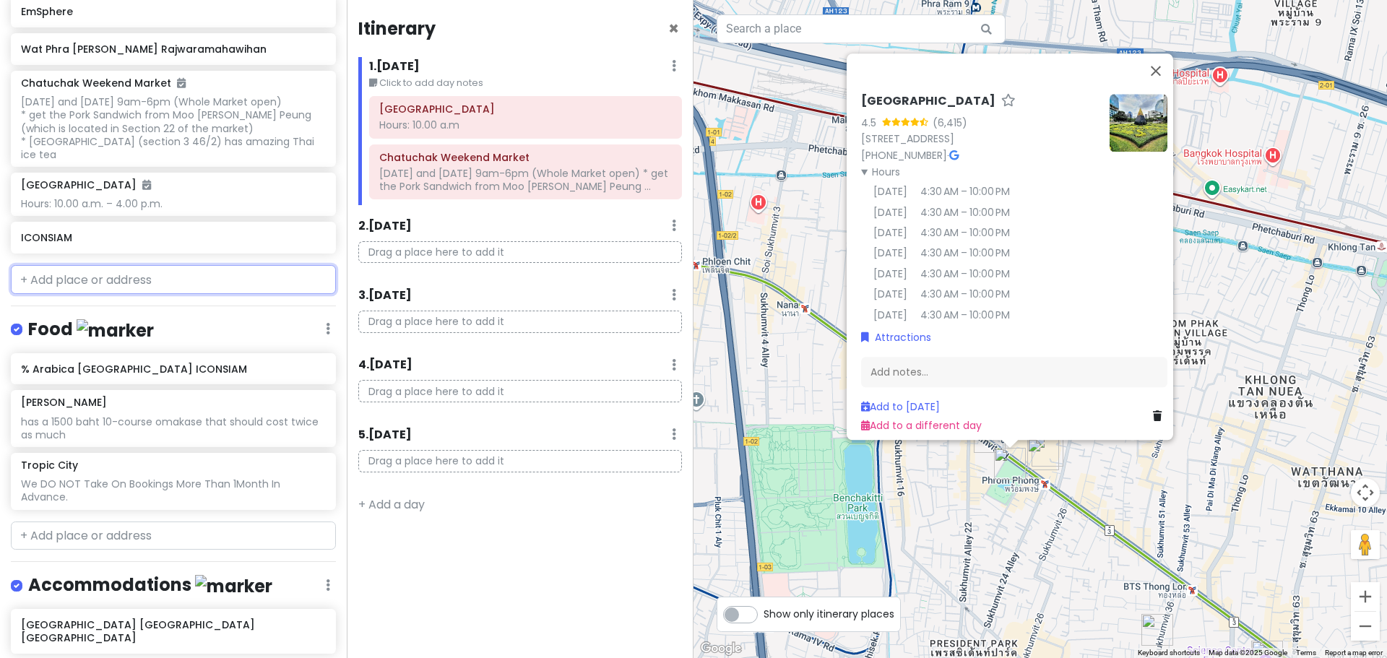
scroll to position [443, 0]
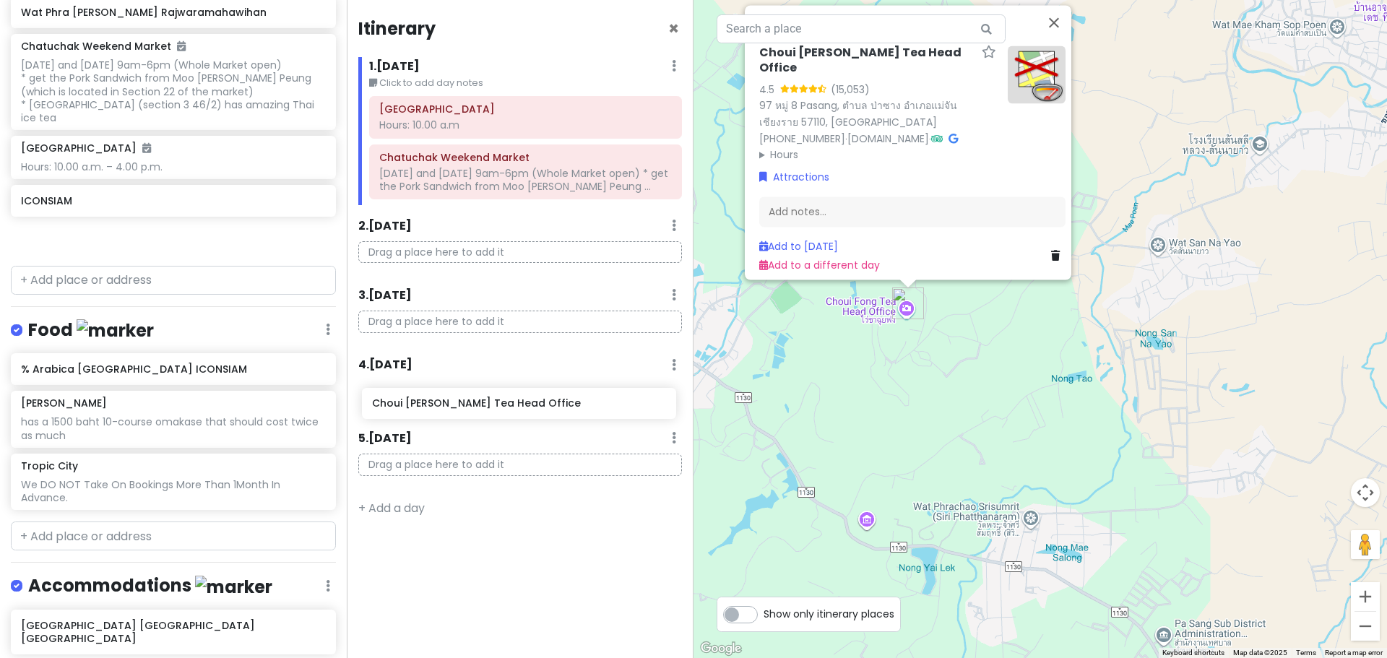
drag, startPoint x: 173, startPoint y: 240, endPoint x: 524, endPoint y: 406, distance: 388.5
click at [524, 406] on div "[GEOGRAPHIC_DATA] Trip Private Change Dates Make a Copy Delete Trip Give Feedba…" at bounding box center [693, 329] width 1387 height 658
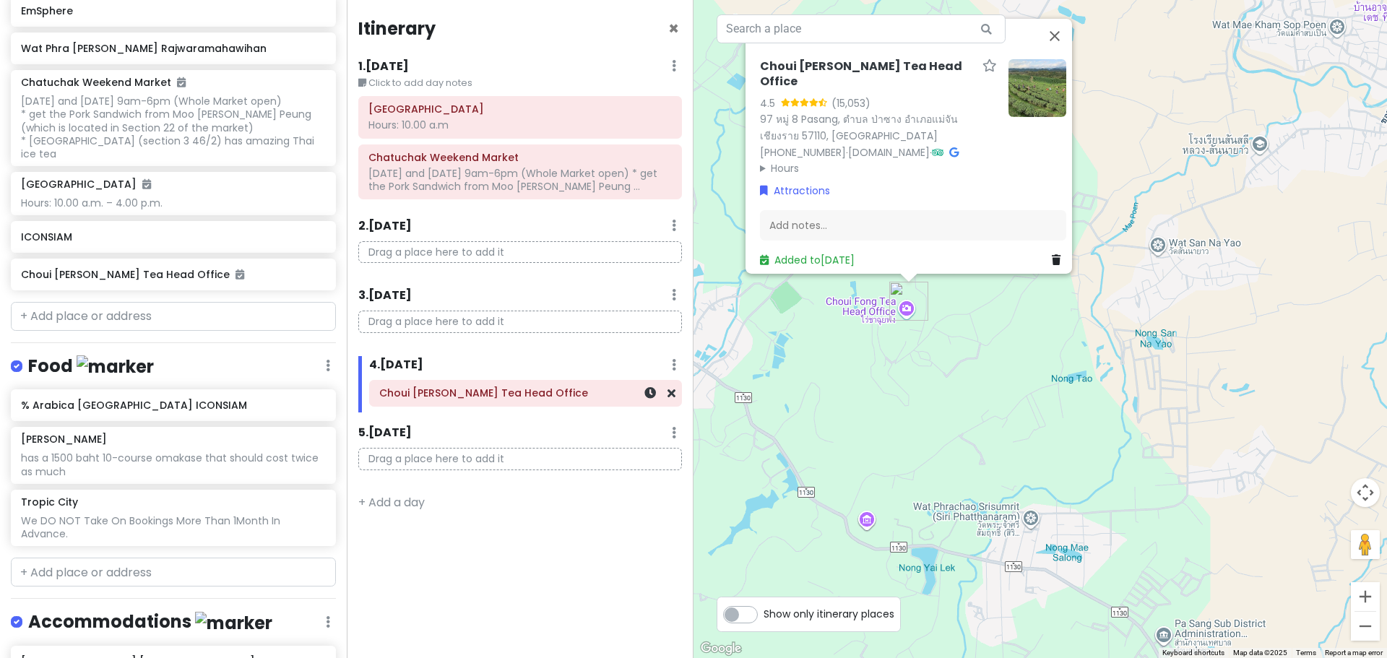
scroll to position [405, 0]
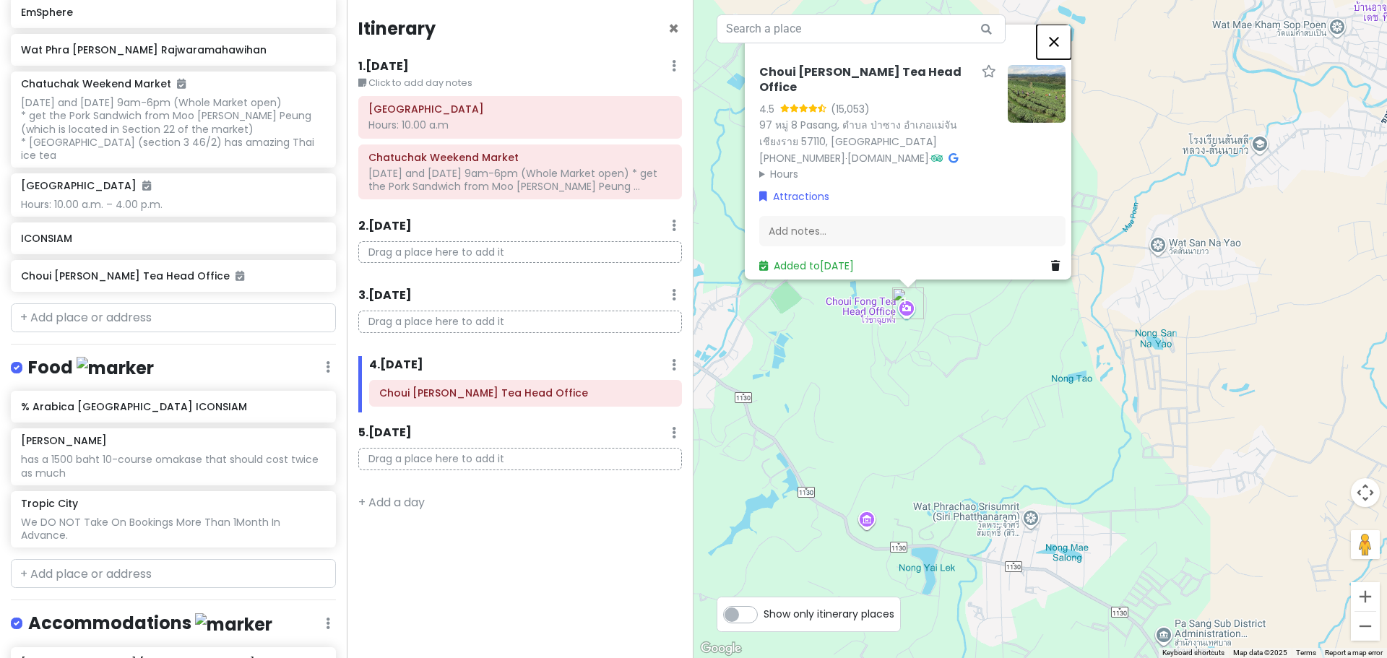
click at [1062, 48] on button "Close" at bounding box center [1054, 41] width 35 height 35
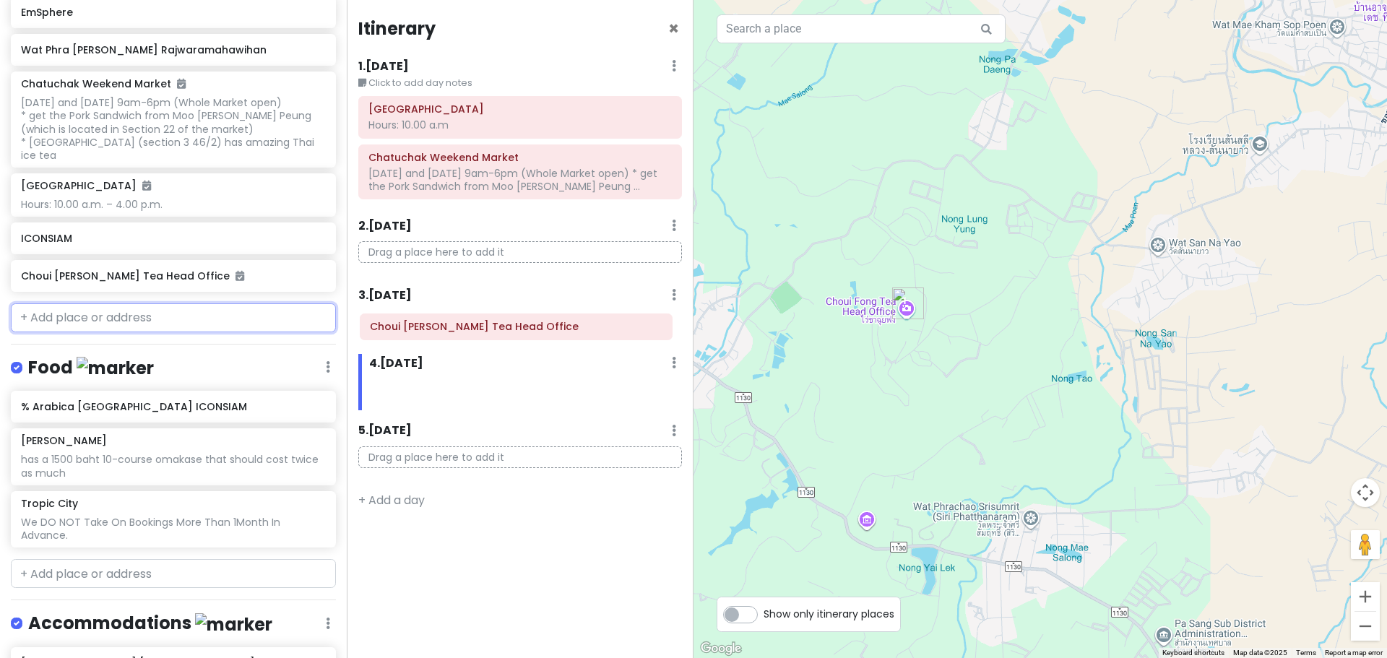
drag, startPoint x: 410, startPoint y: 402, endPoint x: 401, endPoint y: 335, distance: 67.1
click at [401, 335] on div "Itinerary × 1 . [DATE] Edit Day Notes Delete Day Click to add day notes Childre…" at bounding box center [520, 329] width 347 height 658
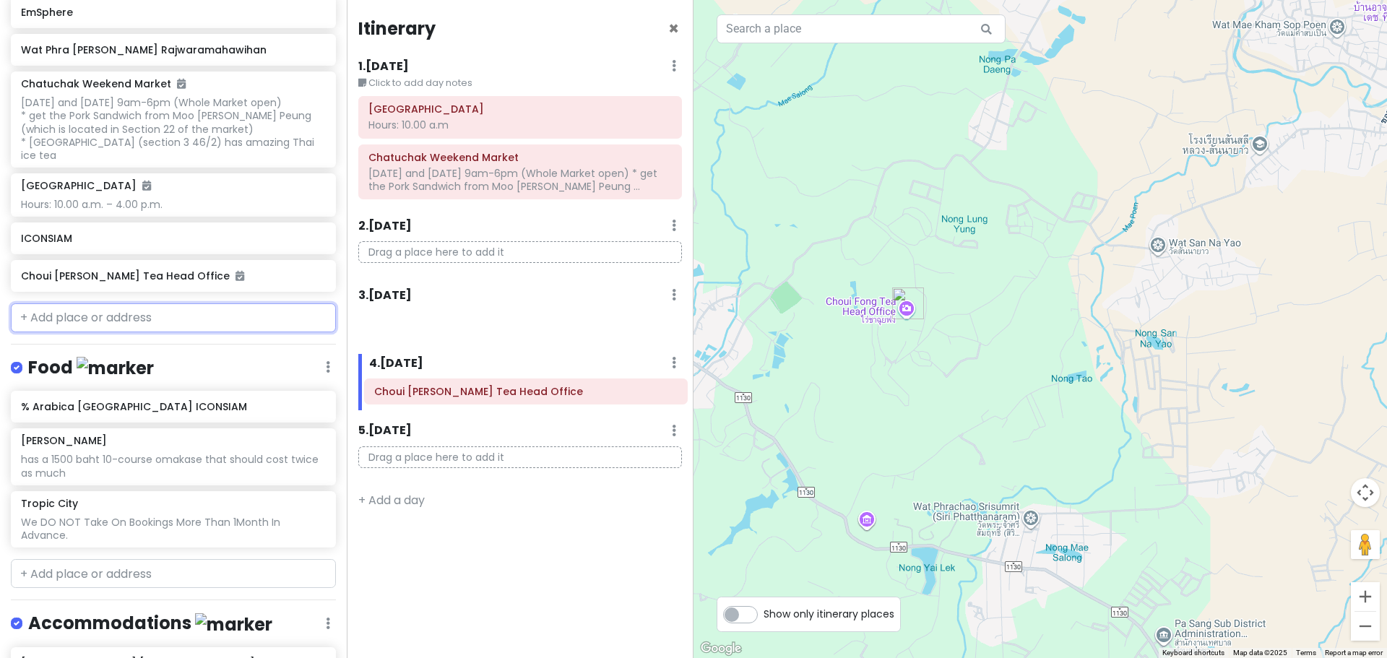
drag, startPoint x: 514, startPoint y: 330, endPoint x: 520, endPoint y: 398, distance: 68.2
click at [520, 398] on div "Itinerary × 1 . [DATE] Edit Day Notes Delete Day Click to add day notes Childre…" at bounding box center [520, 329] width 347 height 658
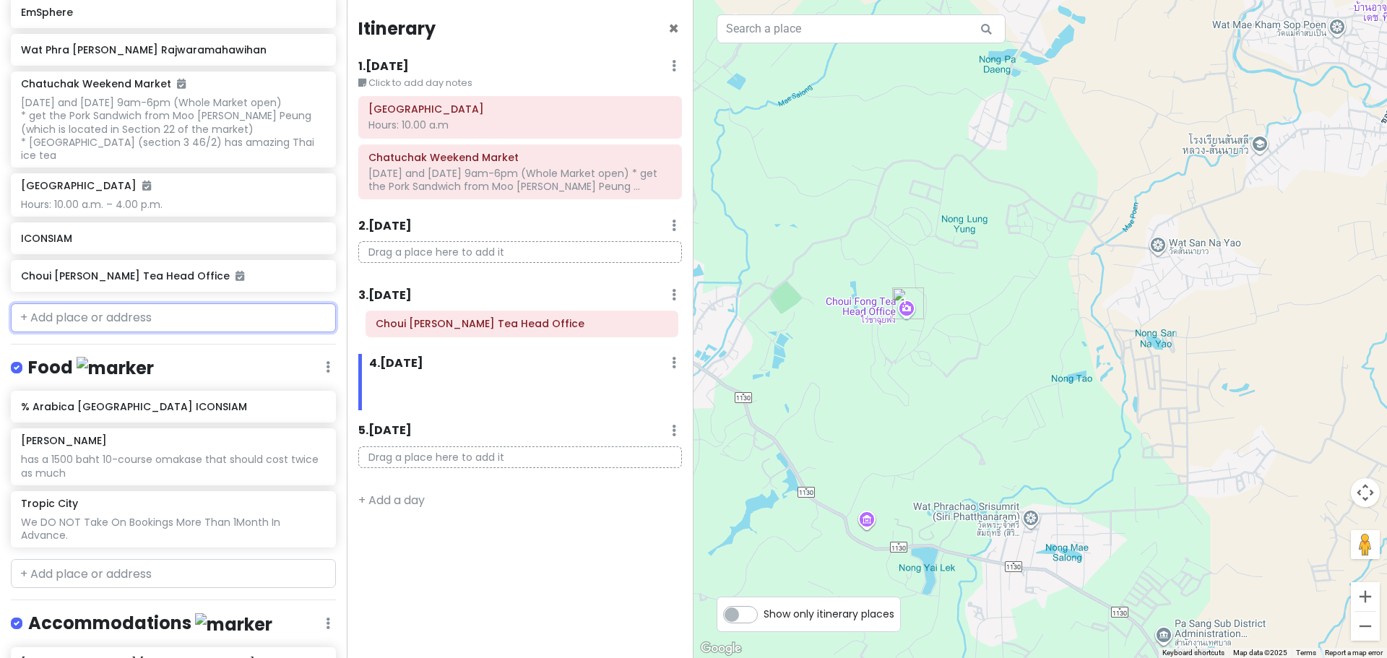
drag, startPoint x: 510, startPoint y: 395, endPoint x: 507, endPoint y: 327, distance: 67.3
click at [507, 327] on div "Itinerary × 1 . [DATE] Edit Day Notes Delete Day Click to add day notes Childre…" at bounding box center [520, 329] width 347 height 658
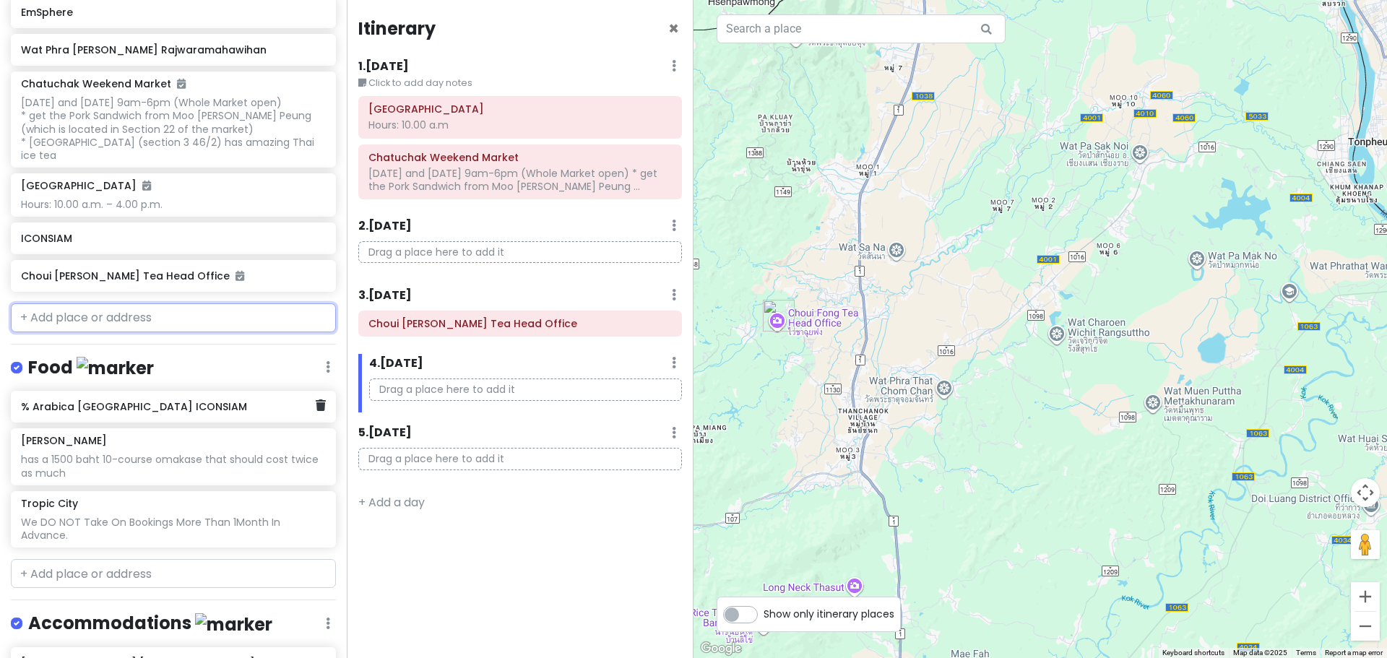
click at [156, 407] on h6 "% Arabica [GEOGRAPHIC_DATA] ICONSIAM" at bounding box center [168, 406] width 294 height 13
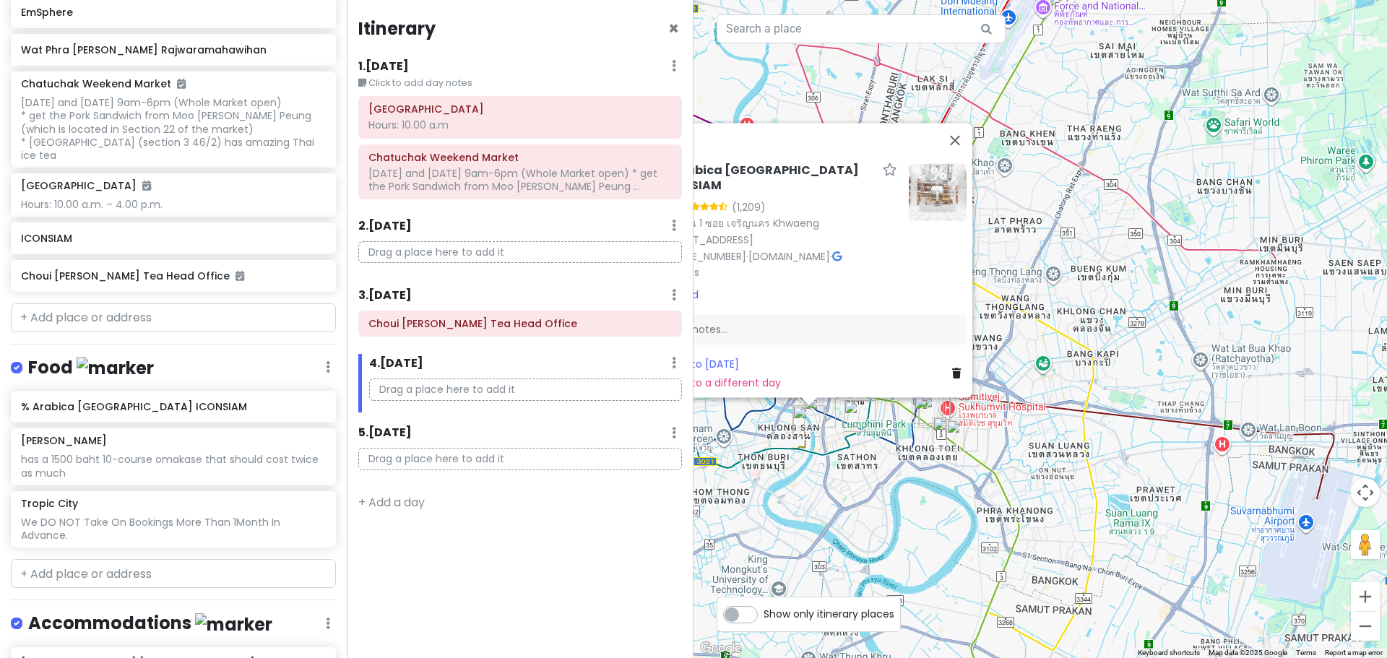
drag, startPoint x: 1243, startPoint y: 620, endPoint x: 895, endPoint y: 442, distance: 391.4
click at [881, 440] on div "% Arabica Bangkok ICONSIAM 4.3 (1,209) 299 ชั้น 1 ซอย เจริญนคร [GEOGRAPHIC_DATA…" at bounding box center [1041, 329] width 694 height 658
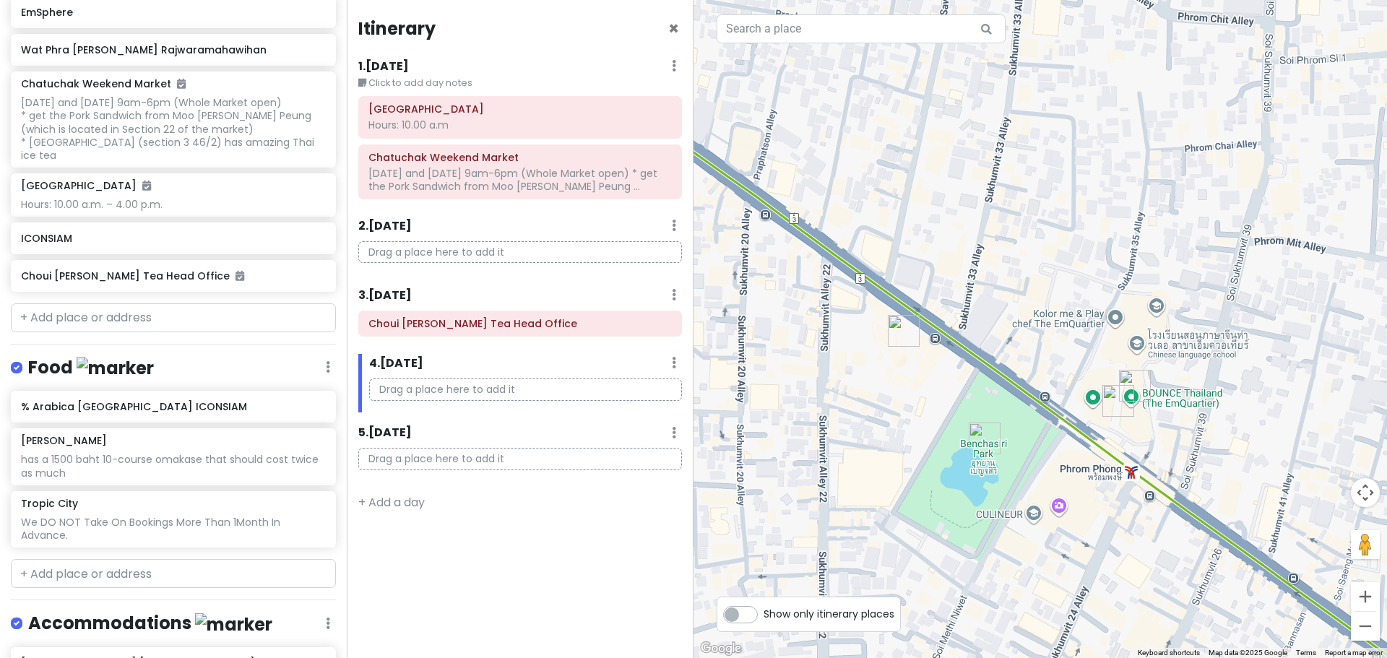
click at [901, 330] on img "EmSphere" at bounding box center [904, 331] width 32 height 32
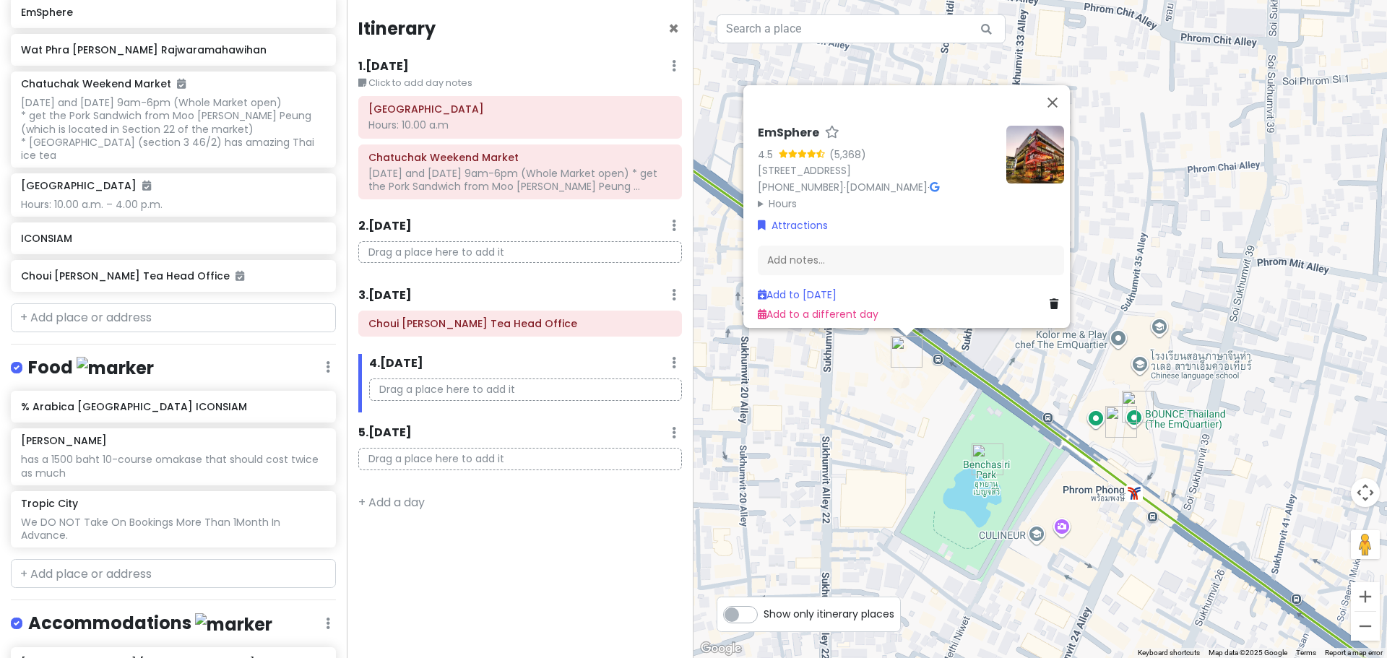
click at [986, 454] on img "Benchasiri Park" at bounding box center [988, 460] width 32 height 32
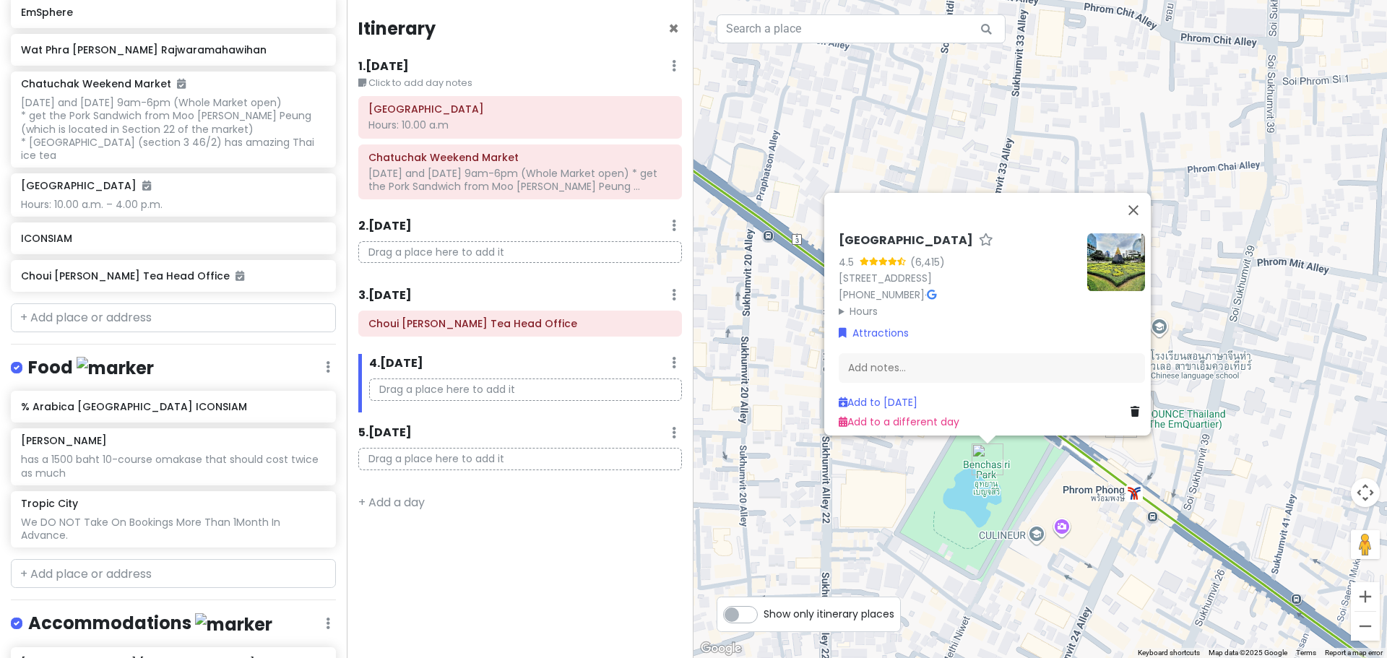
click at [1146, 449] on div "[GEOGRAPHIC_DATA] [STREET_ADDRESS] [PHONE_NUMBER] · Hours [DATE] 4:30 AM – 10:0…" at bounding box center [1041, 329] width 694 height 658
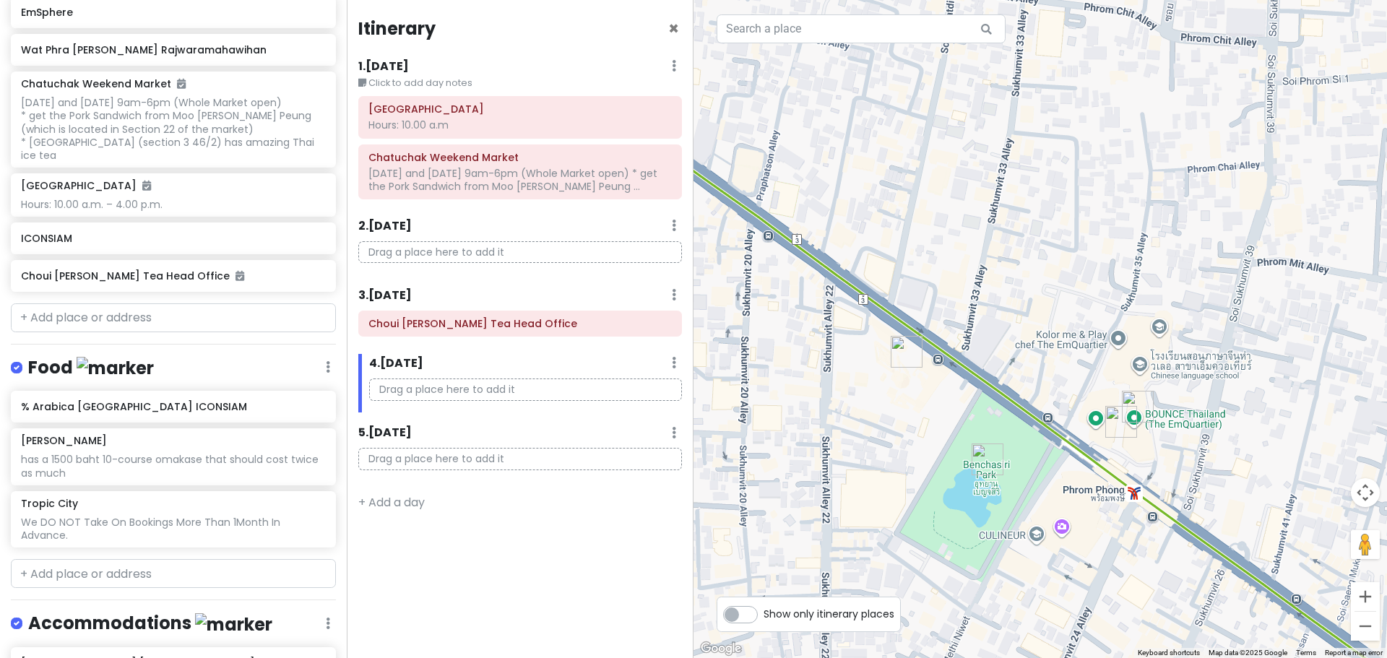
click at [1120, 419] on img "EmQuartier" at bounding box center [1122, 422] width 32 height 32
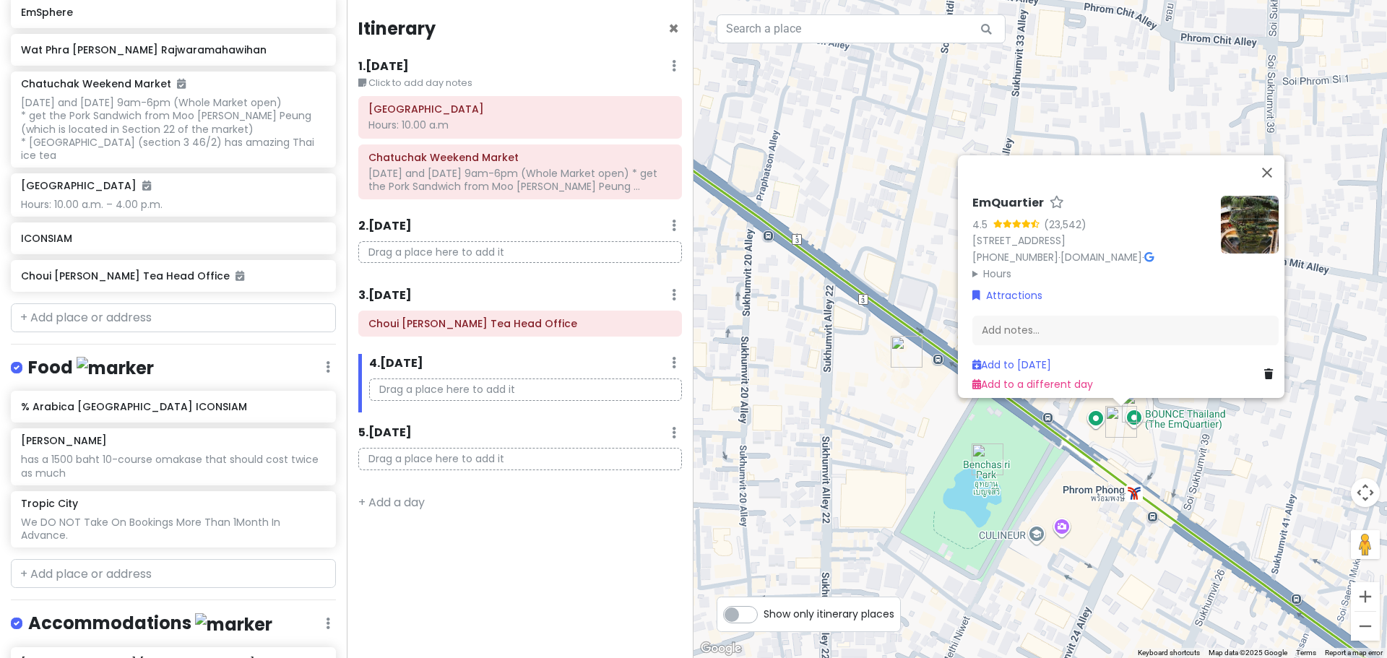
click at [1136, 408] on img "EmQuartier" at bounding box center [1122, 422] width 32 height 32
click at [1136, 401] on img "HarborLand The EmQuartier" at bounding box center [1138, 407] width 32 height 32
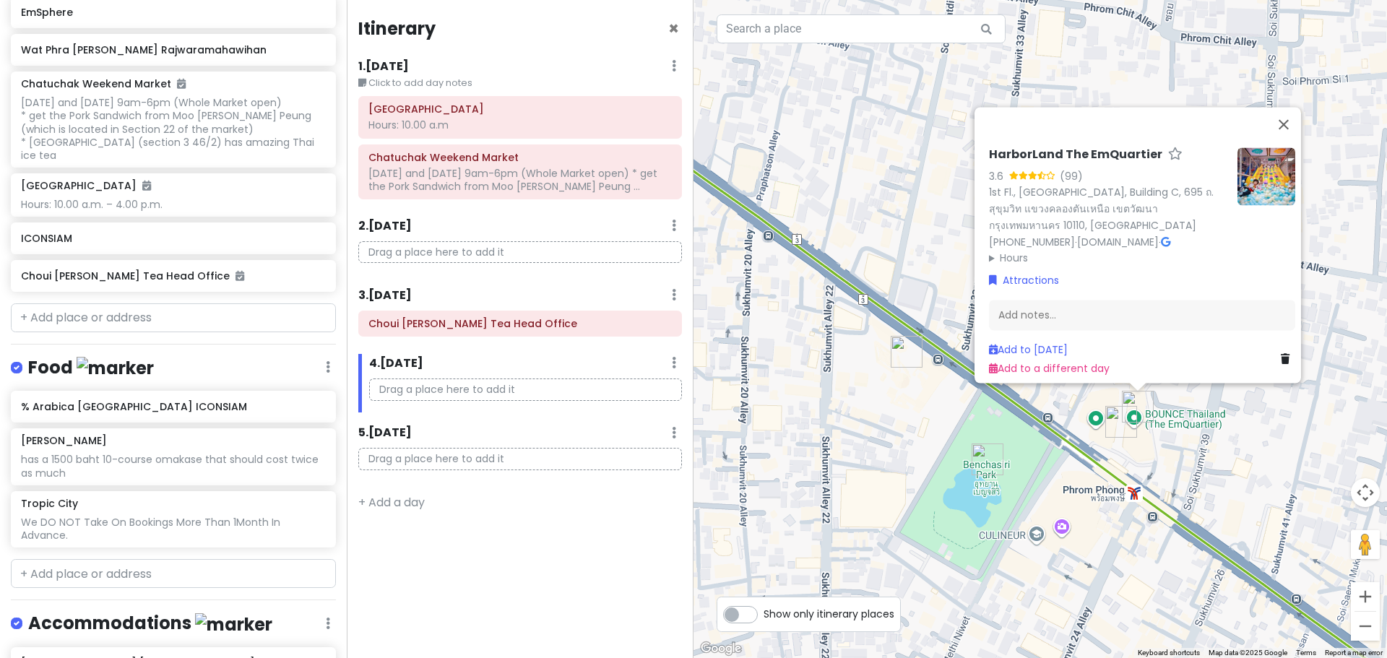
click at [1016, 250] on summary "Hours" at bounding box center [1107, 258] width 237 height 16
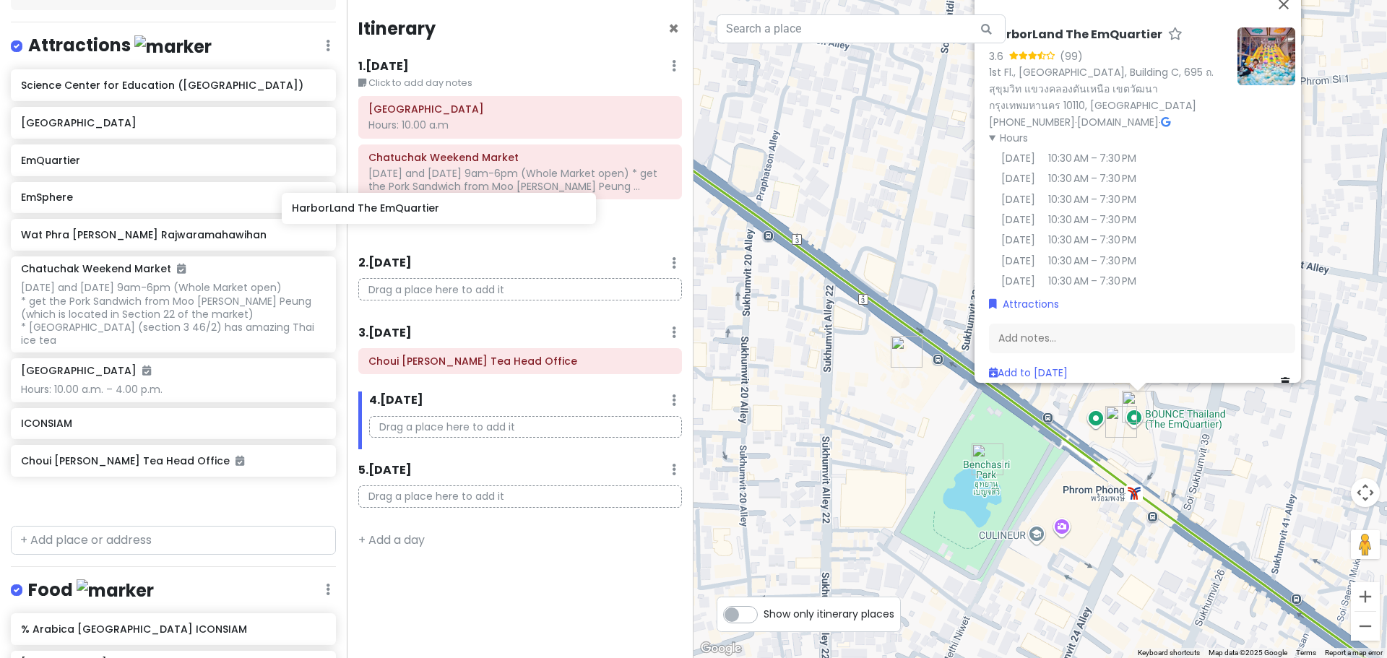
scroll to position [183, 0]
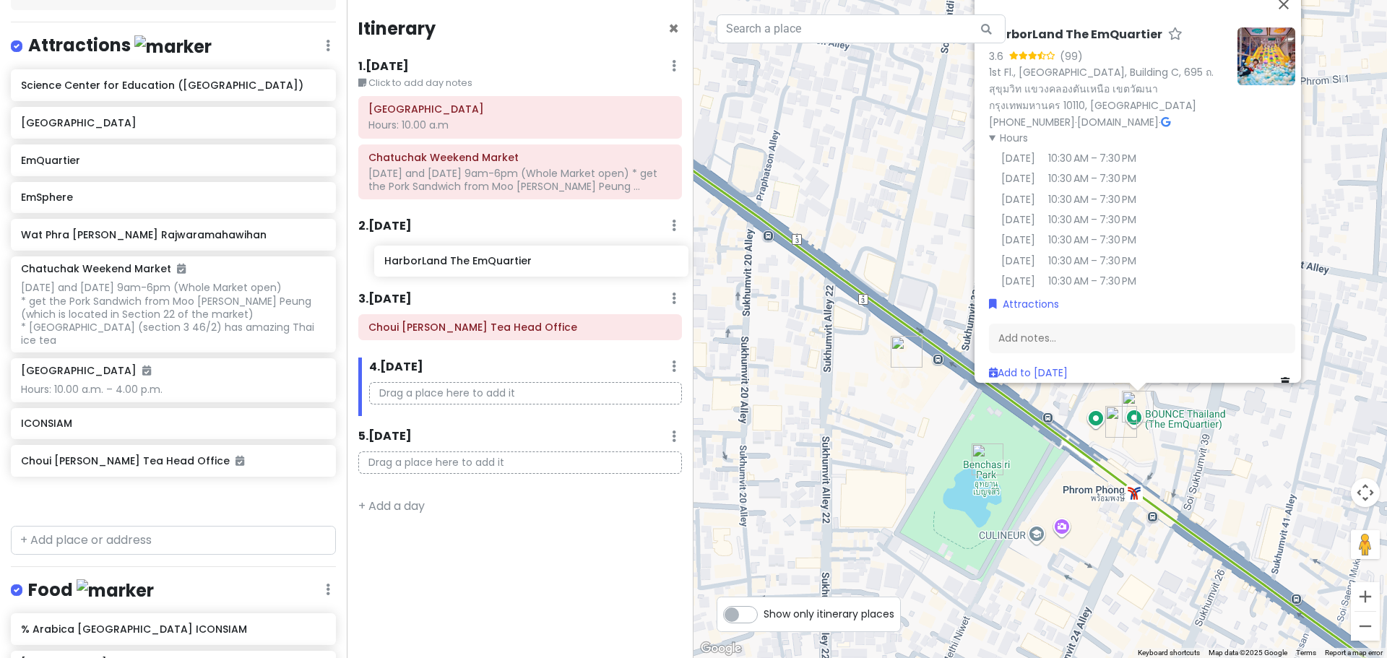
drag, startPoint x: 169, startPoint y: 87, endPoint x: 533, endPoint y: 270, distance: 406.9
click at [533, 270] on div "[GEOGRAPHIC_DATA] Trip Private Change Dates Make a Copy Delete Trip Give Feedba…" at bounding box center [693, 329] width 1387 height 658
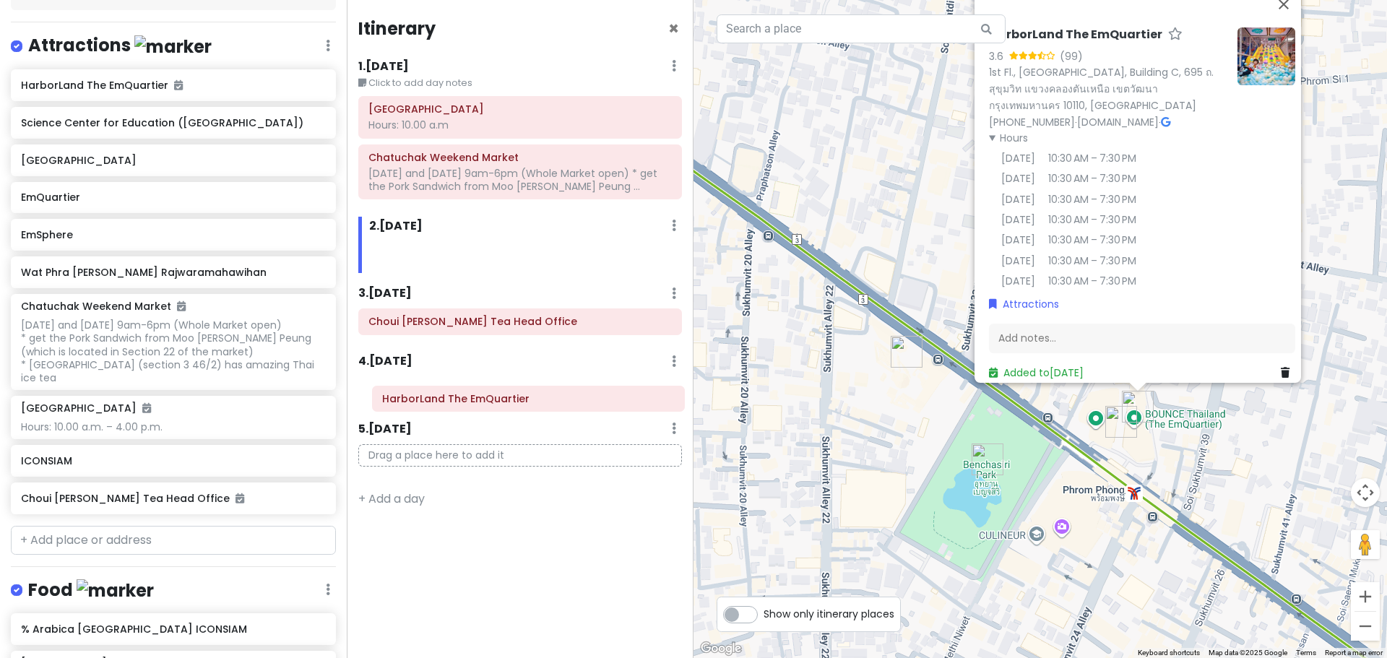
drag, startPoint x: 430, startPoint y: 260, endPoint x: 433, endPoint y: 405, distance: 144.5
click at [433, 405] on div "Itinerary × 1 . [DATE] Edit Day Notes Delete Day Click to add day notes Childre…" at bounding box center [520, 329] width 347 height 658
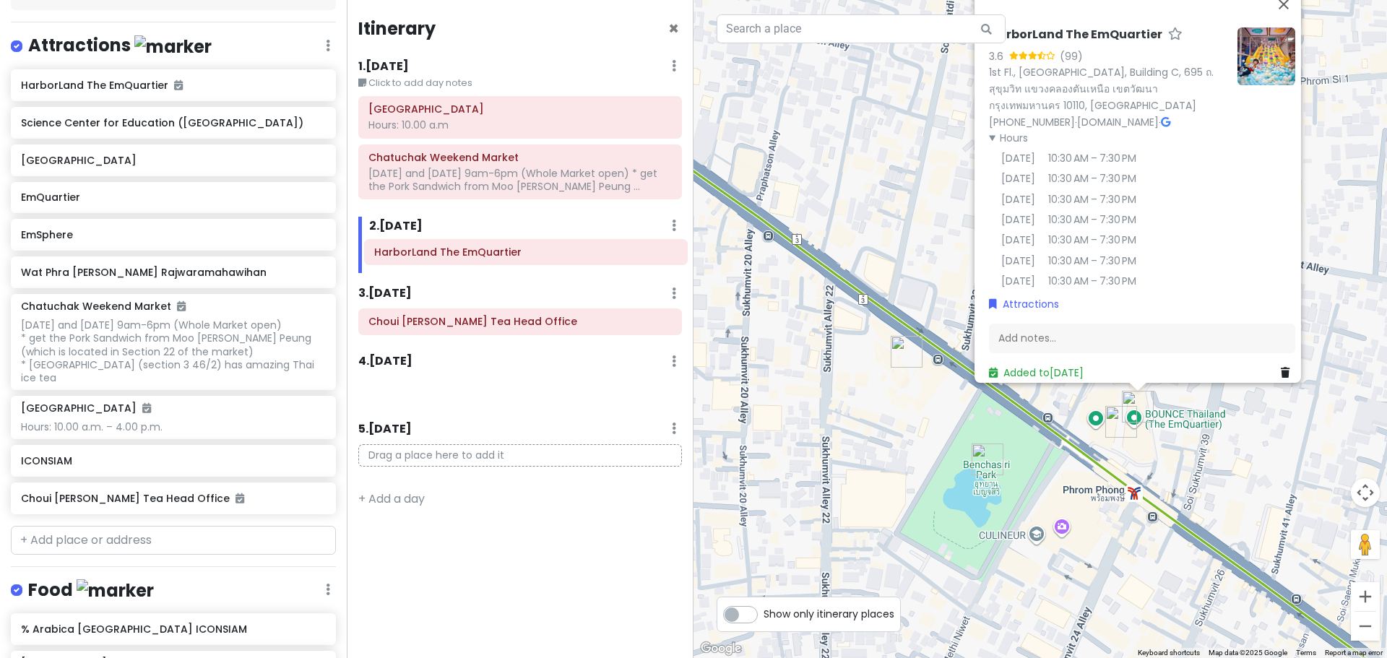
drag, startPoint x: 405, startPoint y: 397, endPoint x: 411, endPoint y: 258, distance: 139.6
click at [411, 258] on div "Itinerary × 1 . [DATE] Edit Day Notes Delete Day Click to add day notes Childre…" at bounding box center [520, 329] width 347 height 658
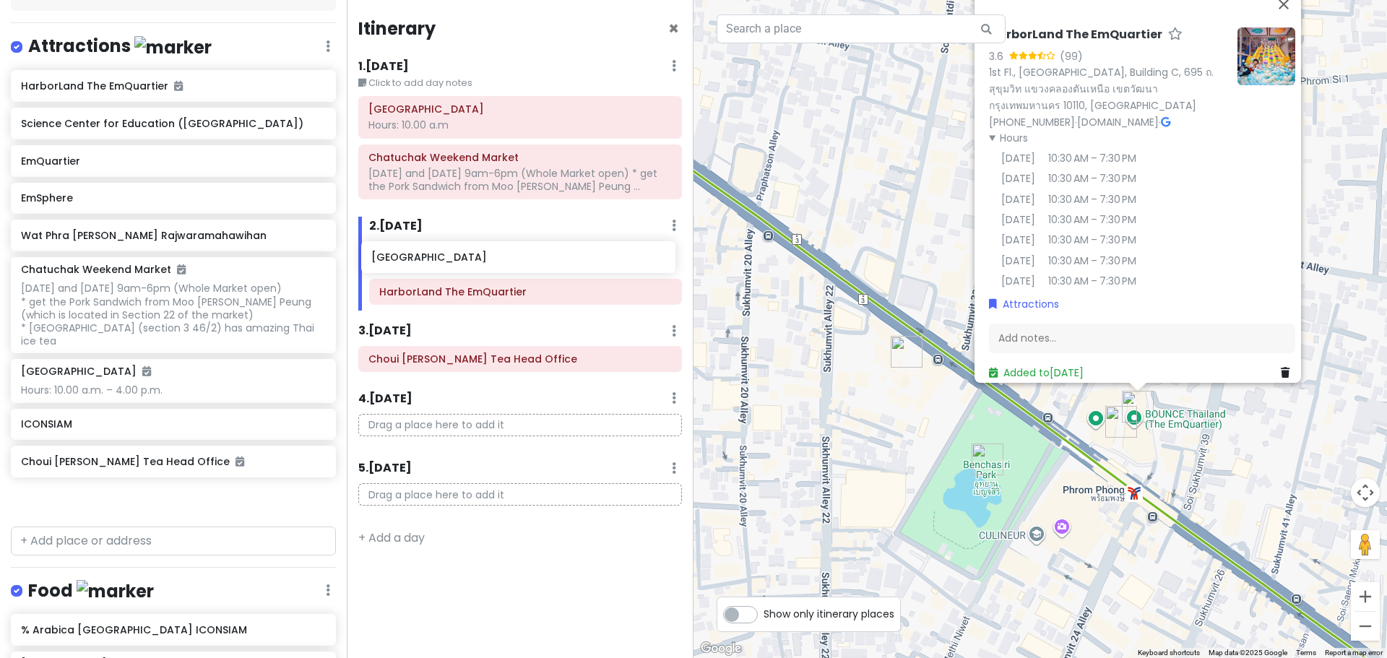
drag, startPoint x: 113, startPoint y: 163, endPoint x: 464, endPoint y: 262, distance: 364.0
click at [464, 262] on div "[GEOGRAPHIC_DATA] Trip Private Change Dates Make a Copy Delete Trip Give Feedba…" at bounding box center [693, 329] width 1387 height 658
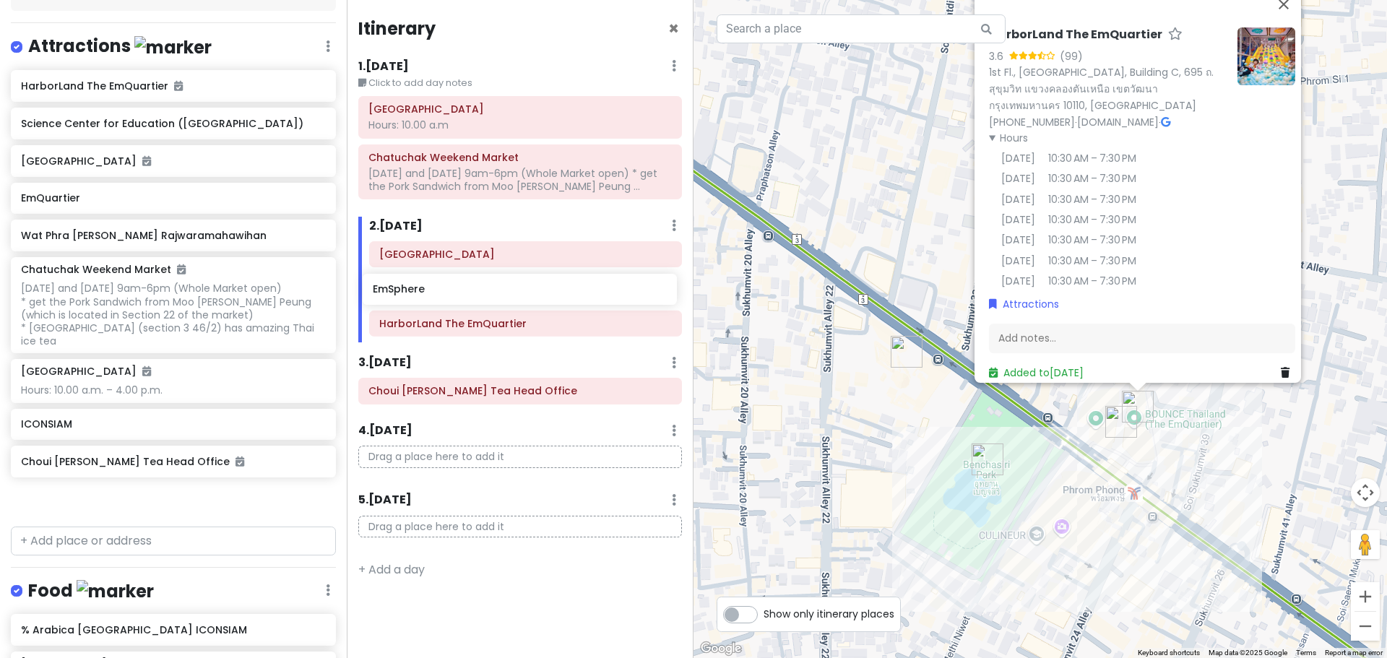
drag, startPoint x: 123, startPoint y: 238, endPoint x: 475, endPoint y: 293, distance: 356.2
click at [475, 293] on div "[GEOGRAPHIC_DATA] Trip Private Change Dates Make a Copy Delete Trip Give Feedba…" at bounding box center [693, 329] width 1387 height 658
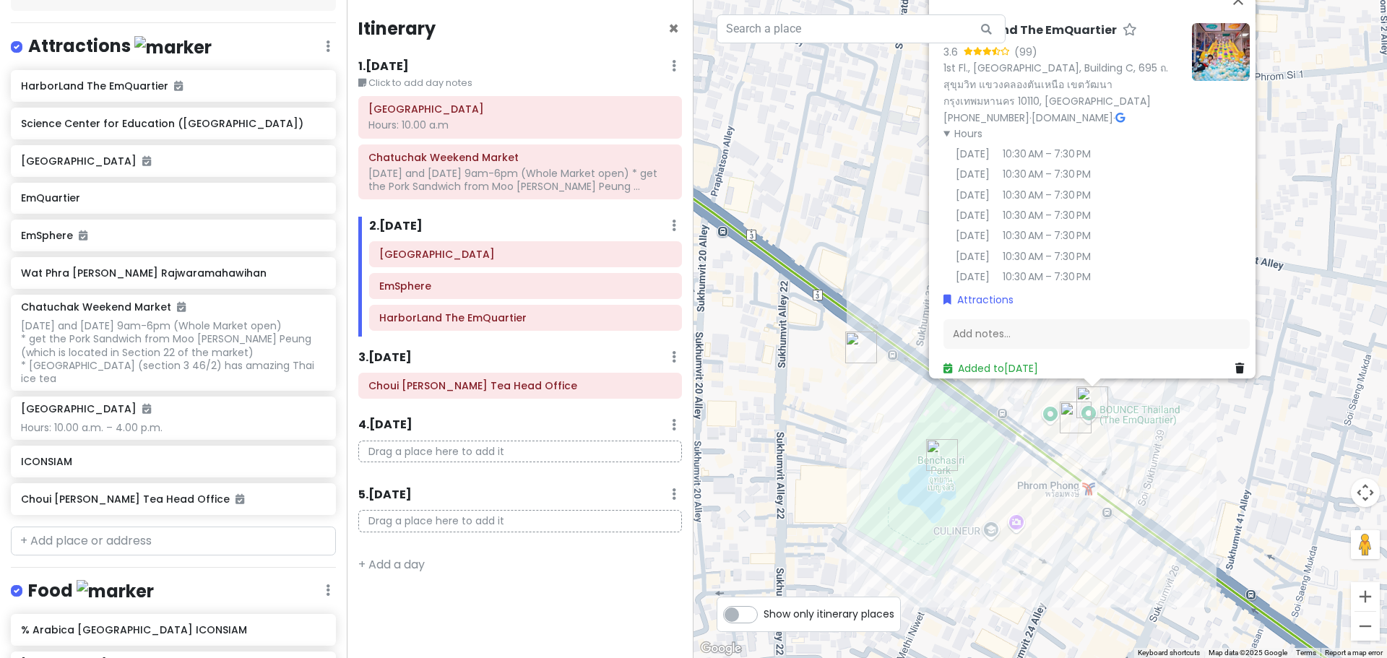
drag, startPoint x: 782, startPoint y: 376, endPoint x: 931, endPoint y: 408, distance: 152.4
click at [931, 408] on div "HarborLand The EmQuartier 3.6 (99) 1st Fl., [GEOGRAPHIC_DATA], 695 ถ. สุขุมวิท …" at bounding box center [1041, 329] width 694 height 658
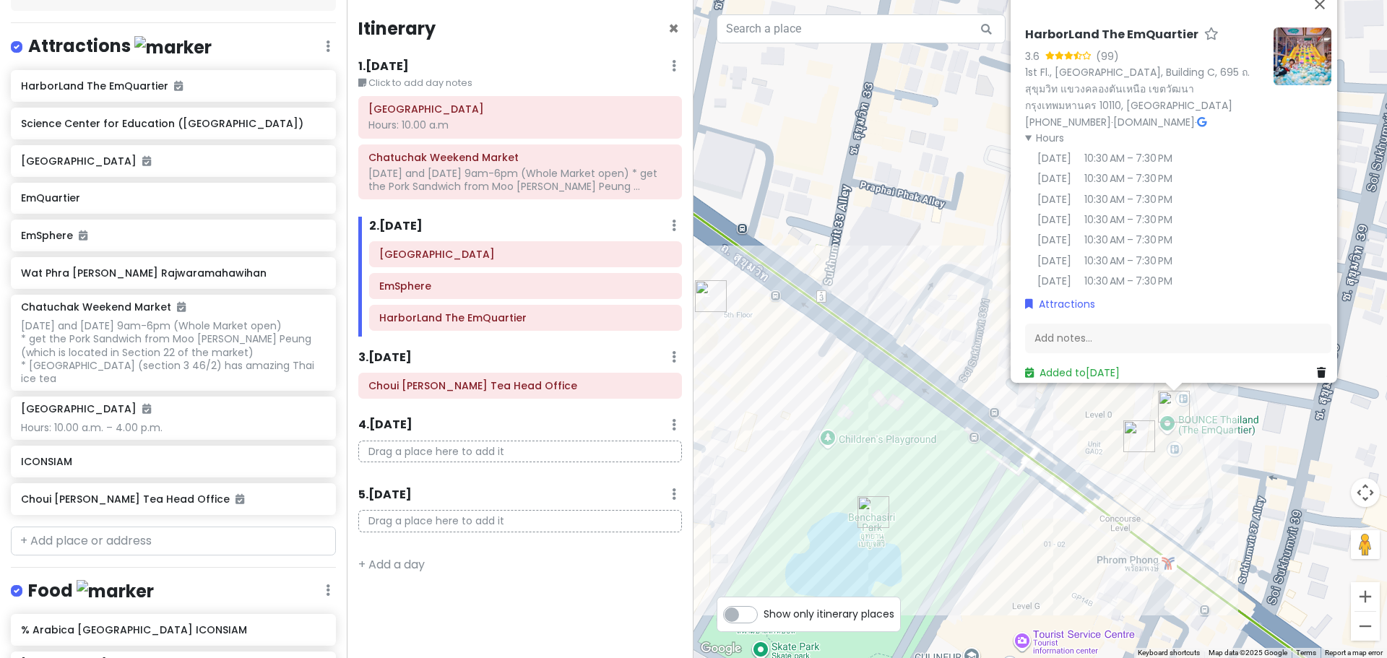
scroll to position [15, 0]
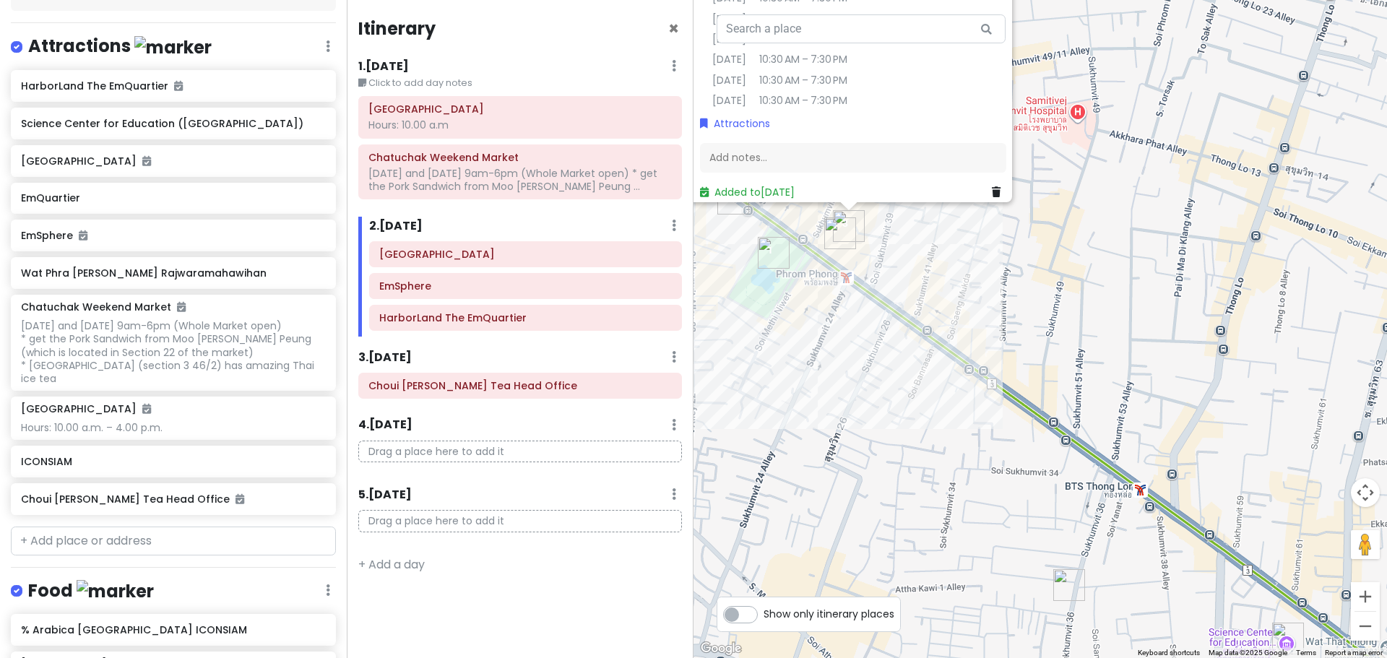
drag, startPoint x: 1170, startPoint y: 490, endPoint x: 910, endPoint y: 306, distance: 318.2
click at [910, 306] on div "HarborLand The EmQuartier 3.6 (99) 1st Fl., [GEOGRAPHIC_DATA], 695 ถ. สุขุมวิท …" at bounding box center [1041, 329] width 694 height 658
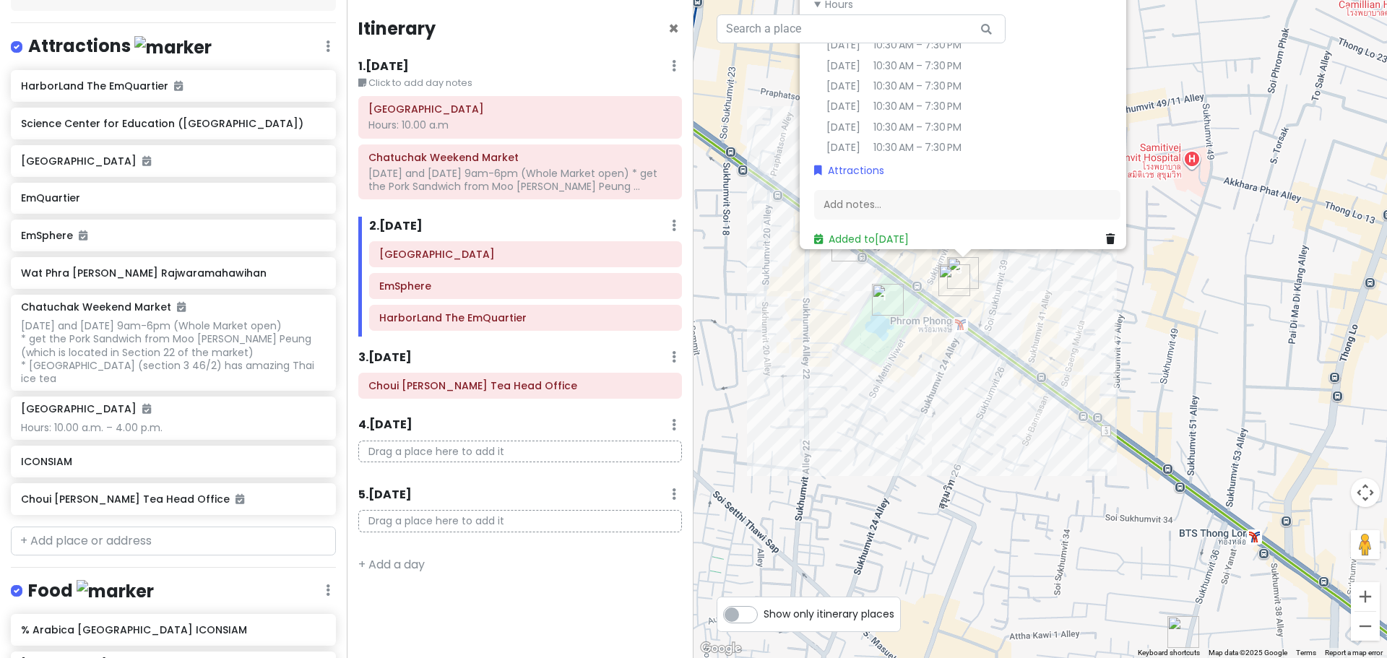
drag, startPoint x: 939, startPoint y: 337, endPoint x: 1067, endPoint y: 397, distance: 140.6
click at [1067, 397] on div "HarborLand The EmQuartier 3.6 (99) 1st Fl., [GEOGRAPHIC_DATA], 695 ถ. สุขุมวิท …" at bounding box center [1041, 329] width 694 height 658
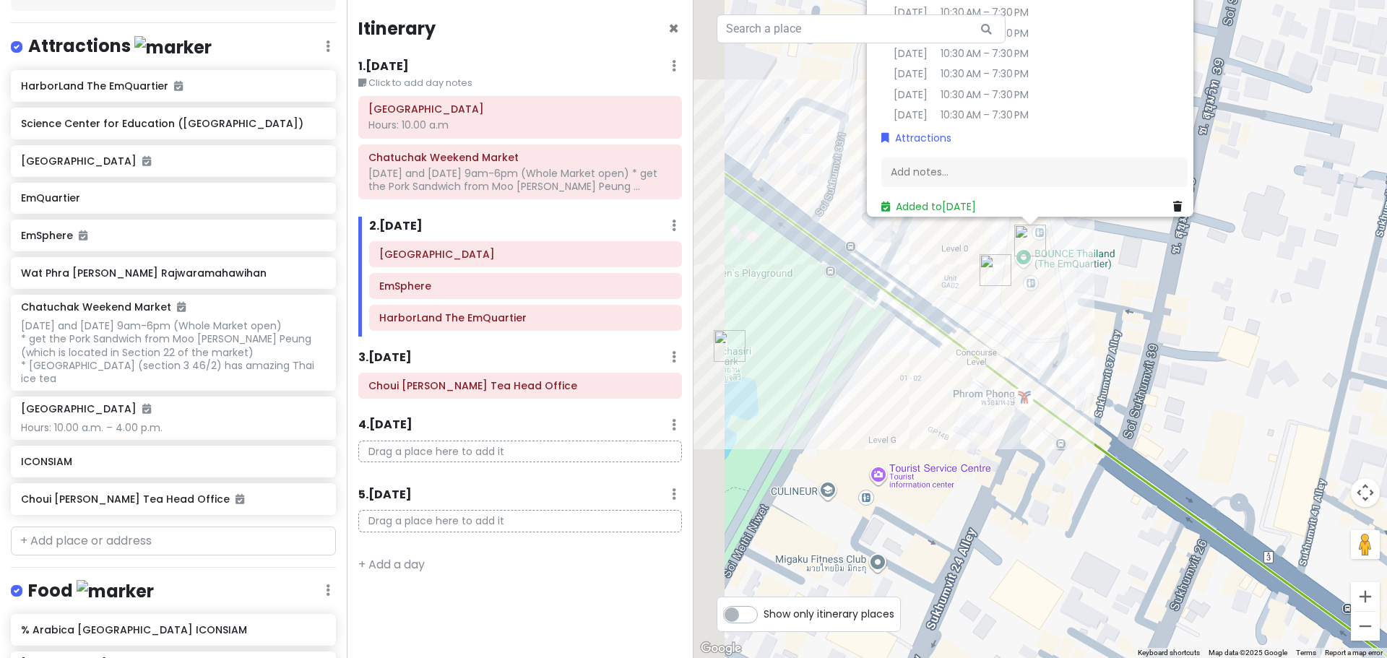
drag, startPoint x: 965, startPoint y: 293, endPoint x: 1232, endPoint y: 382, distance: 281.7
click at [1253, 395] on div "HarborLand The EmQuartier 3.6 (99) 1st Fl., [GEOGRAPHIC_DATA], 695 ถ. สุขุมวิท …" at bounding box center [1041, 329] width 694 height 658
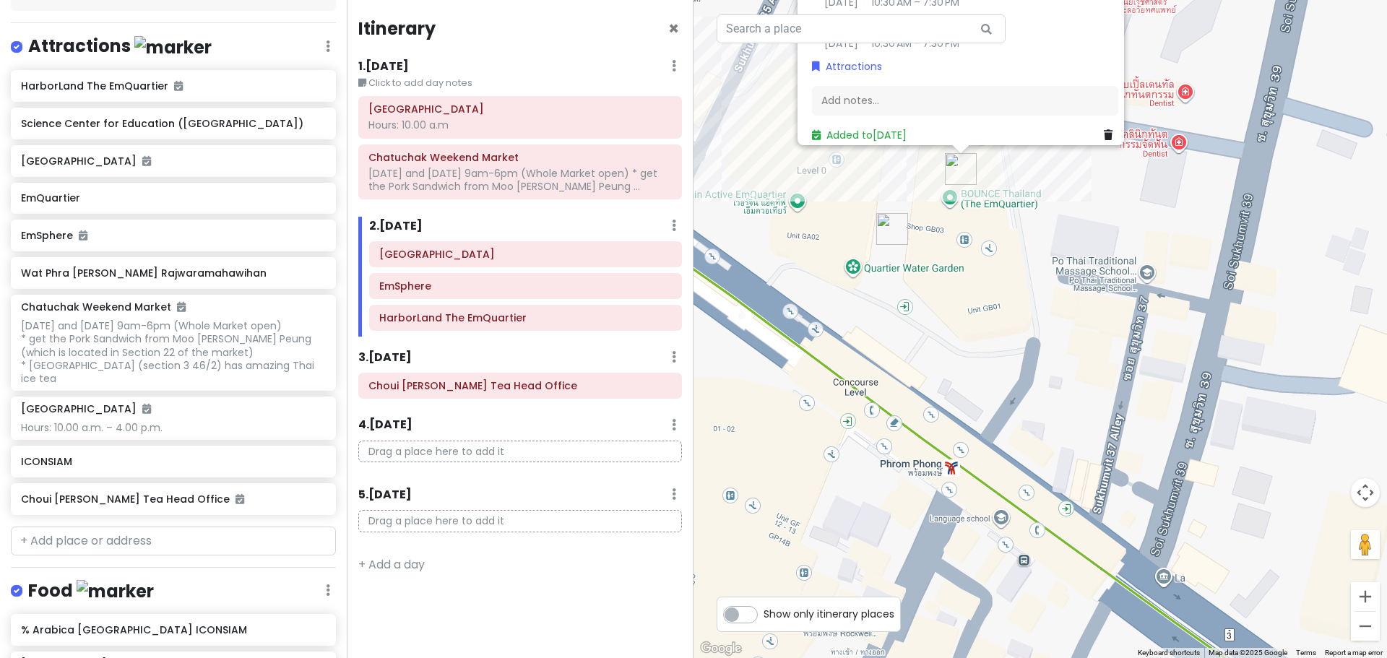
click at [888, 230] on img "EmQuartier" at bounding box center [893, 229] width 32 height 32
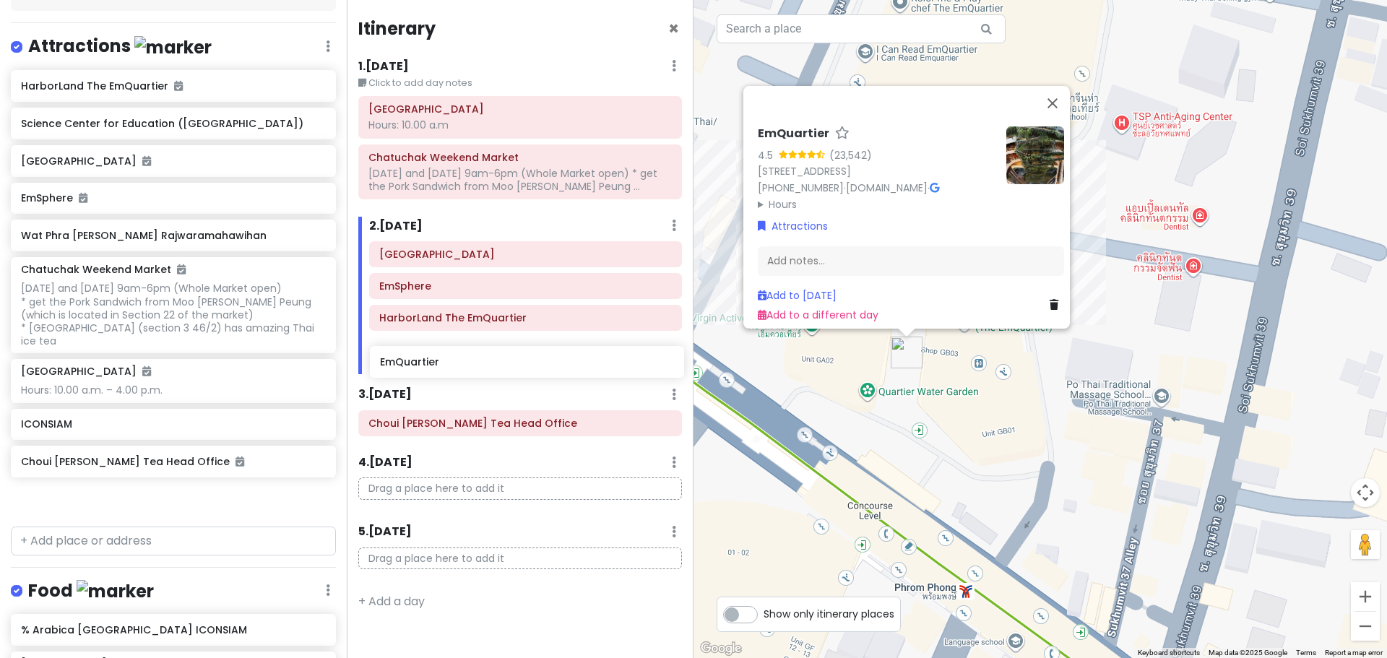
drag, startPoint x: 101, startPoint y: 203, endPoint x: 460, endPoint y: 368, distance: 395.1
click at [460, 368] on div "[GEOGRAPHIC_DATA] Trip Private Change Dates Make a Copy Delete Trip Give Feedba…" at bounding box center [693, 329] width 1387 height 658
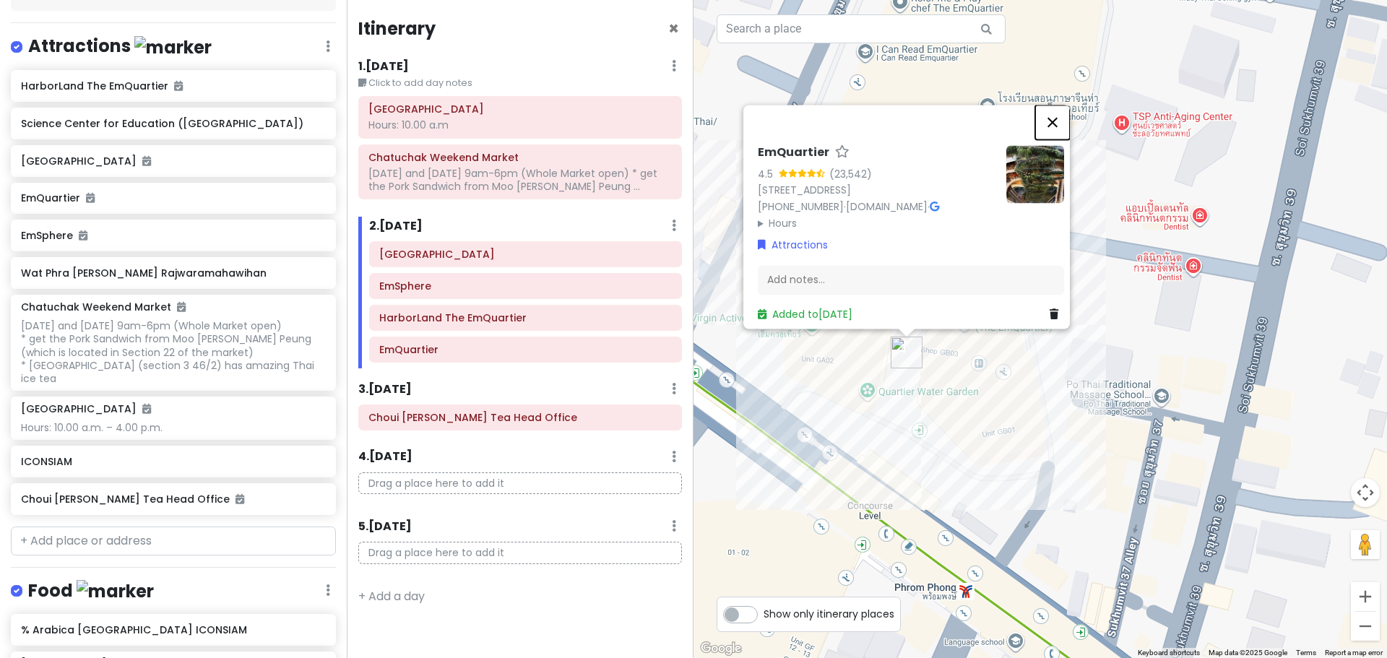
click at [1059, 105] on button "Close" at bounding box center [1052, 122] width 35 height 35
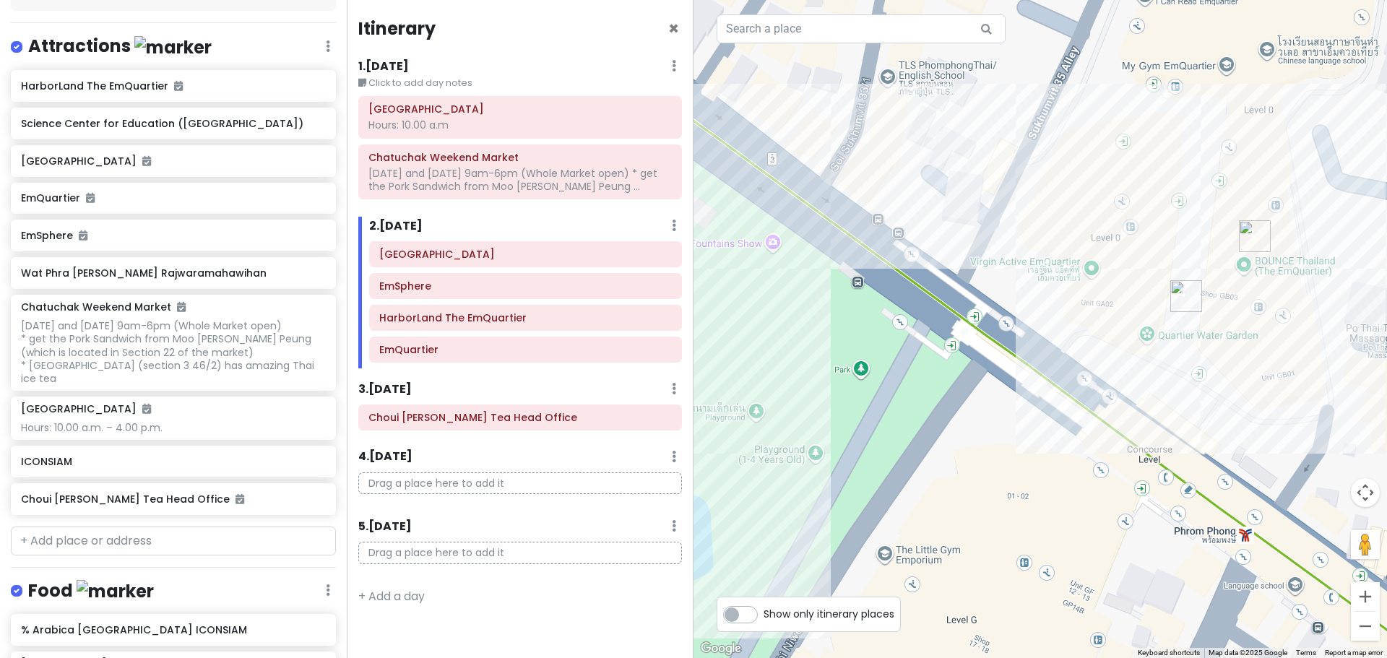
drag, startPoint x: 865, startPoint y: 251, endPoint x: 1149, endPoint y: 191, distance: 290.2
click at [1149, 192] on div at bounding box center [1041, 329] width 694 height 658
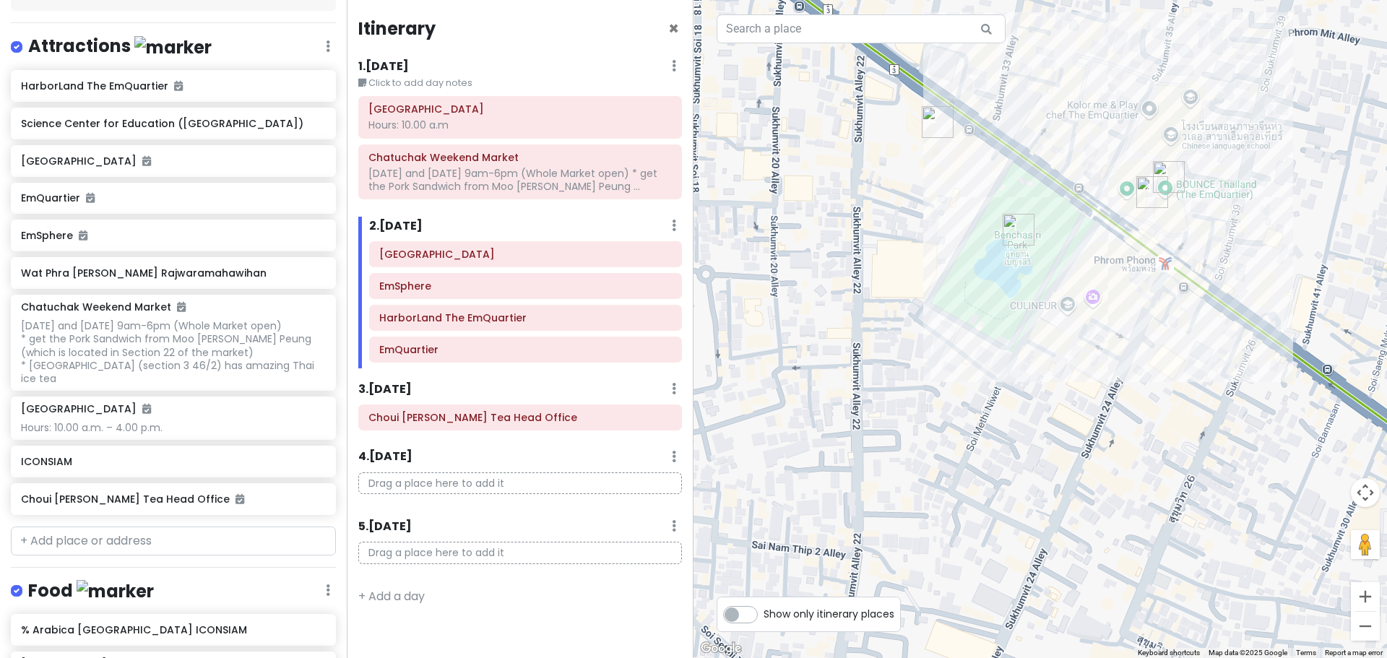
click at [1111, 112] on div at bounding box center [1041, 329] width 694 height 658
click at [1082, 119] on div at bounding box center [1041, 329] width 694 height 658
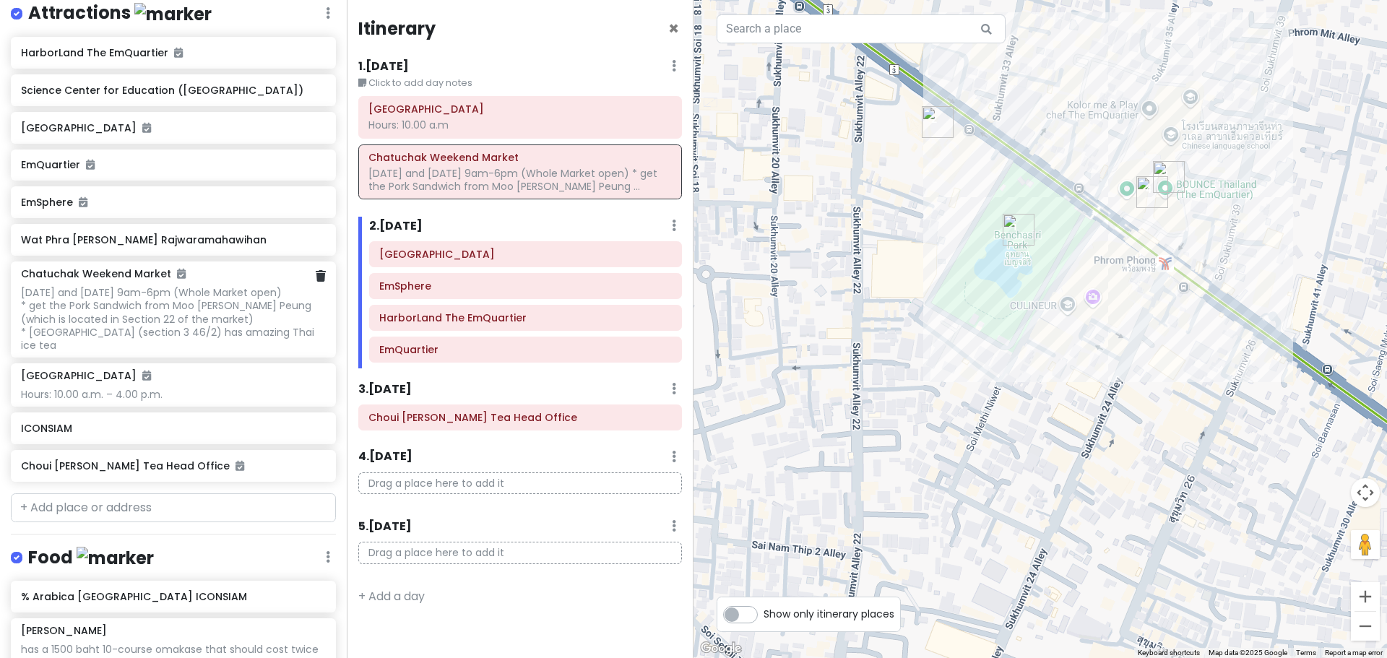
scroll to position [155, 0]
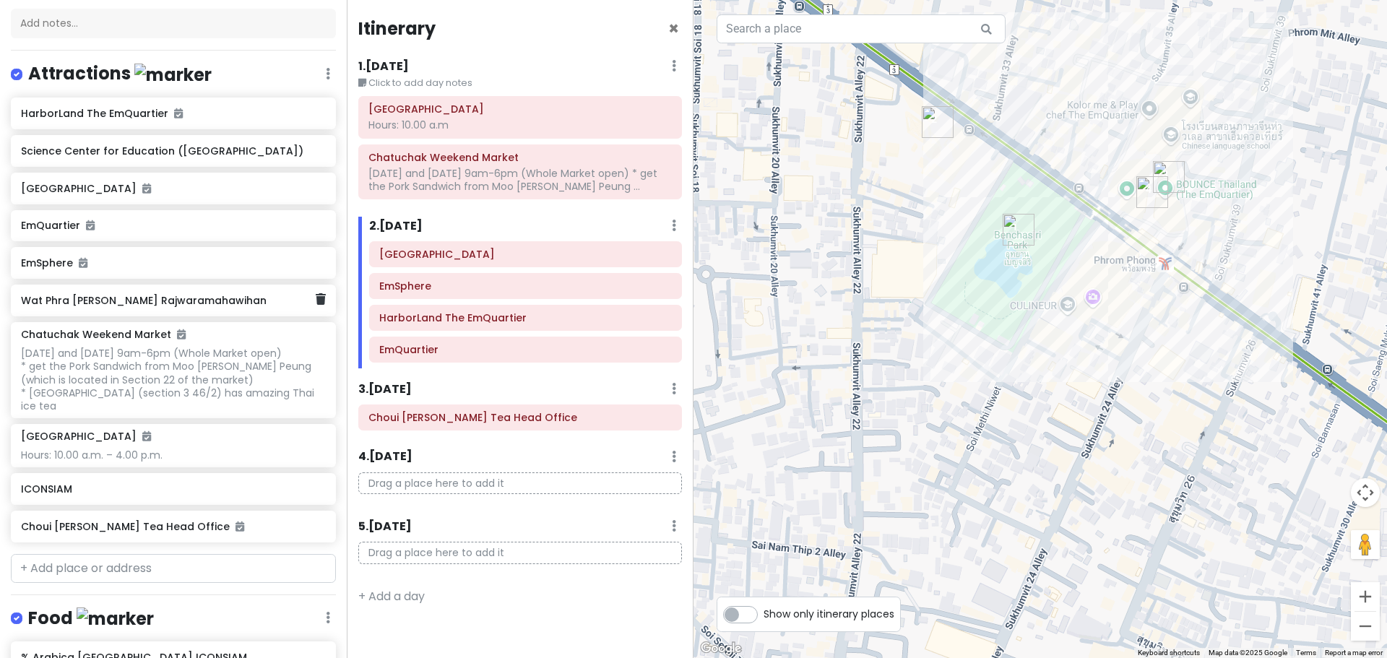
click at [132, 311] on div "Wat Phra [PERSON_NAME] Rajwaramahawihan" at bounding box center [168, 300] width 294 height 20
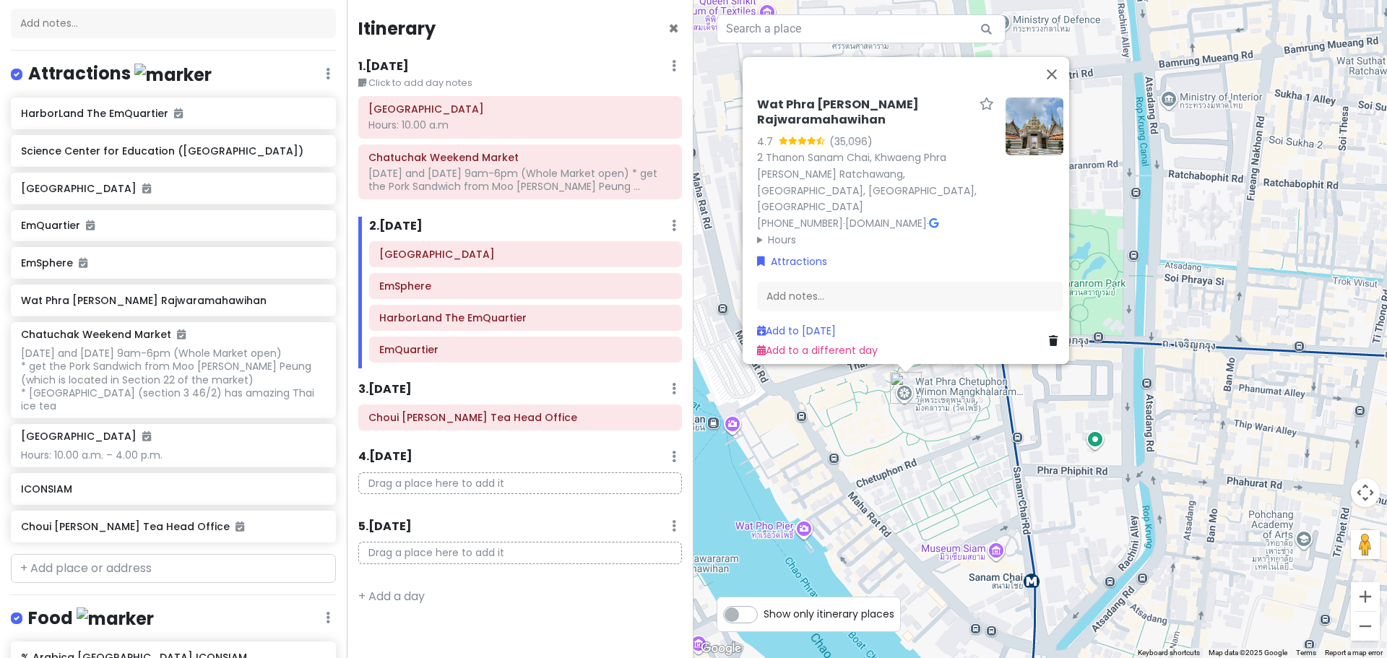
click at [1025, 102] on img at bounding box center [1035, 126] width 58 height 58
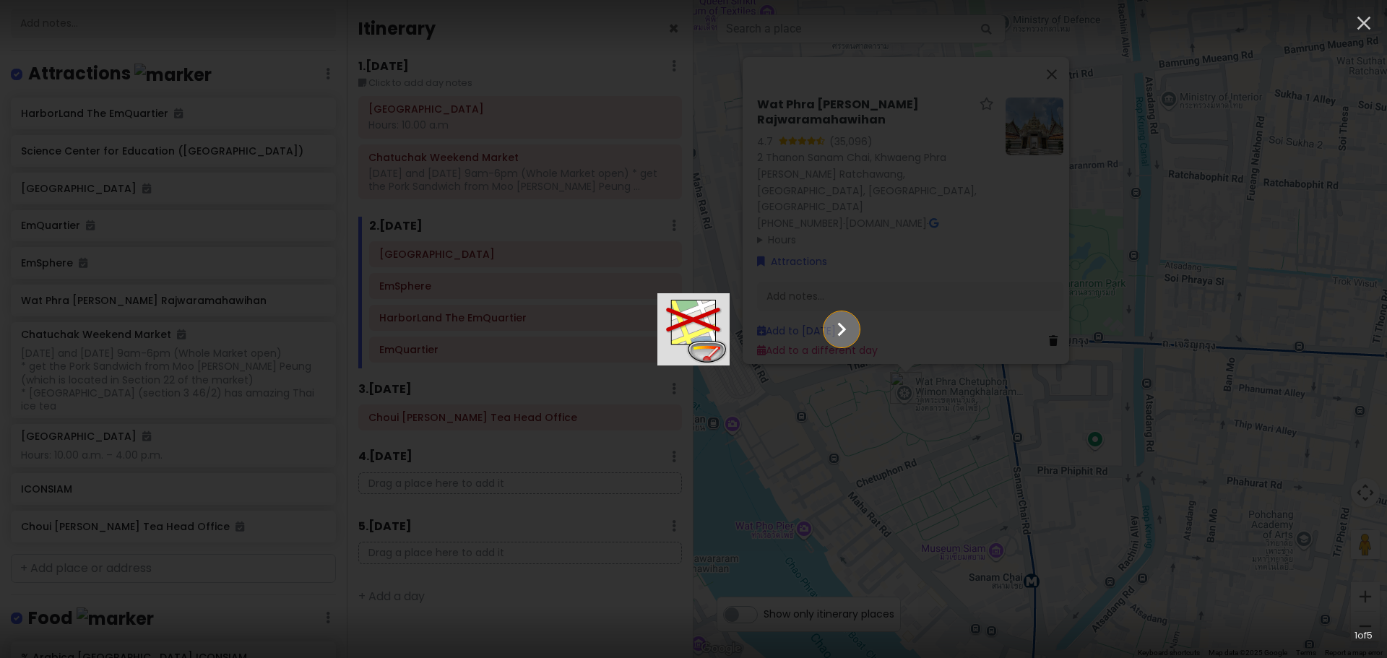
click at [856, 326] on icon "Show slide 2 of 5" at bounding box center [841, 329] width 27 height 35
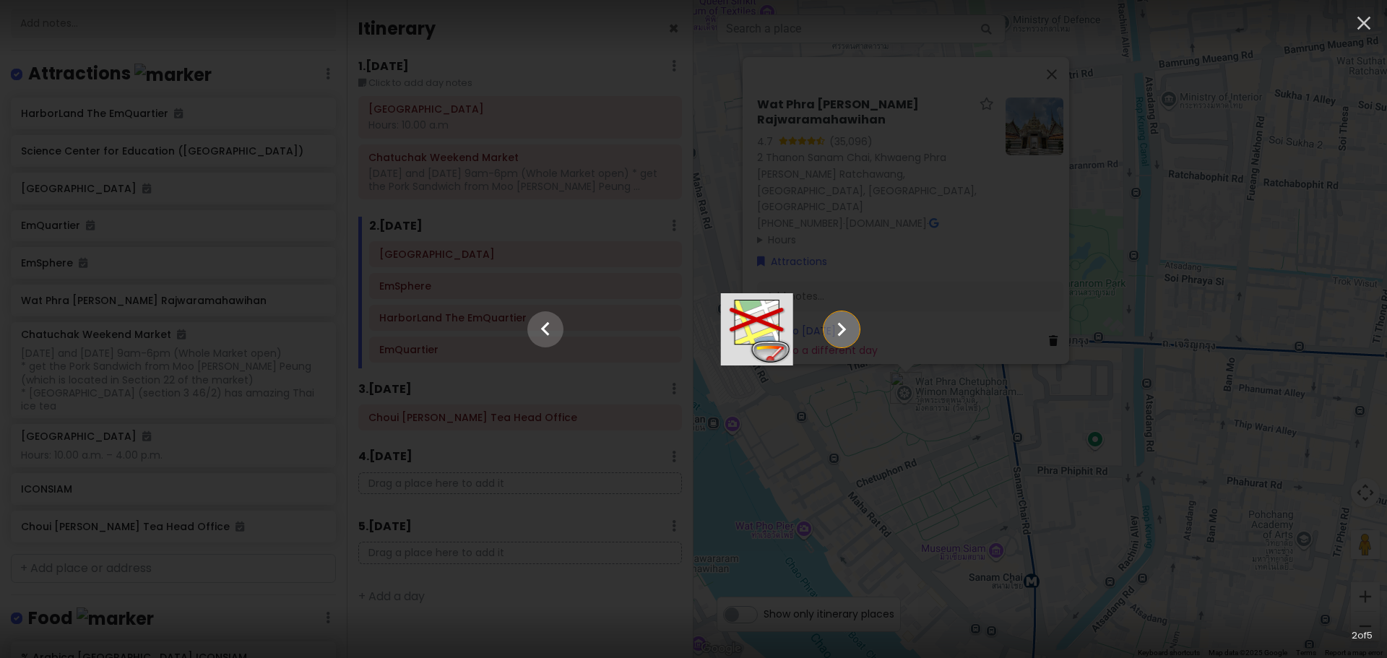
click at [856, 326] on icon "Show slide 3 of 5" at bounding box center [841, 329] width 27 height 35
click at [1355, 18] on icon "button" at bounding box center [1364, 23] width 23 height 23
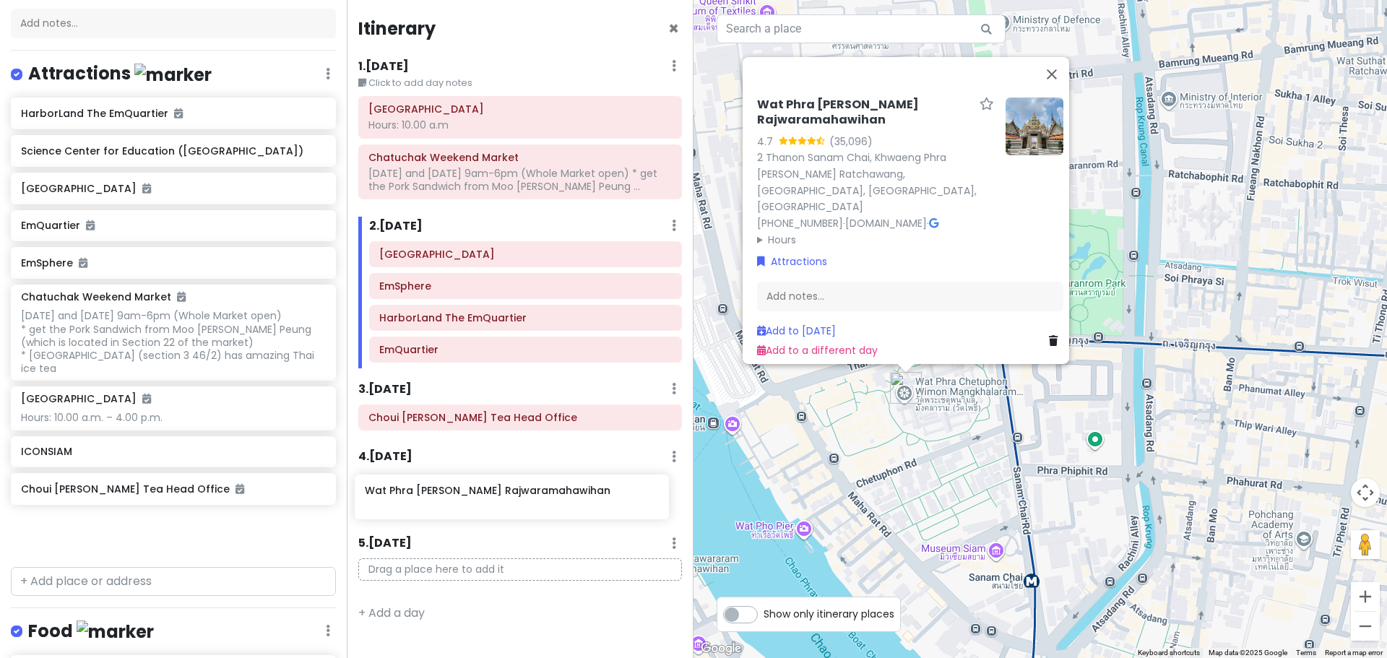
drag, startPoint x: 134, startPoint y: 317, endPoint x: 478, endPoint y: 509, distance: 393.7
click at [478, 509] on div "[GEOGRAPHIC_DATA] Trip Private Change Dates Make a Copy Delete Trip Give Feedba…" at bounding box center [693, 329] width 1387 height 658
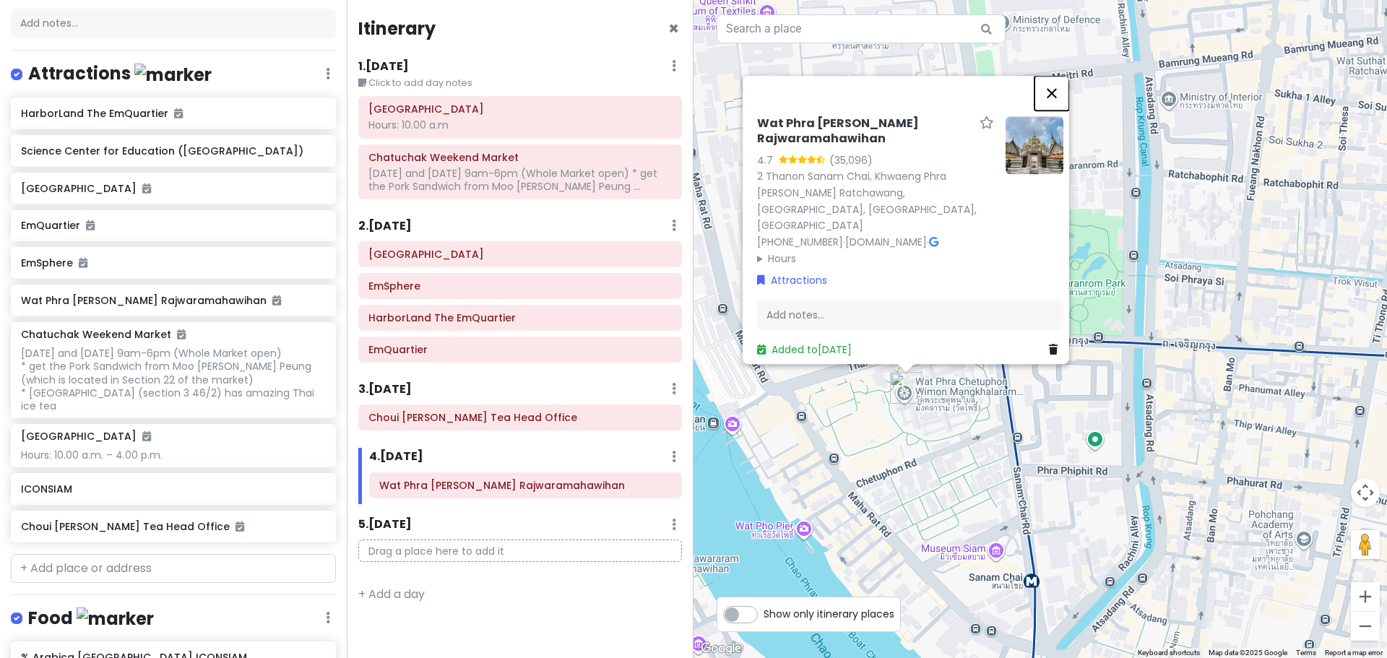
click at [1061, 85] on button "Close" at bounding box center [1052, 93] width 35 height 35
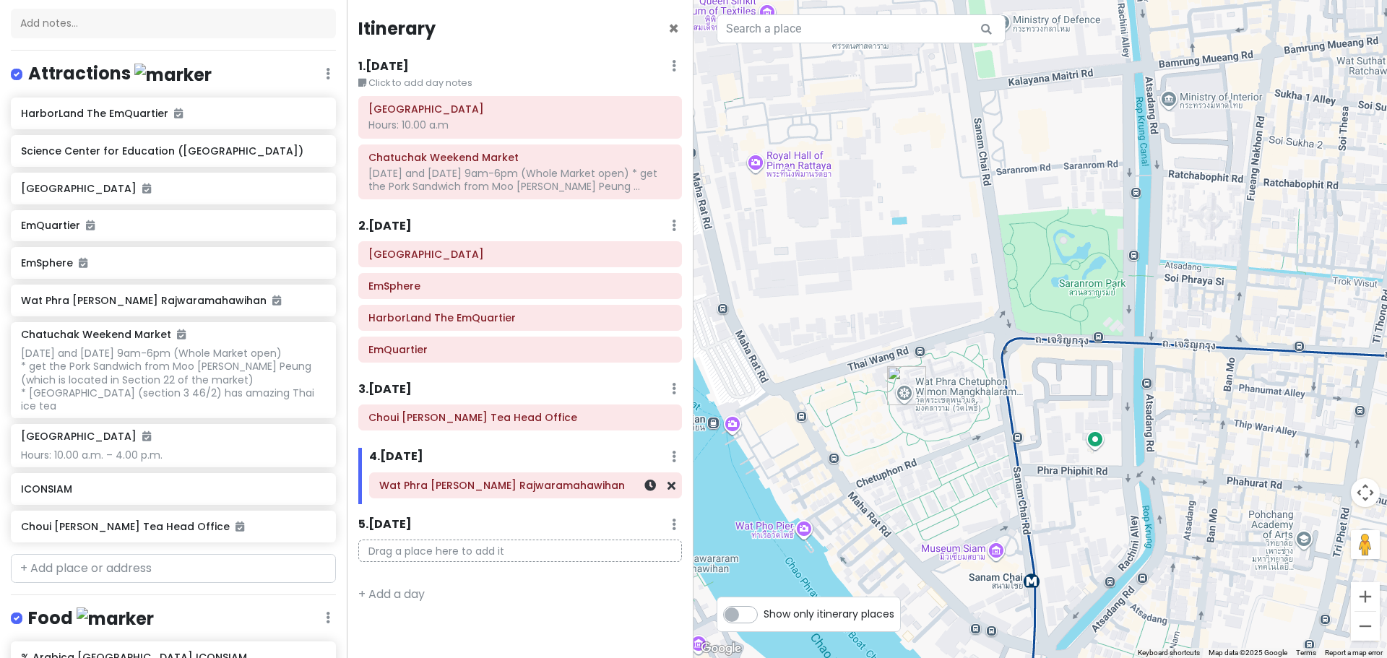
click at [506, 481] on h6 "Wat Phra [PERSON_NAME] Rajwaramahawihan" at bounding box center [525, 485] width 293 height 13
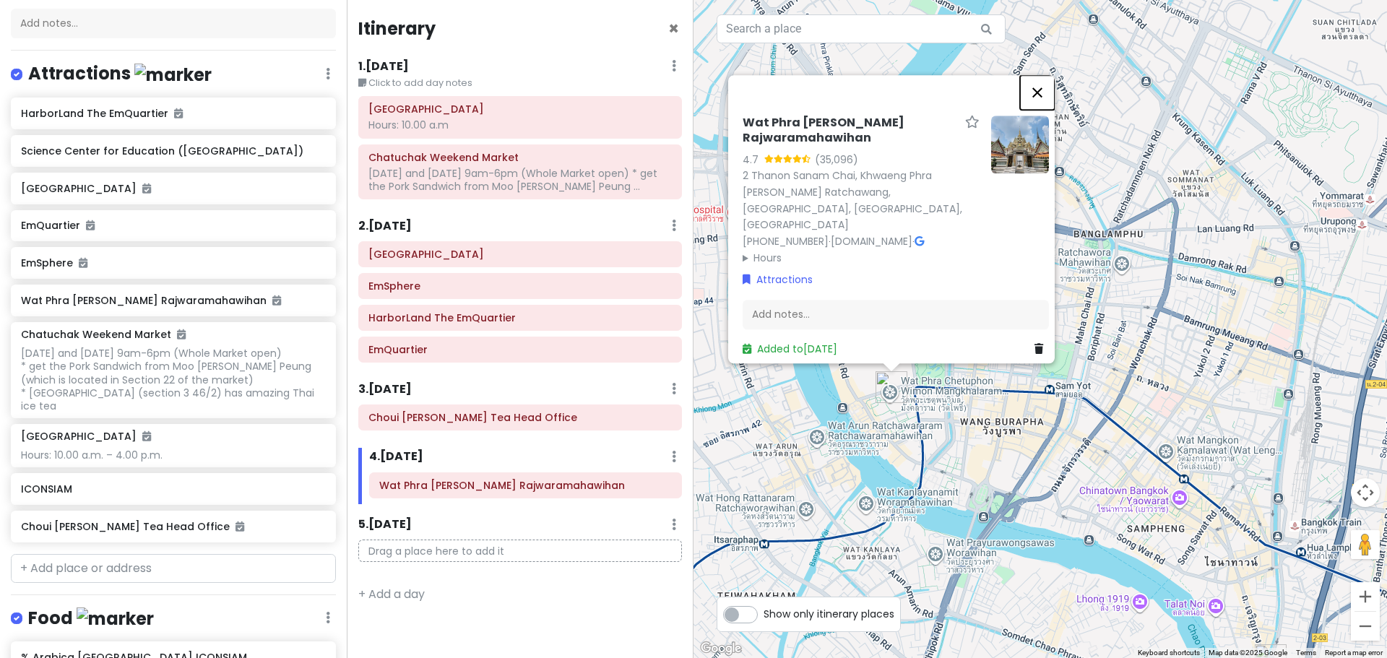
click at [1044, 85] on button "Close" at bounding box center [1037, 92] width 35 height 35
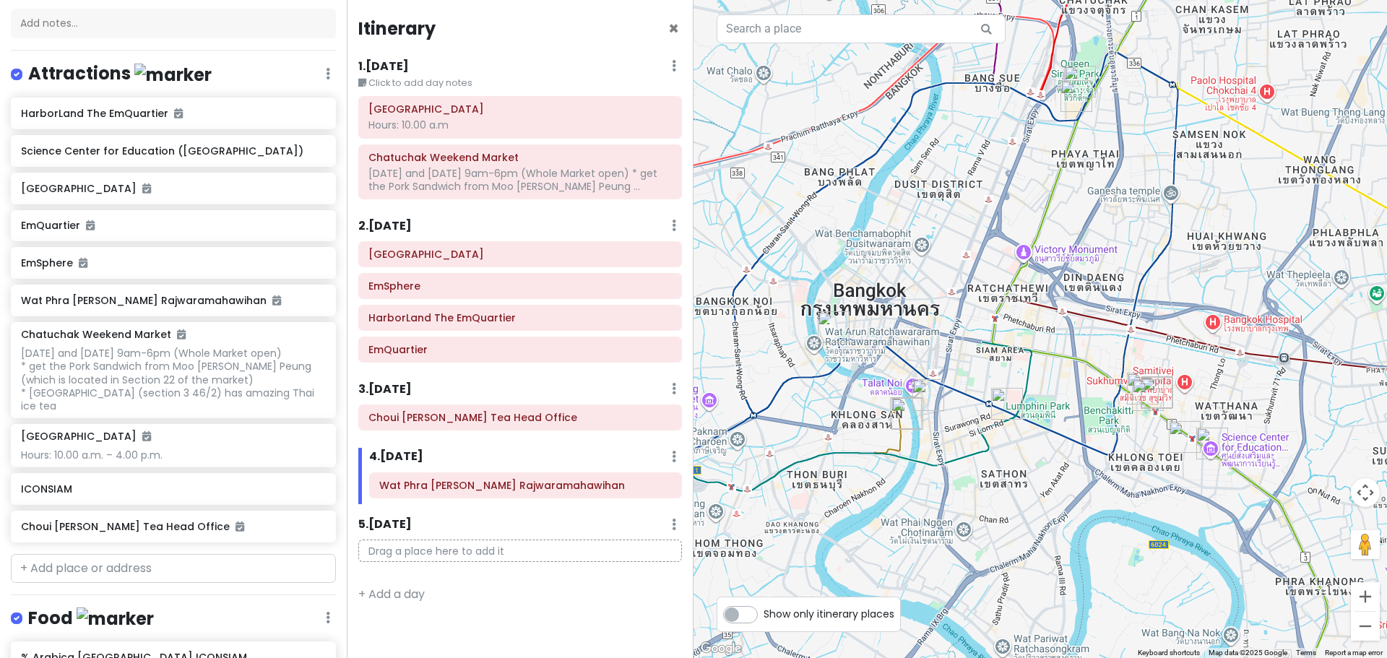
drag, startPoint x: 876, startPoint y: 276, endPoint x: 1000, endPoint y: 260, distance: 125.3
click at [1000, 260] on div at bounding box center [1041, 329] width 694 height 658
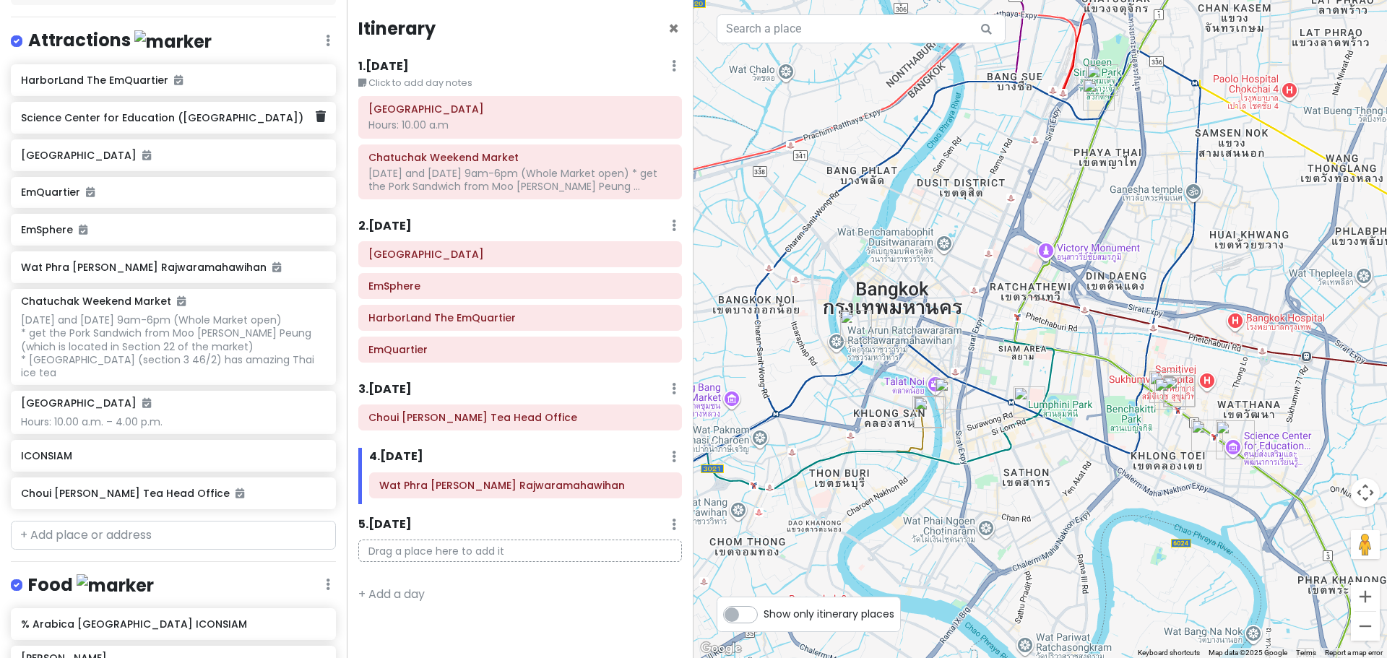
scroll to position [371, 0]
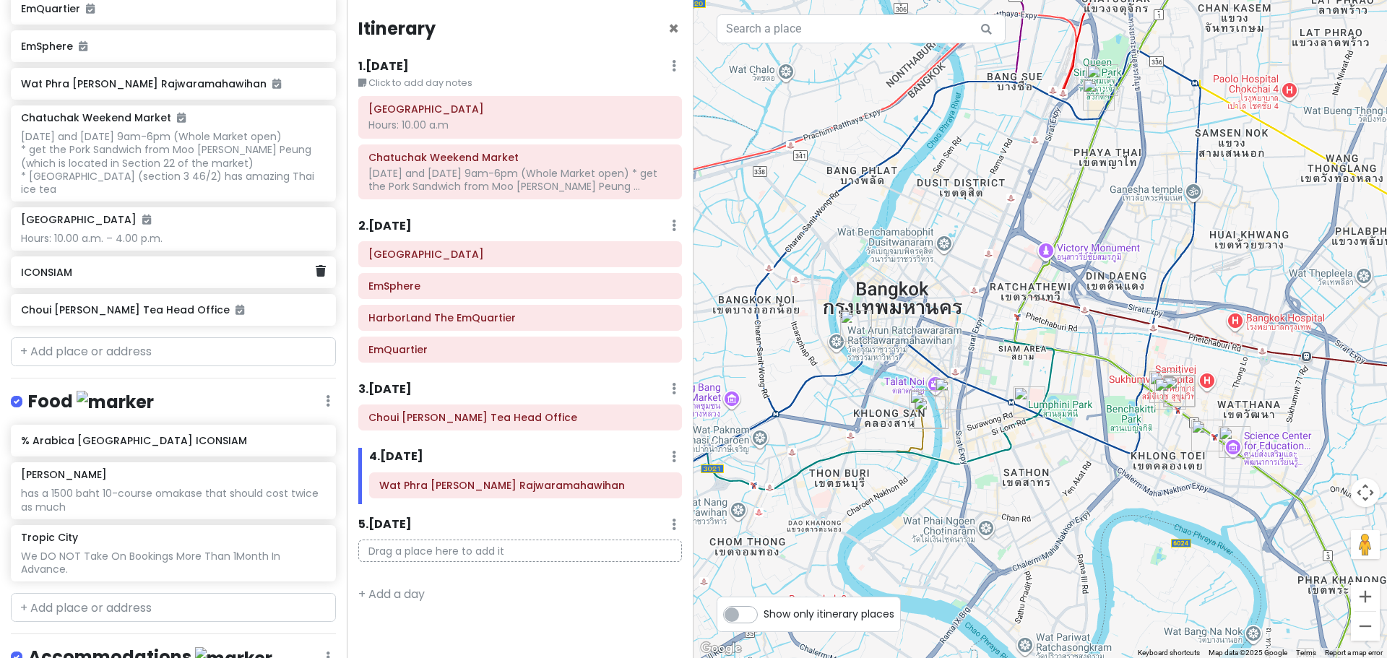
click at [134, 287] on div "ICONSIAM" at bounding box center [173, 273] width 325 height 32
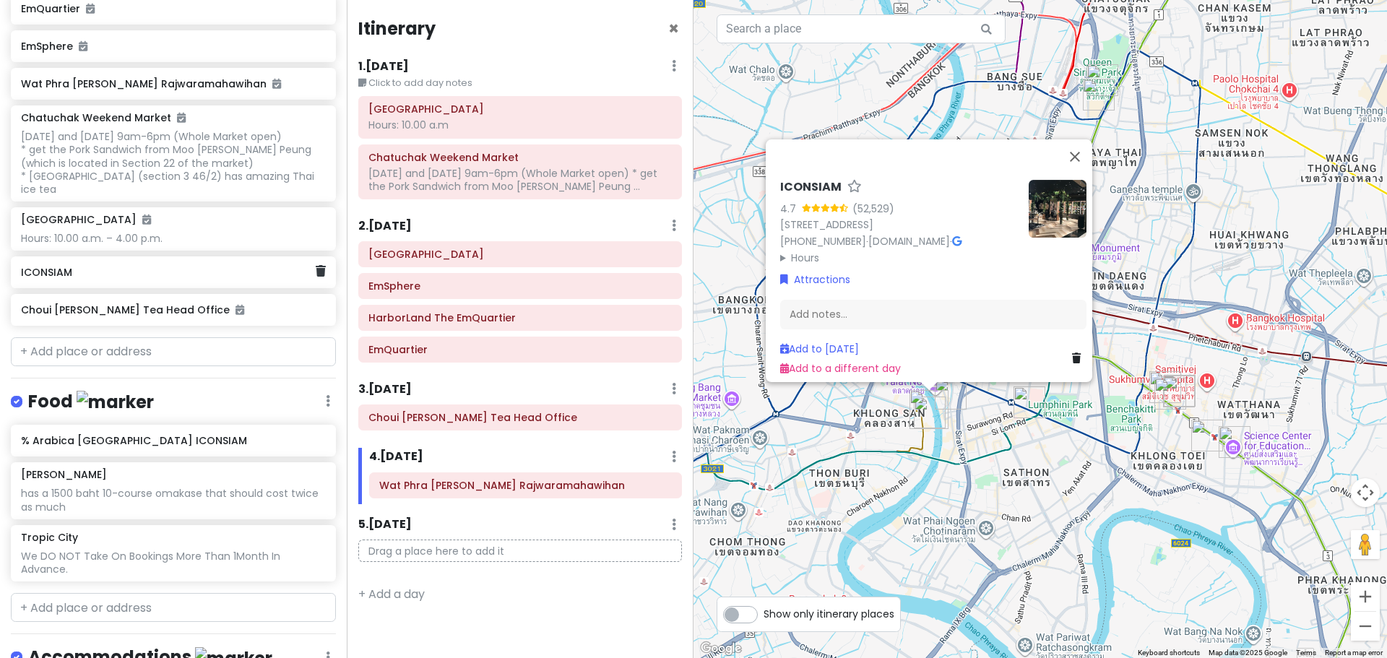
click at [112, 275] on h6 "ICONSIAM" at bounding box center [168, 272] width 294 height 13
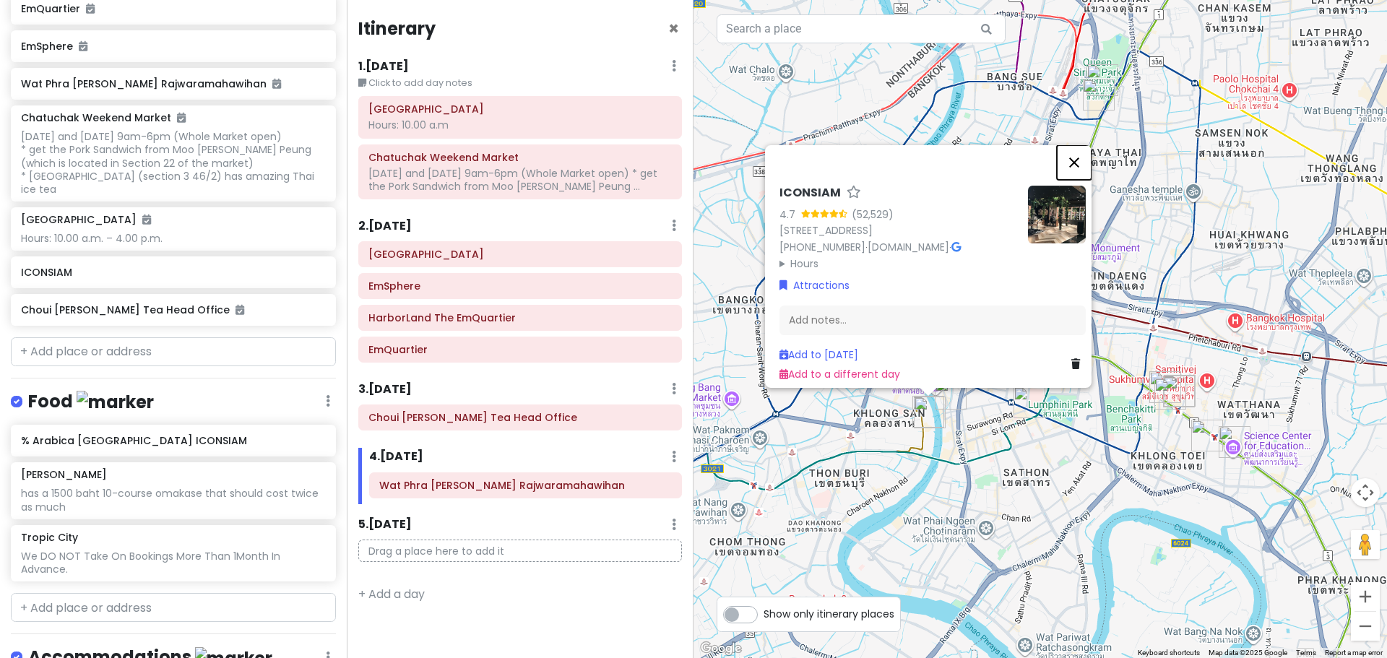
click at [1082, 145] on button "Close" at bounding box center [1074, 162] width 35 height 35
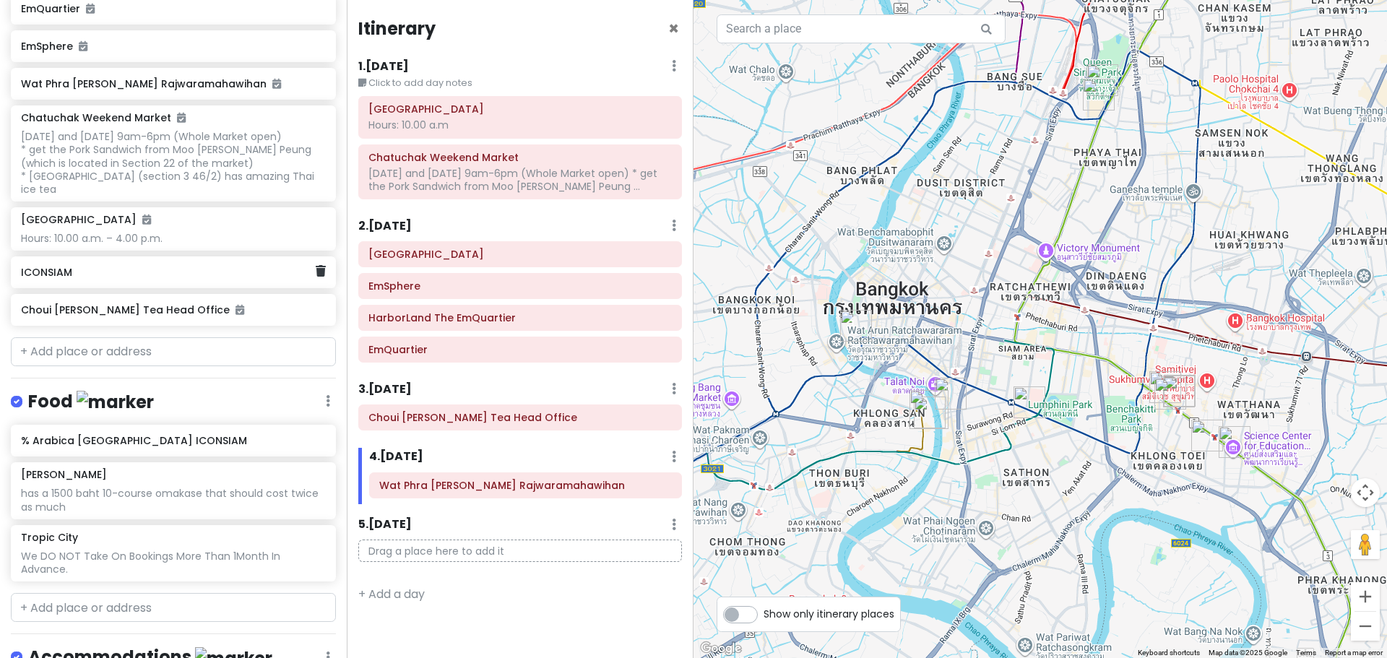
click at [117, 275] on h6 "ICONSIAM" at bounding box center [168, 272] width 294 height 13
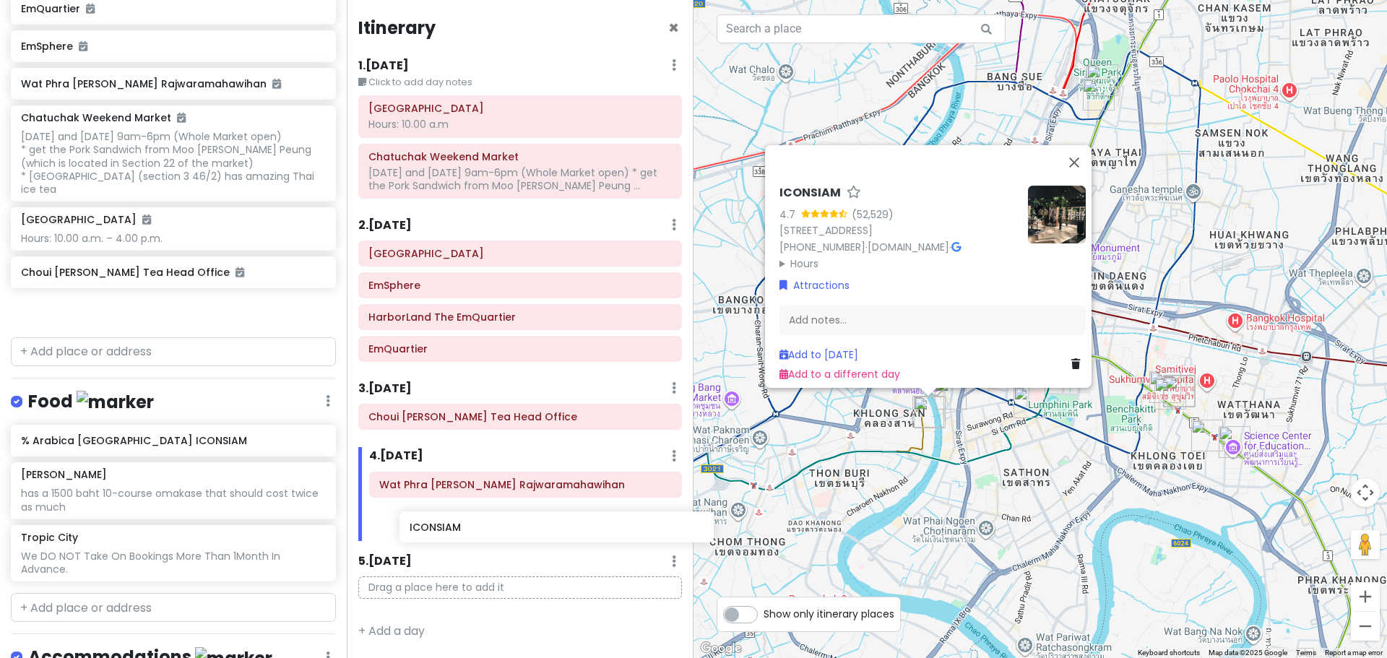
scroll to position [12, 0]
drag, startPoint x: 73, startPoint y: 279, endPoint x: 433, endPoint y: 509, distance: 427.0
click at [433, 509] on div "[GEOGRAPHIC_DATA] Trip Private Change Dates Make a Copy Delete Trip Give Feedba…" at bounding box center [693, 329] width 1387 height 658
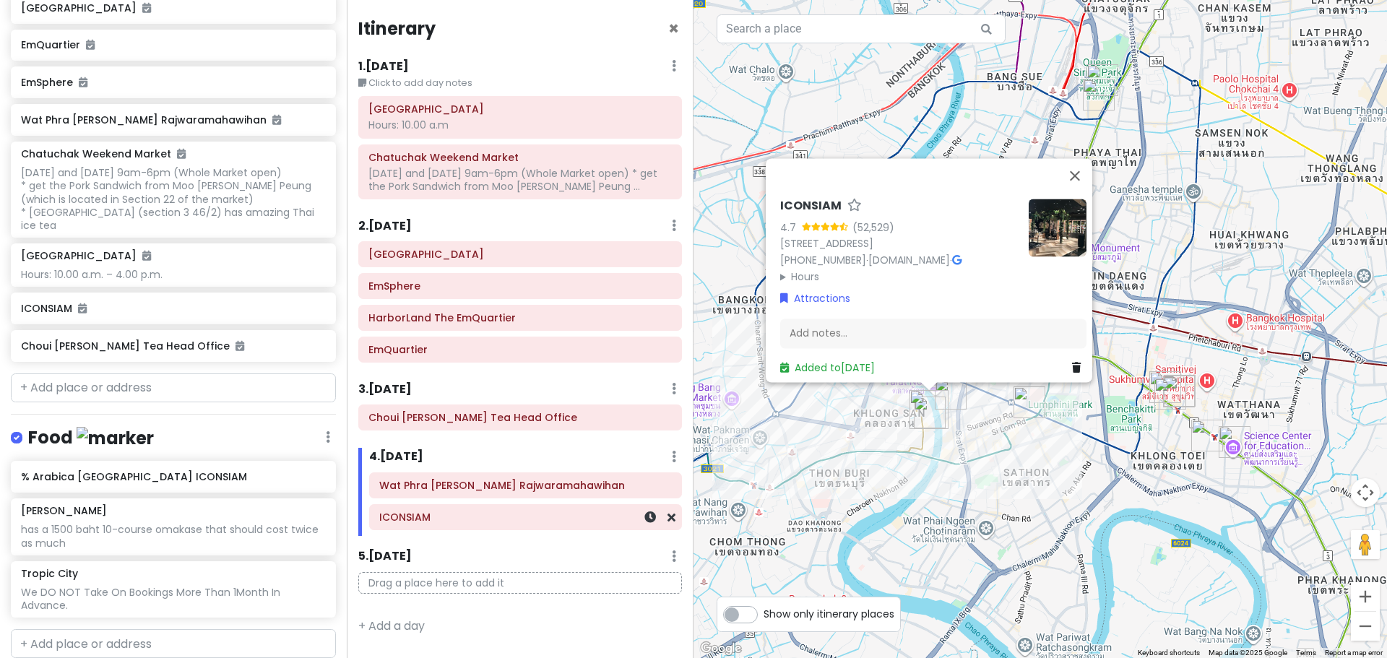
scroll to position [334, 0]
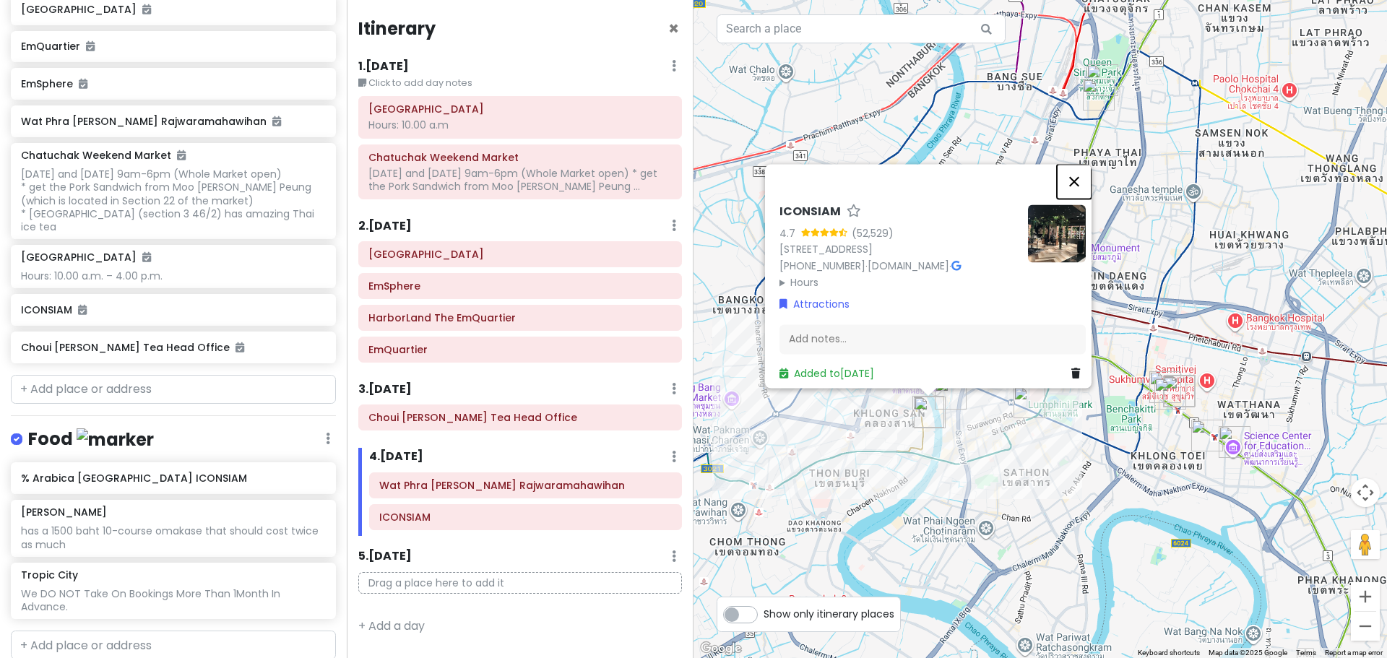
click at [1084, 164] on button "Close" at bounding box center [1074, 181] width 35 height 35
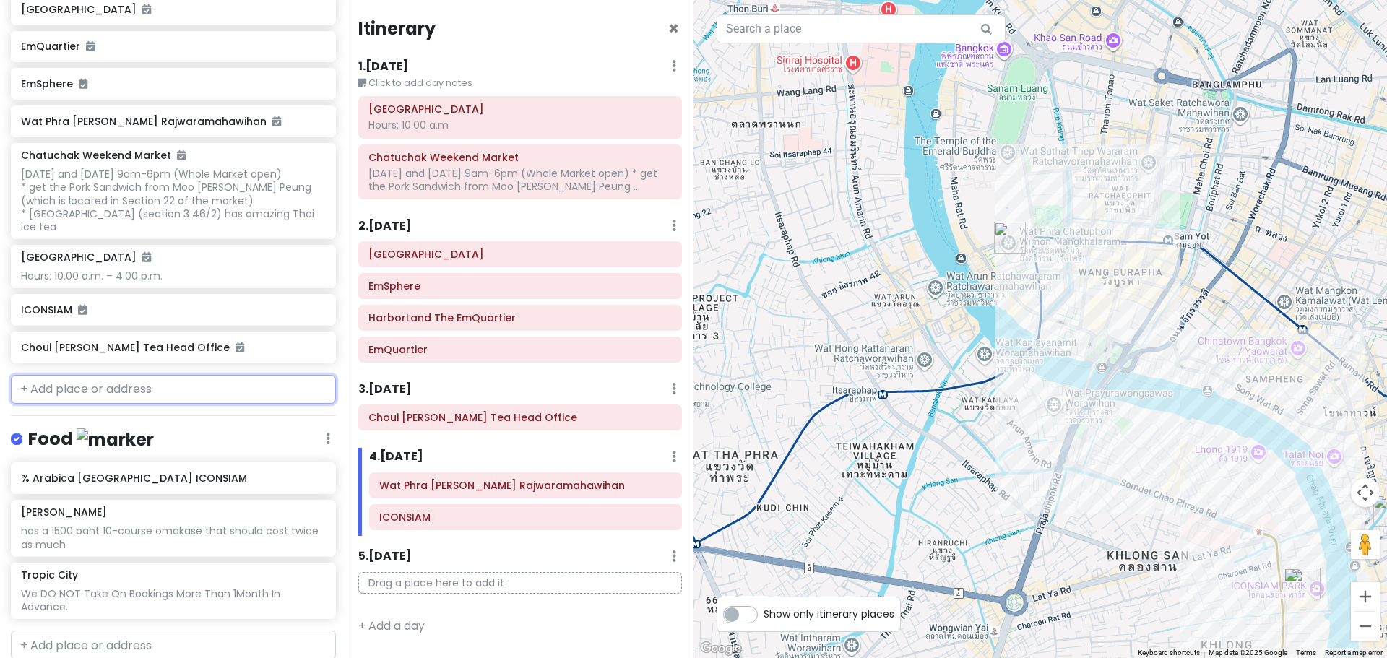
click at [161, 396] on input "text" at bounding box center [173, 389] width 325 height 29
paste input "Wat Arun"
type input "Wat Arun"
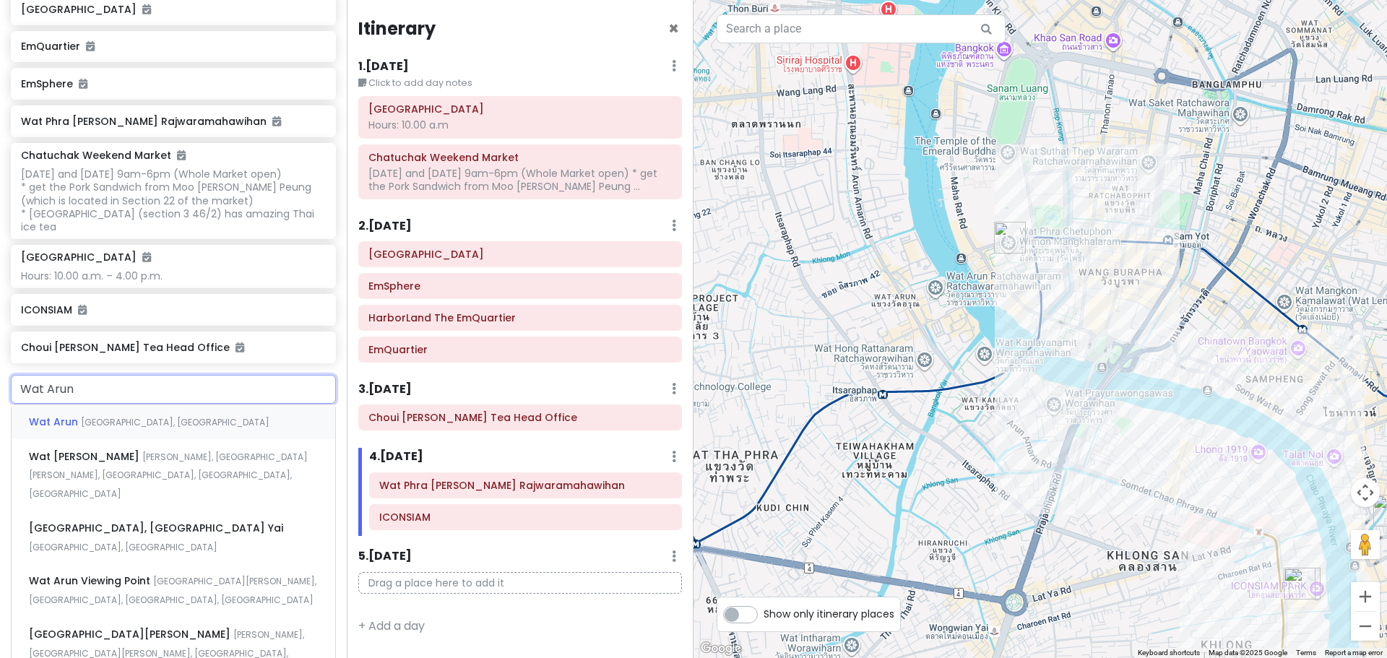
click at [165, 422] on div "[GEOGRAPHIC_DATA], [GEOGRAPHIC_DATA]" at bounding box center [174, 422] width 324 height 35
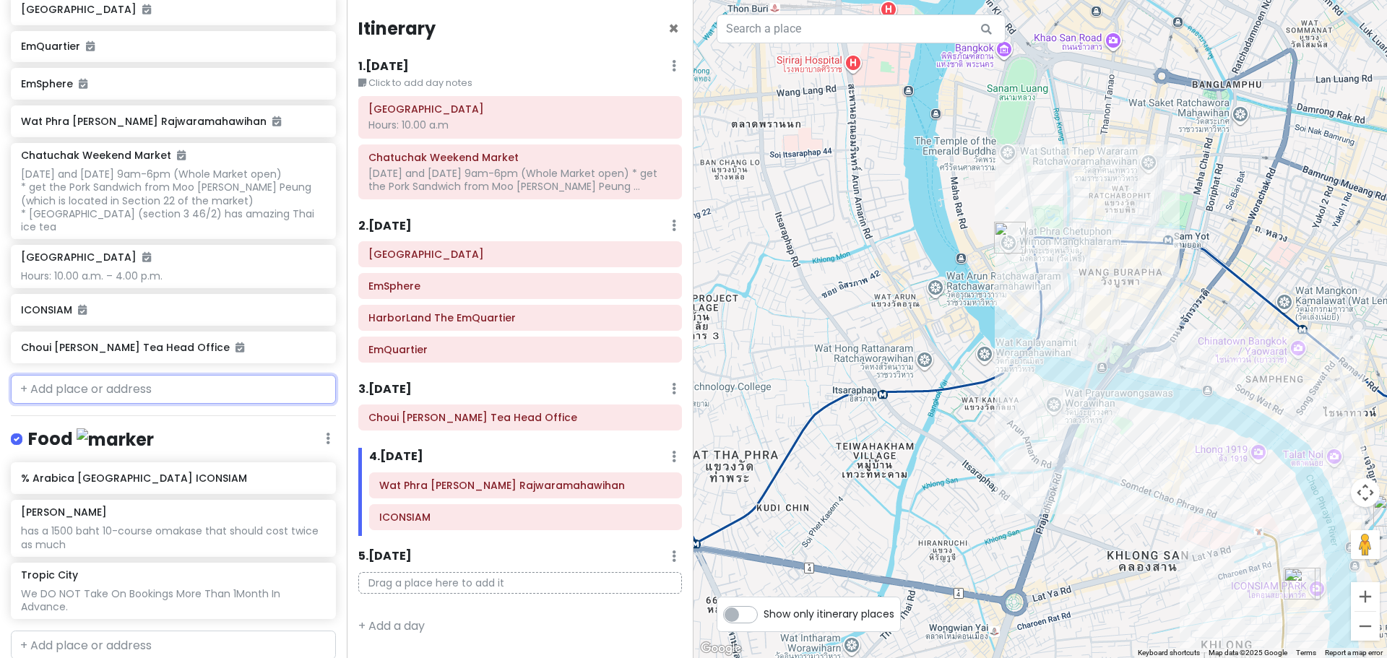
scroll to position [371, 0]
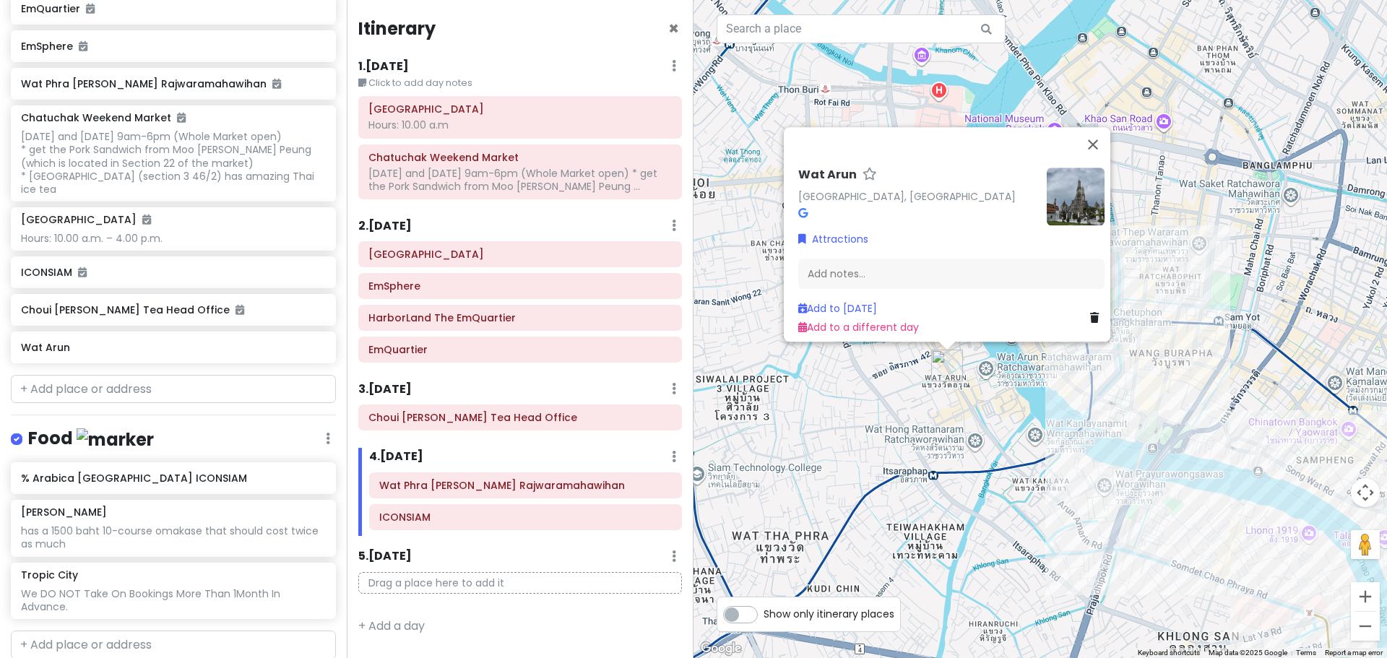
drag, startPoint x: 1025, startPoint y: 298, endPoint x: 973, endPoint y: 416, distance: 128.8
click at [973, 419] on div "[GEOGRAPHIC_DATA], [GEOGRAPHIC_DATA] Attractions Add notes... Add to [DATE] Add…" at bounding box center [1041, 329] width 694 height 658
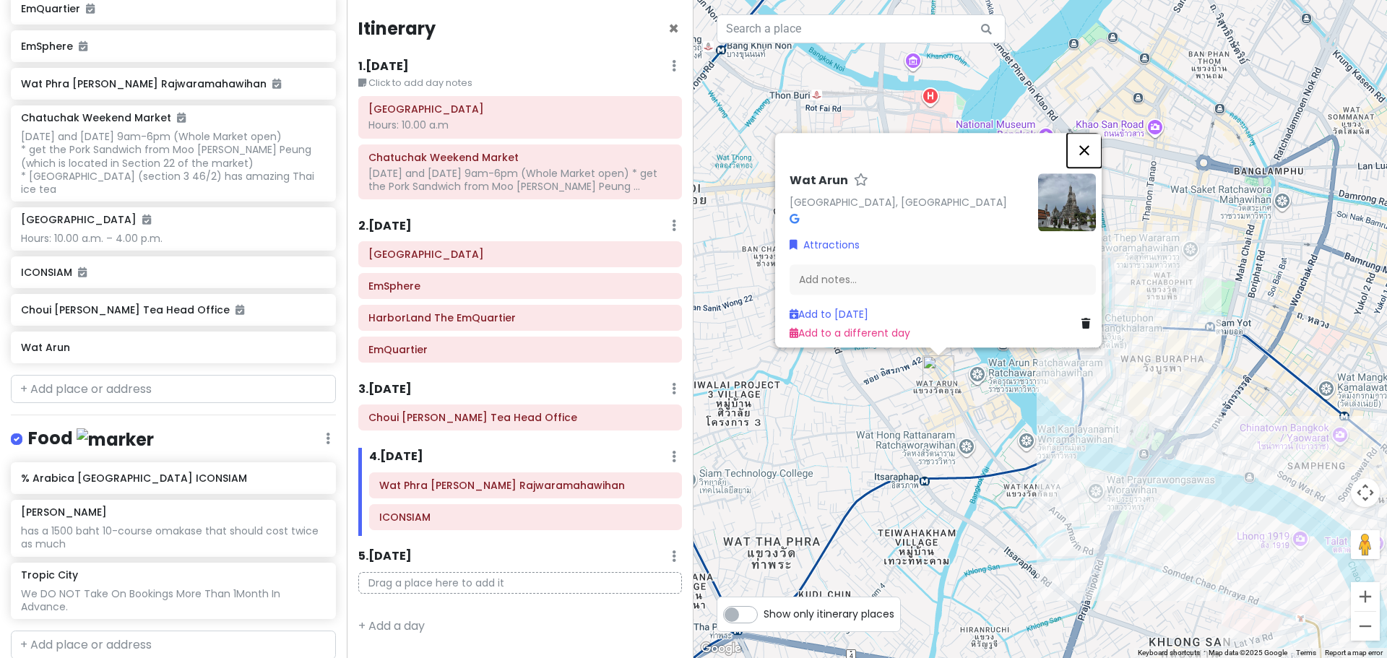
click at [1091, 139] on button "Close" at bounding box center [1084, 150] width 35 height 35
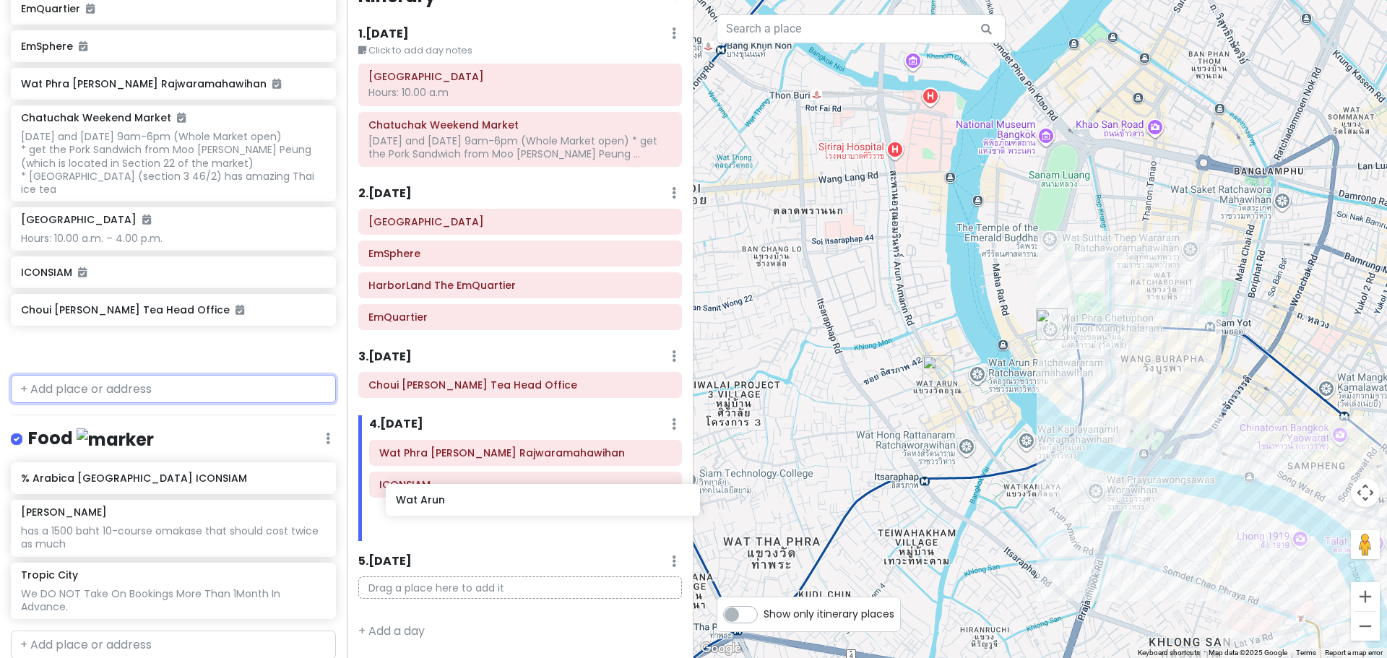
scroll to position [38, 0]
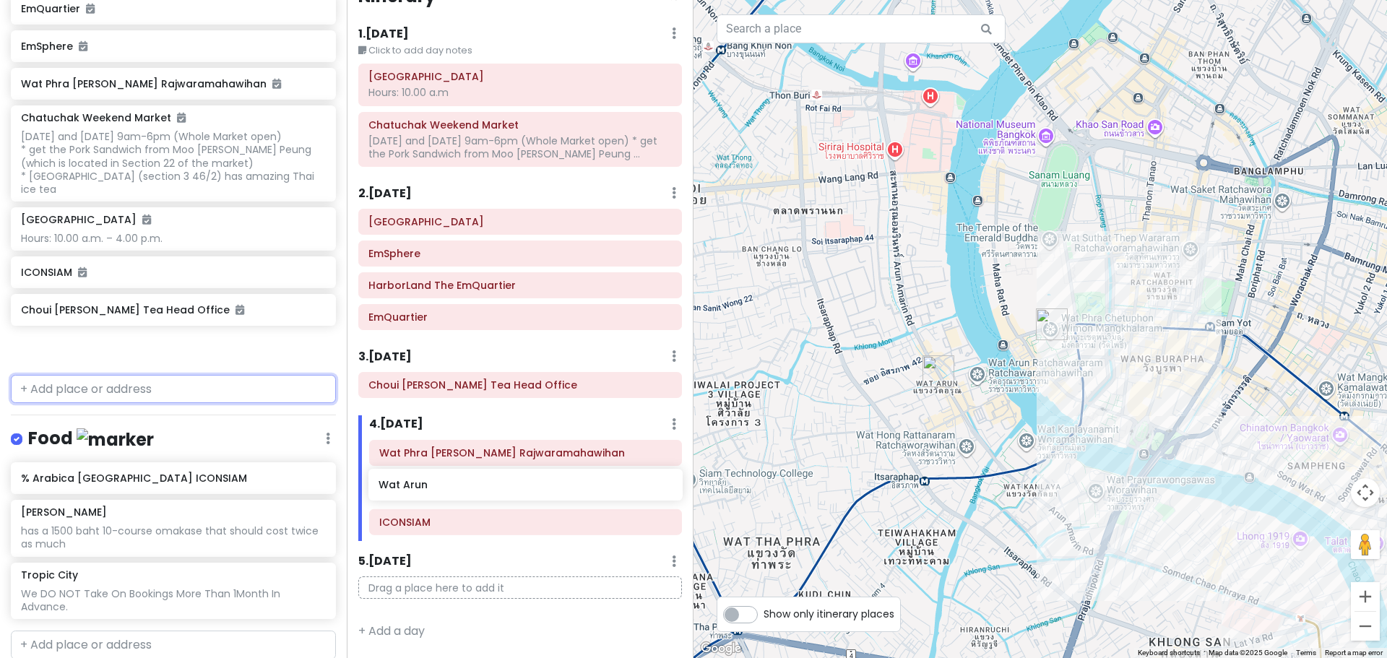
drag, startPoint x: 82, startPoint y: 350, endPoint x: 440, endPoint y: 489, distance: 383.6
click at [440, 489] on div "[GEOGRAPHIC_DATA] Trip Private Change Dates Make a Copy Delete Trip Give Feedba…" at bounding box center [693, 329] width 1387 height 658
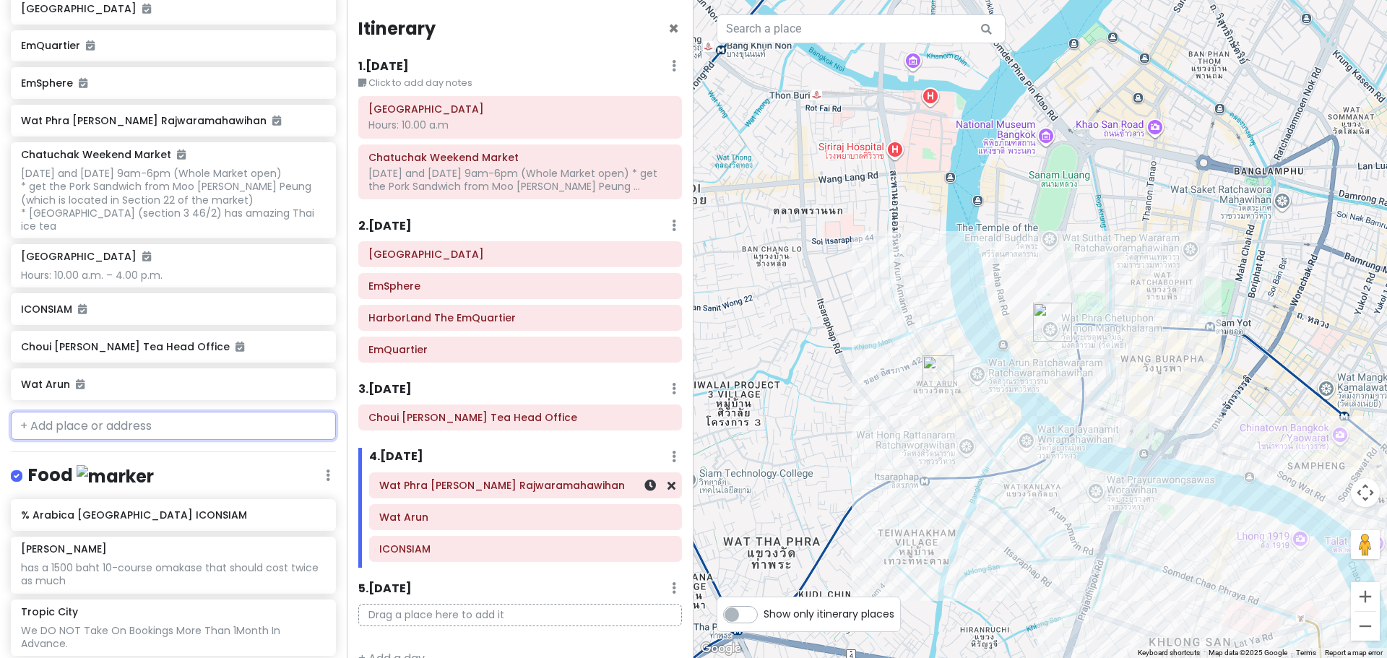
scroll to position [334, 0]
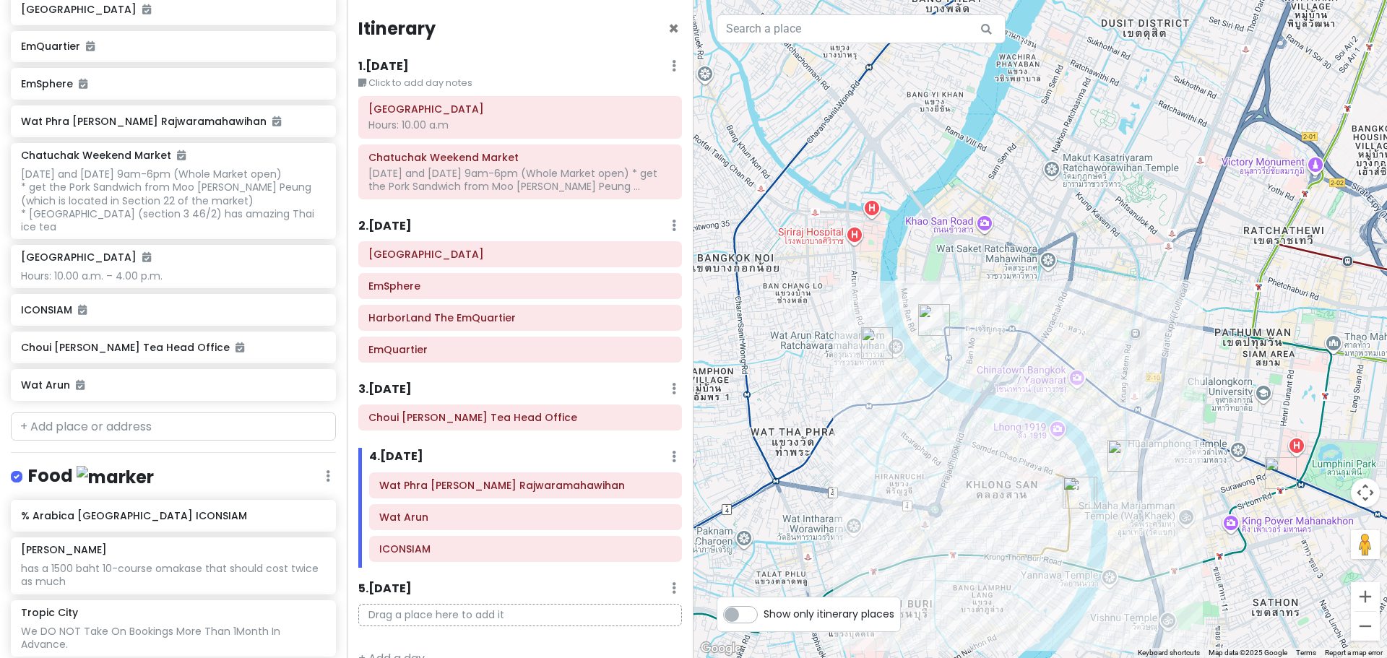
click at [1125, 459] on img "Tropic City" at bounding box center [1124, 456] width 32 height 32
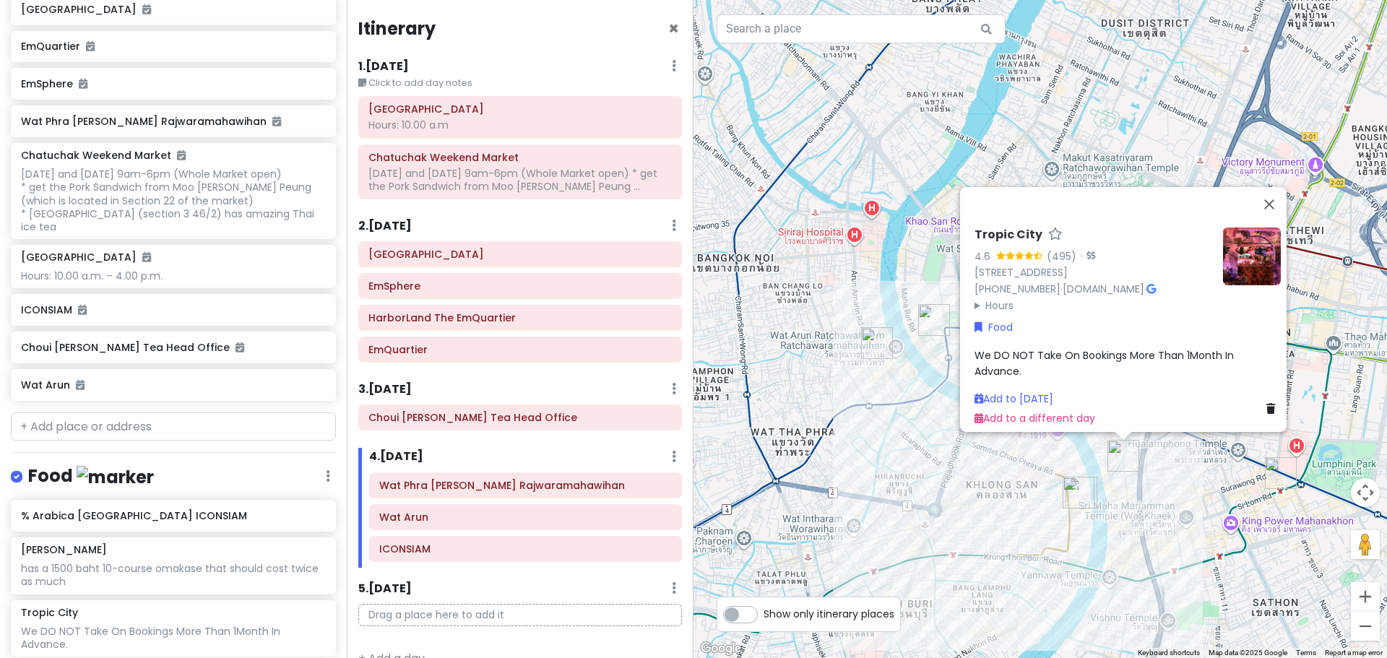
click at [1280, 475] on img "Sushi Sekiji" at bounding box center [1281, 473] width 32 height 32
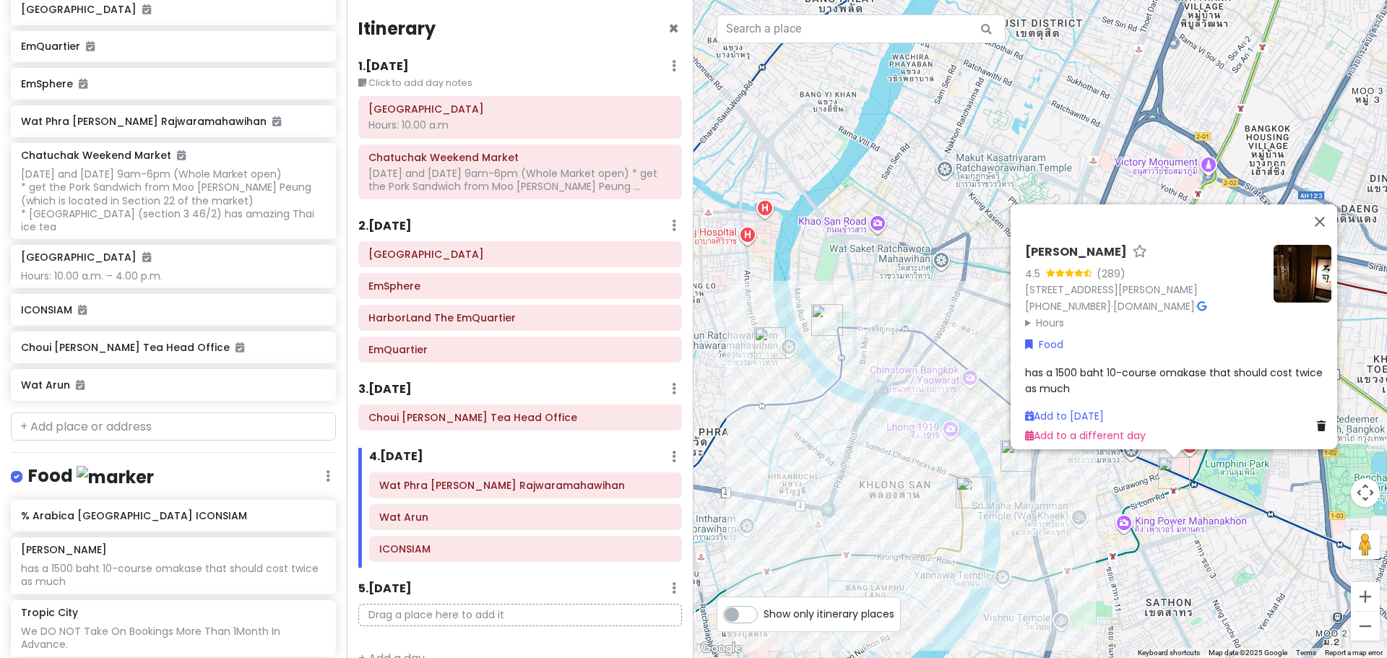
click at [856, 254] on div "[PERSON_NAME] 4.5 (289) [STREET_ADDRESS][PERSON_NAME] [PHONE_NUMBER] · [DOMAIN_…" at bounding box center [1041, 329] width 694 height 658
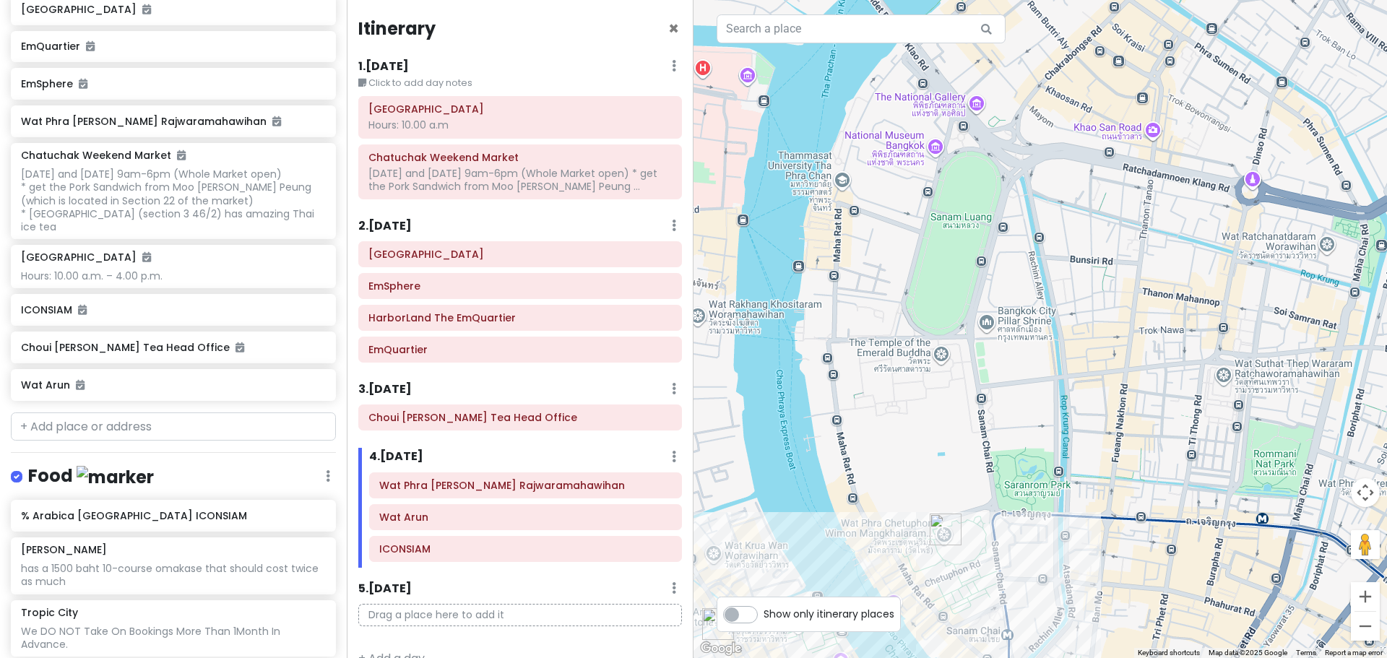
click at [1119, 131] on div at bounding box center [1041, 329] width 694 height 658
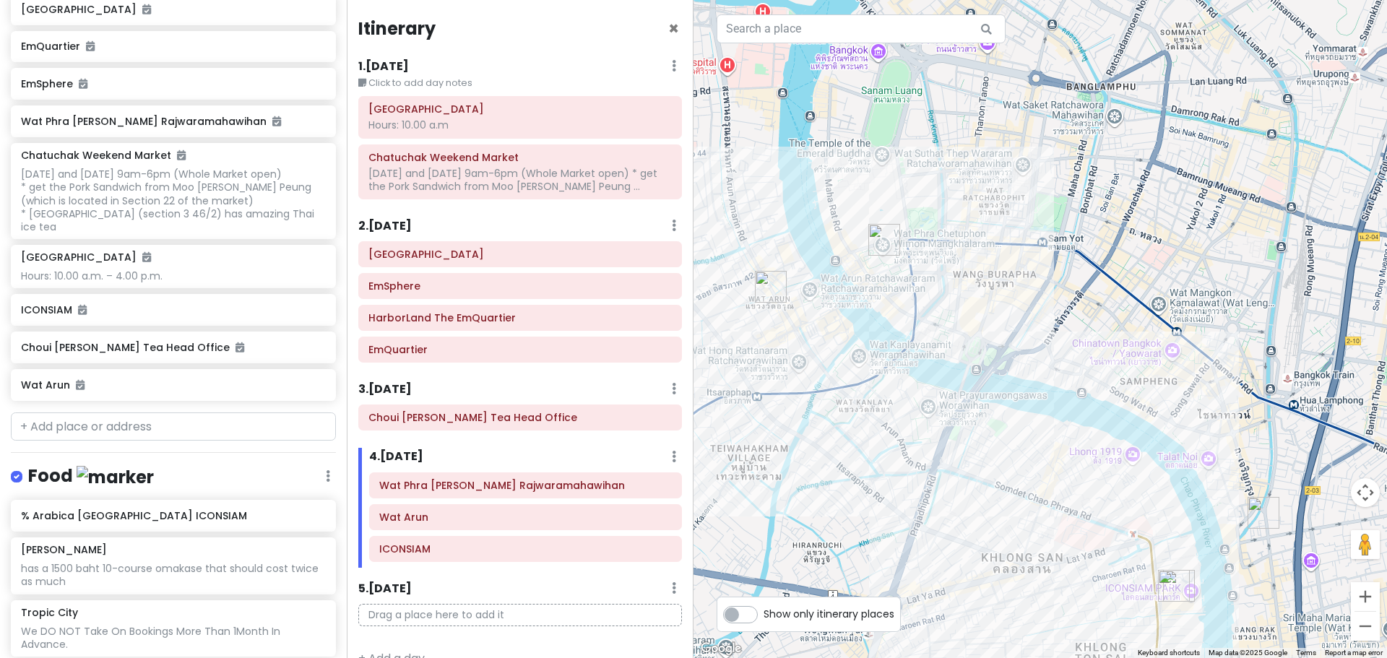
drag, startPoint x: 980, startPoint y: 270, endPoint x: 807, endPoint y: 171, distance: 199.1
click at [807, 171] on div at bounding box center [1041, 329] width 694 height 658
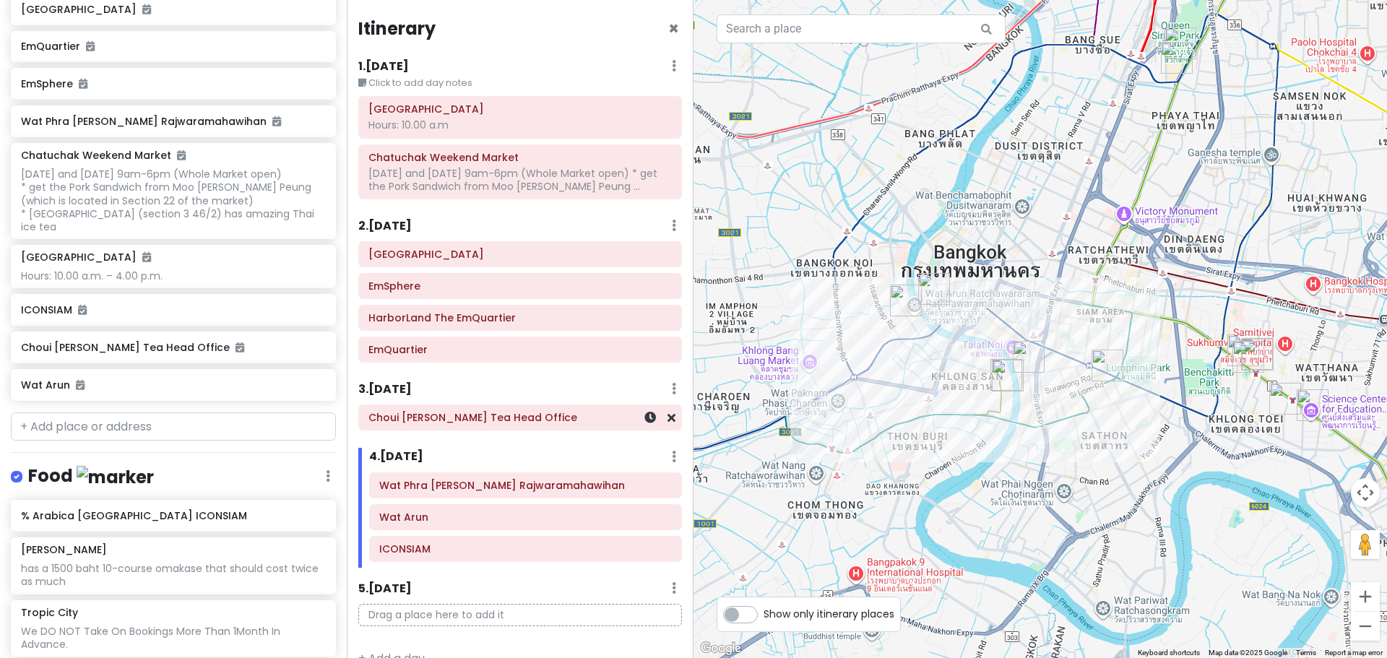
click at [473, 416] on h6 "Choui [PERSON_NAME] Tea Head Office" at bounding box center [520, 417] width 303 height 13
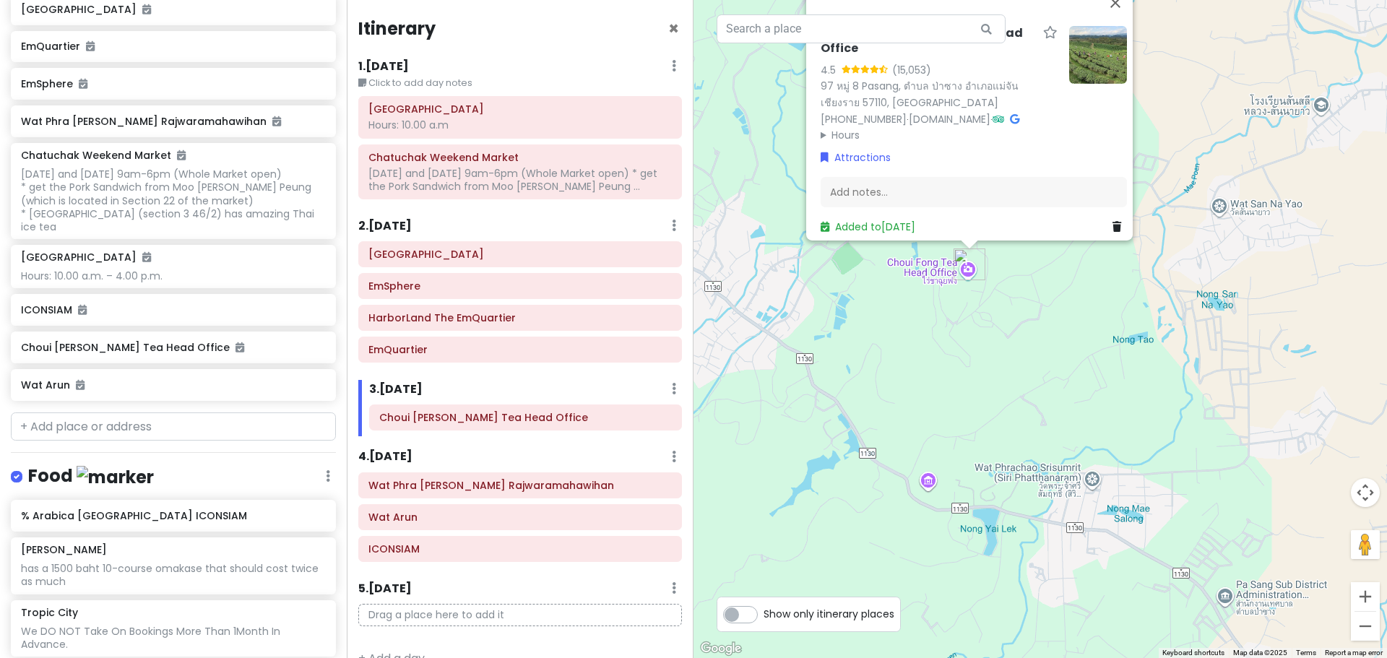
drag, startPoint x: 908, startPoint y: 358, endPoint x: 1018, endPoint y: 422, distance: 127.5
click at [1018, 422] on div "Choui [PERSON_NAME] Tea Head Office 4.5 (15,053) 97 หมู่ 8 Pasang, ตำบล ป่าซาง …" at bounding box center [1041, 329] width 694 height 658
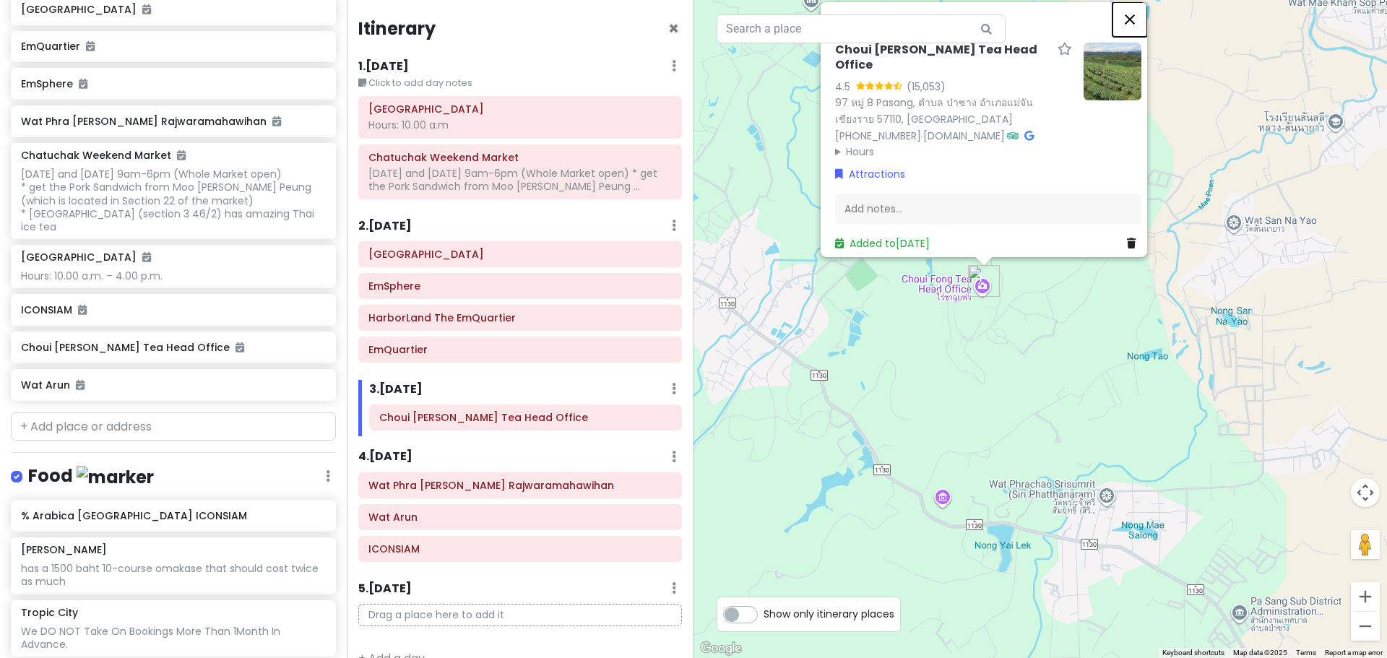
click at [1140, 21] on button "Close" at bounding box center [1130, 18] width 35 height 35
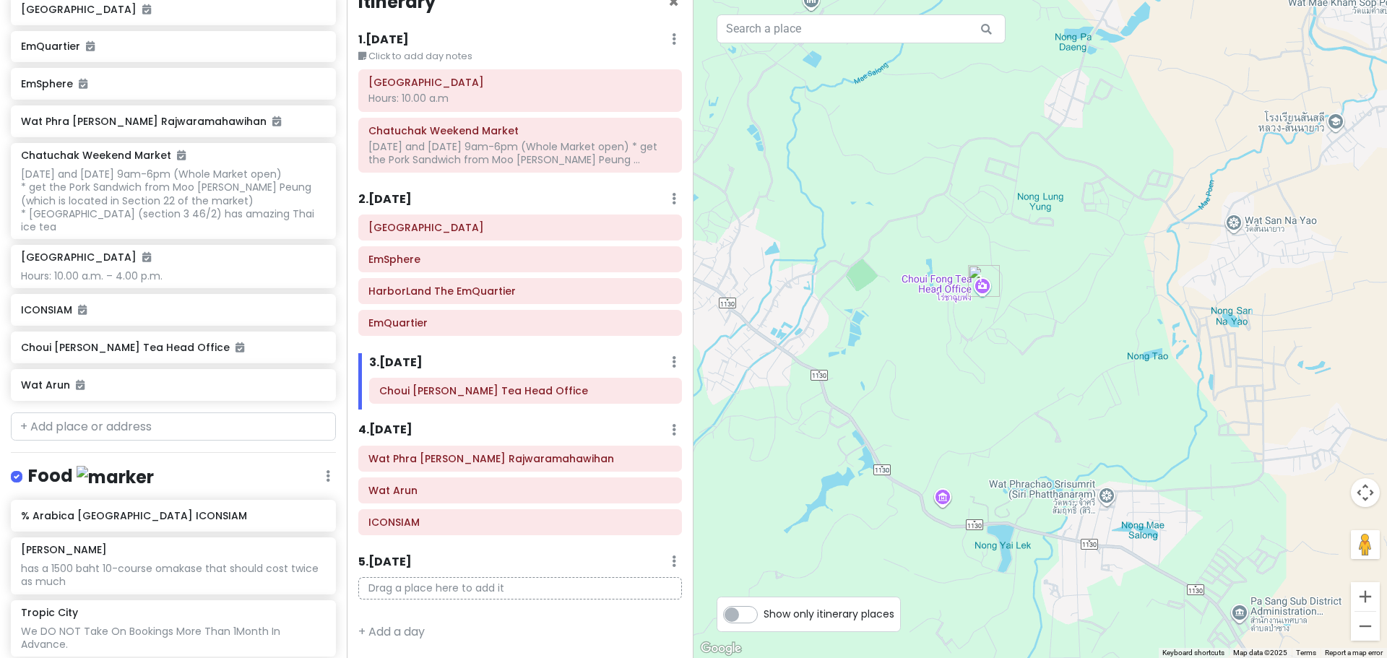
scroll to position [0, 0]
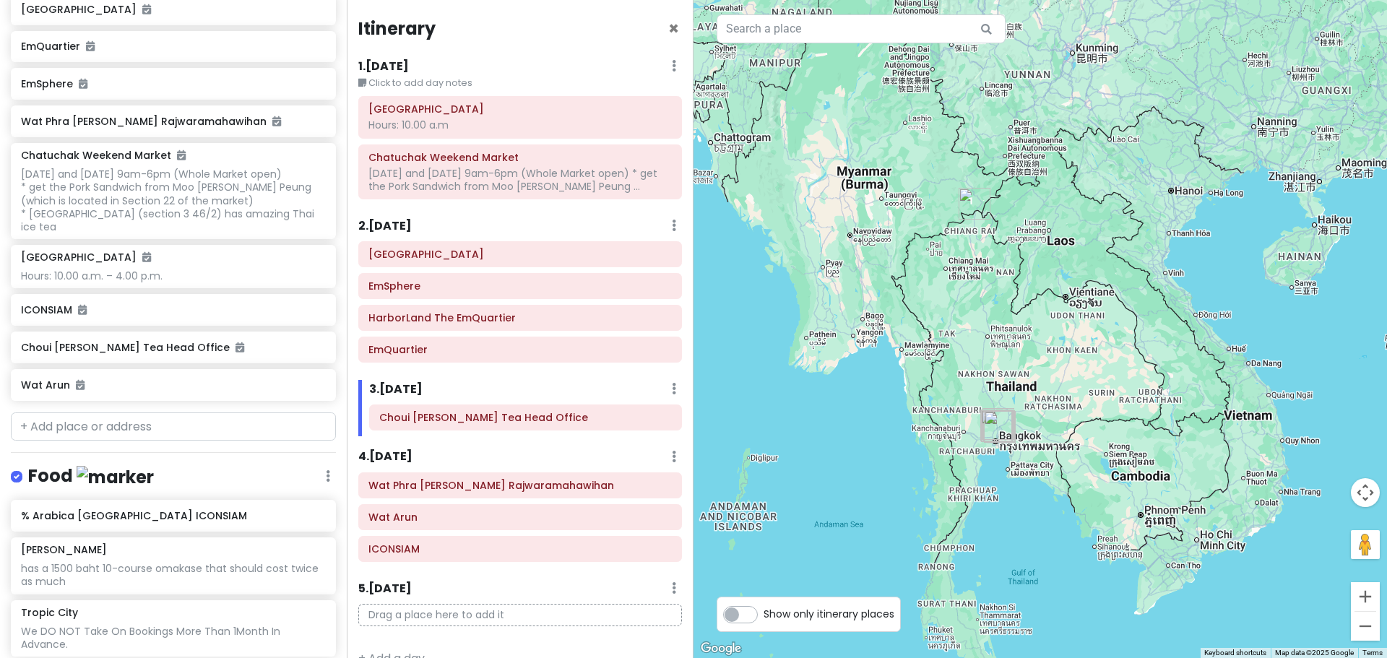
drag, startPoint x: 1020, startPoint y: 418, endPoint x: 1013, endPoint y: 292, distance: 126.6
click at [1013, 292] on div at bounding box center [1041, 329] width 694 height 658
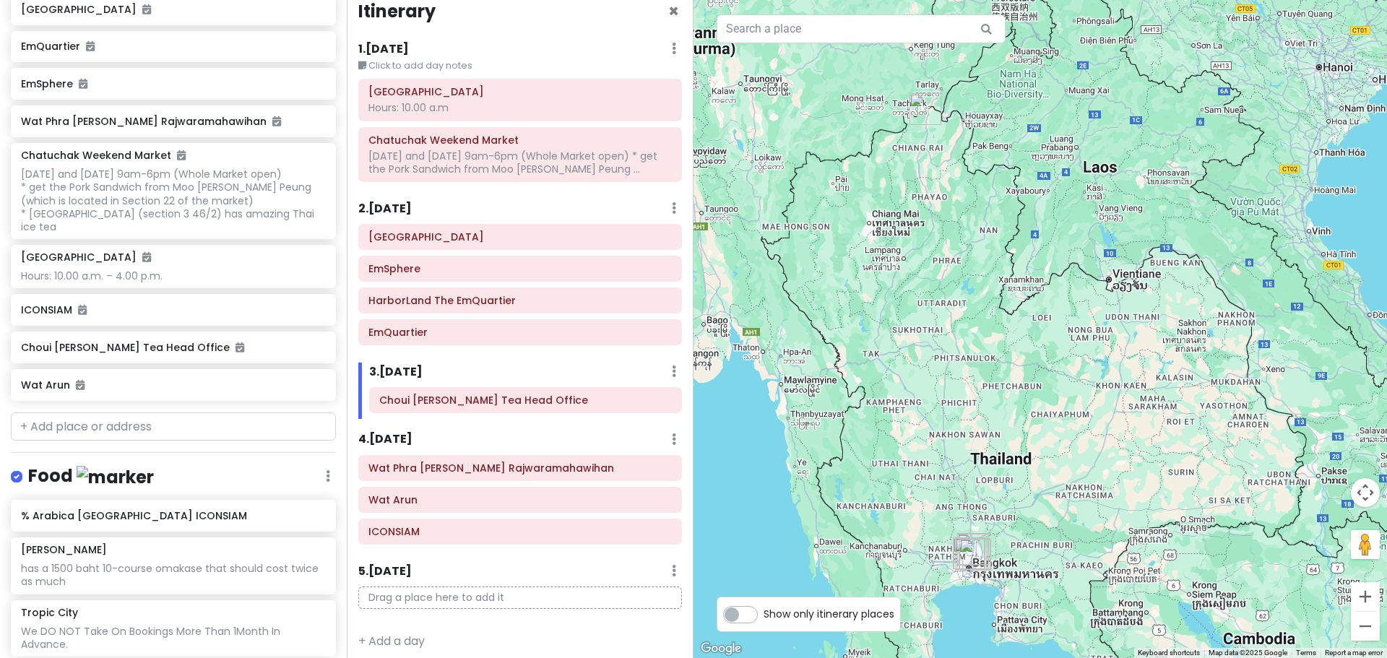
scroll to position [27, 0]
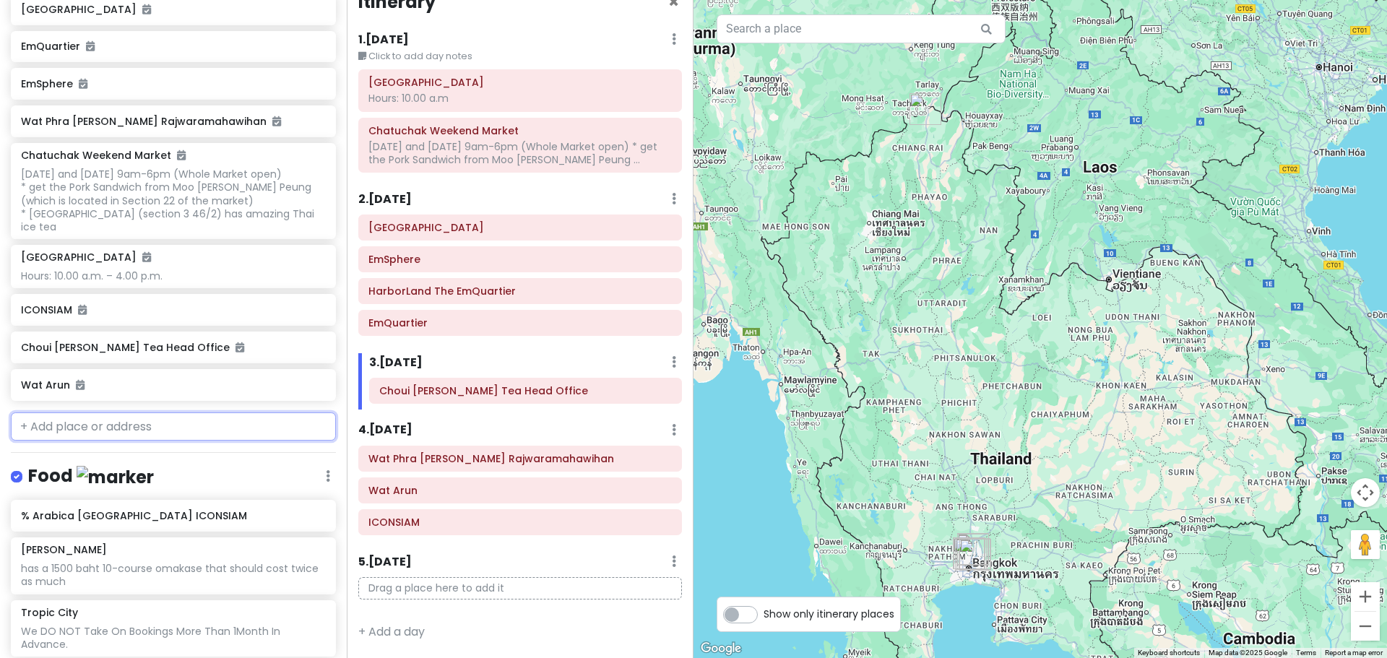
click at [89, 431] on input "text" at bounding box center [173, 427] width 325 height 29
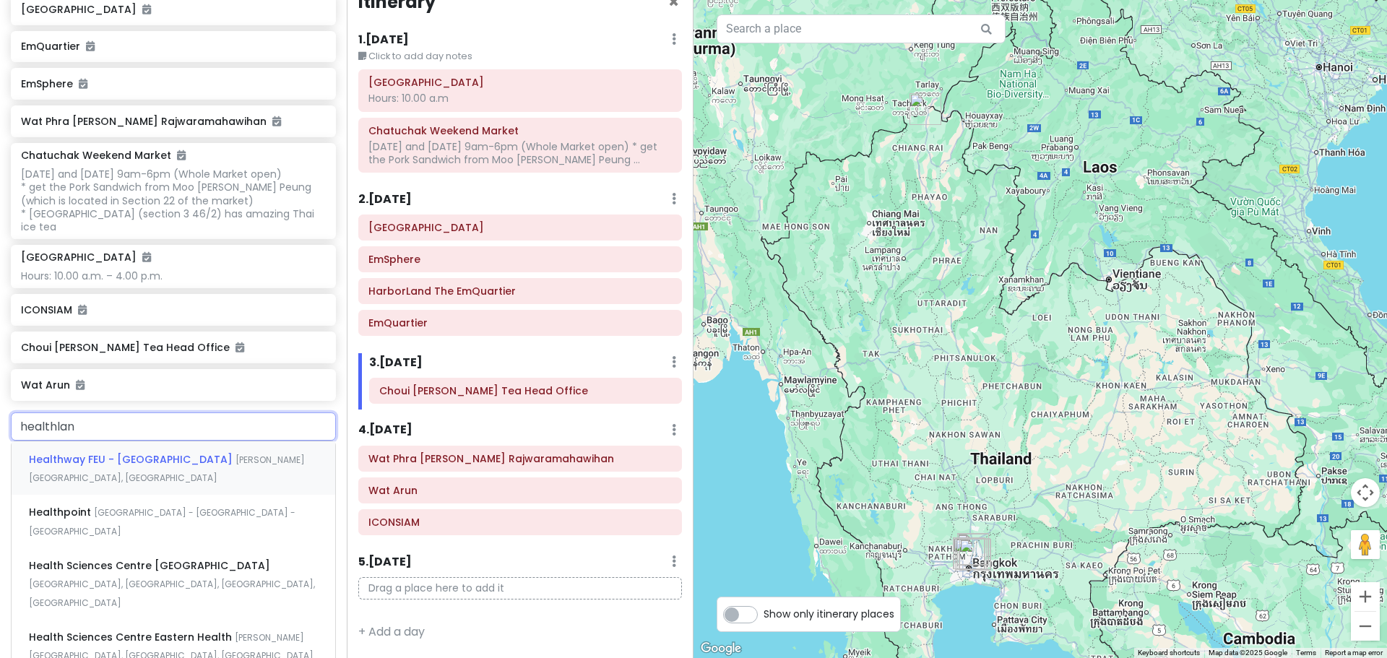
type input "healthland"
